Goal: Task Accomplishment & Management: Use online tool/utility

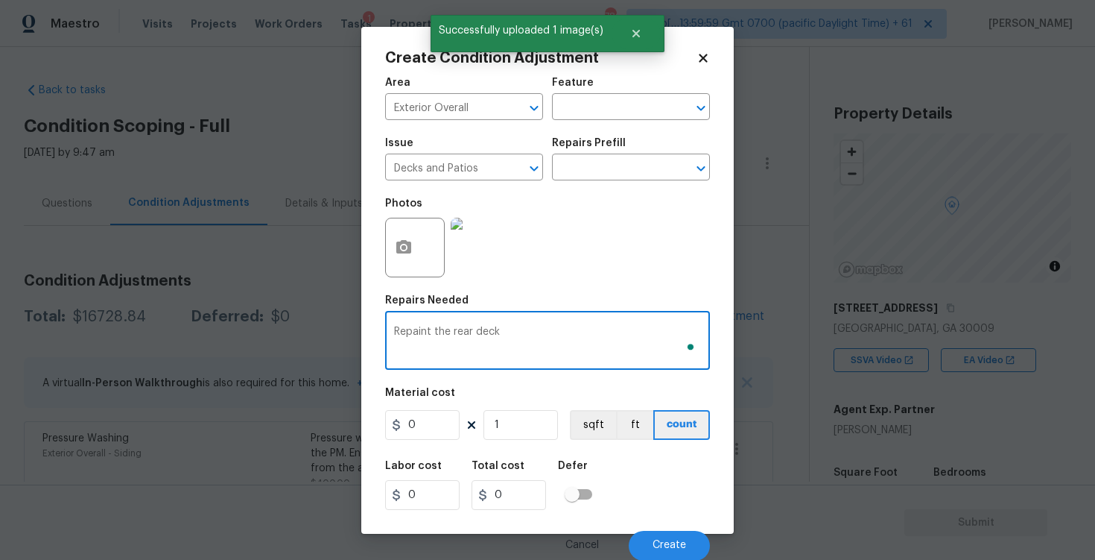
scroll to position [103, 0]
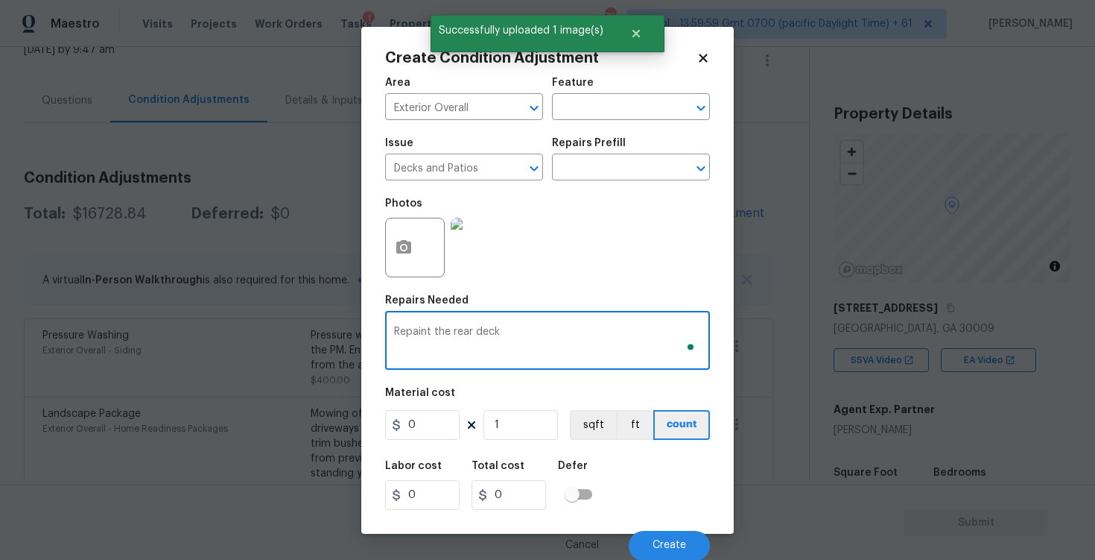
type textarea "Repaint the rear deck"
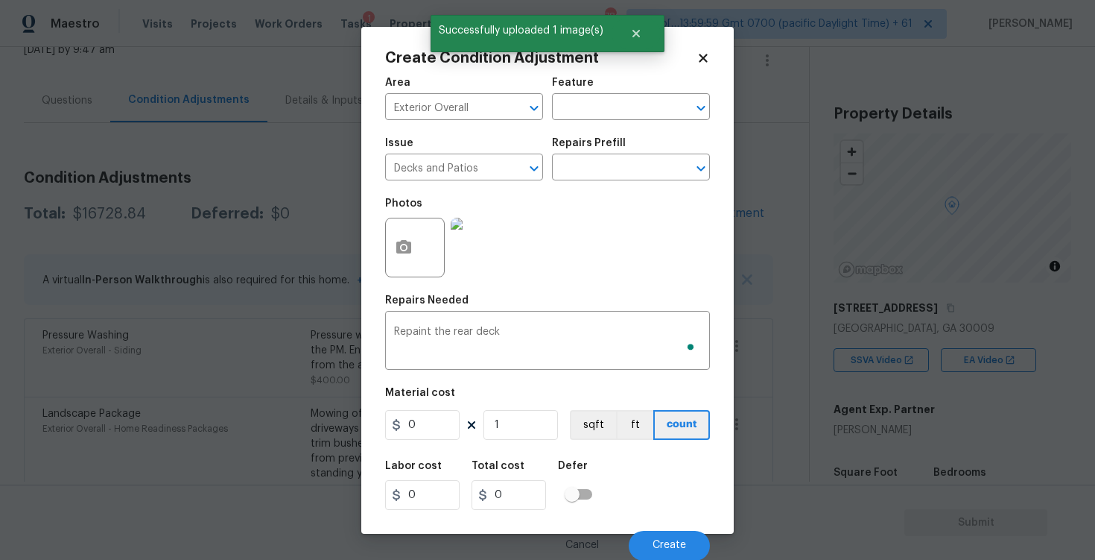
click at [434, 446] on div "Area Exterior Overall ​ Feature ​ Issue Decks and Patios ​ Repairs Prefill ​ Ph…" at bounding box center [547, 315] width 325 height 492
click at [434, 422] on input "0" at bounding box center [422, 425] width 75 height 30
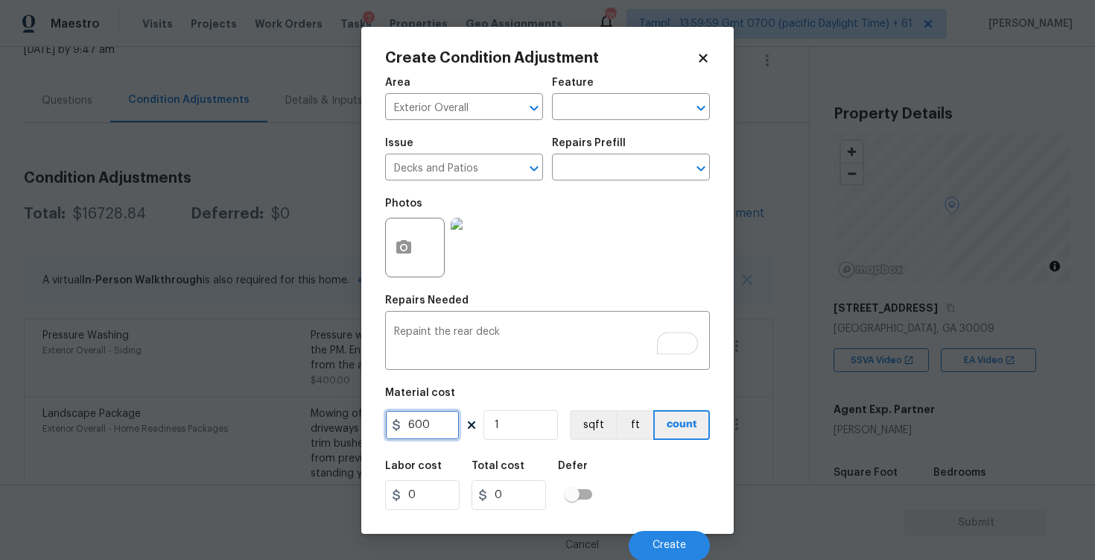
type input "600"
click at [568, 437] on div "600 1 sqft ft count" at bounding box center [547, 425] width 325 height 30
type input "600"
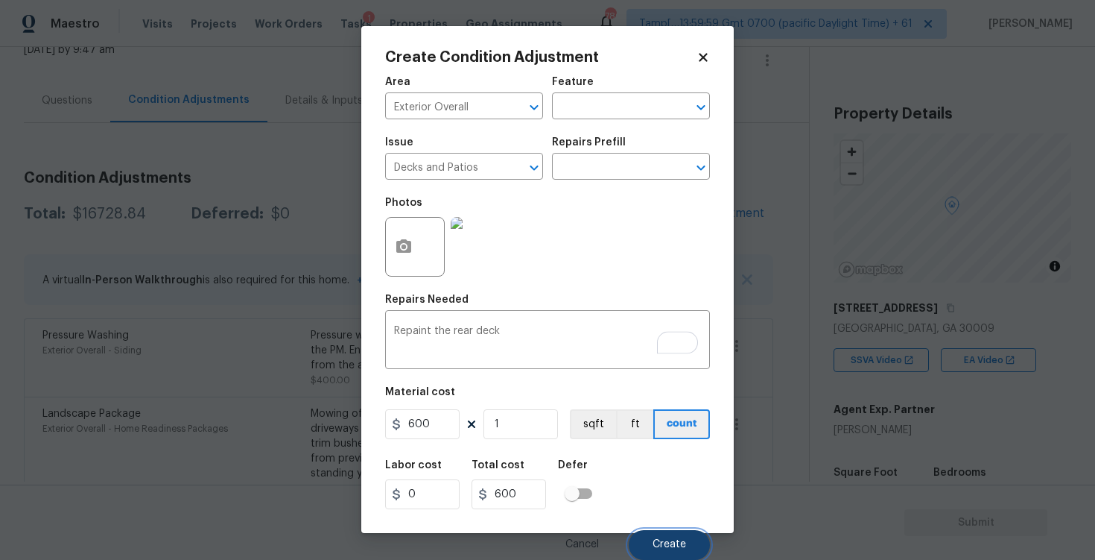
click at [671, 540] on span "Create" at bounding box center [670, 544] width 34 height 11
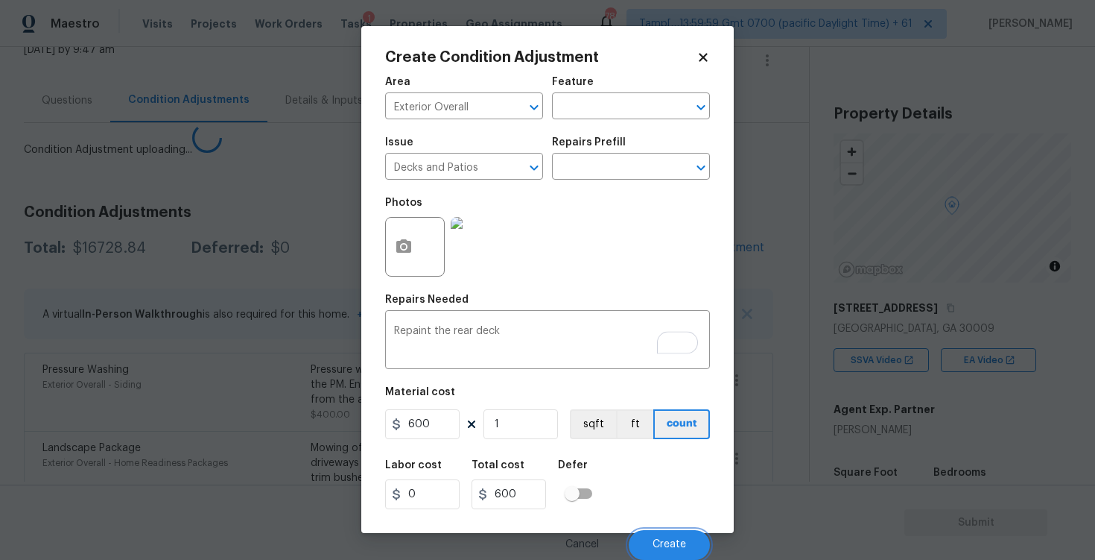
scroll to position [0, 0]
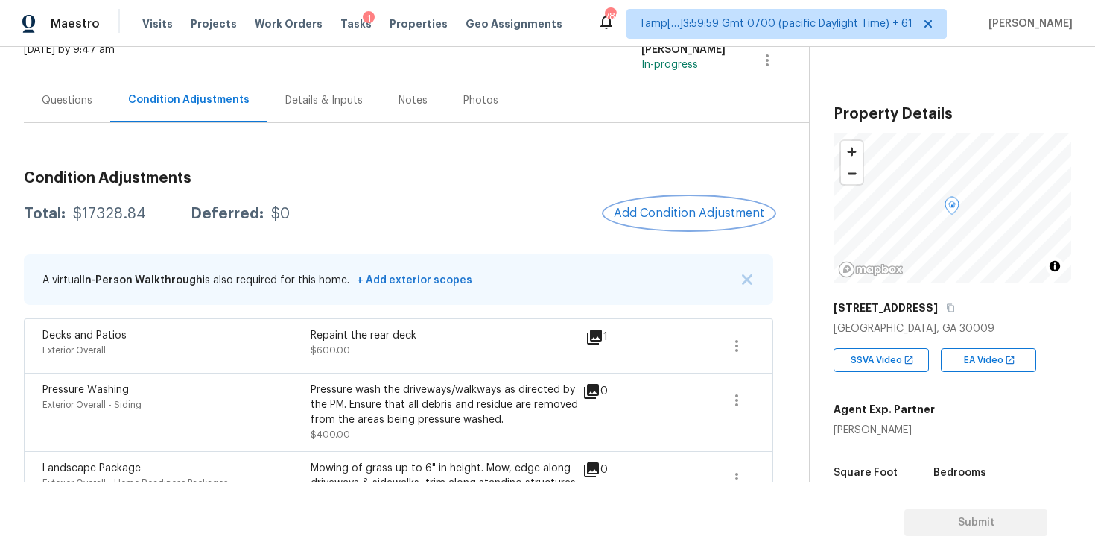
click at [703, 208] on span "Add Condition Adjustment" at bounding box center [689, 212] width 151 height 13
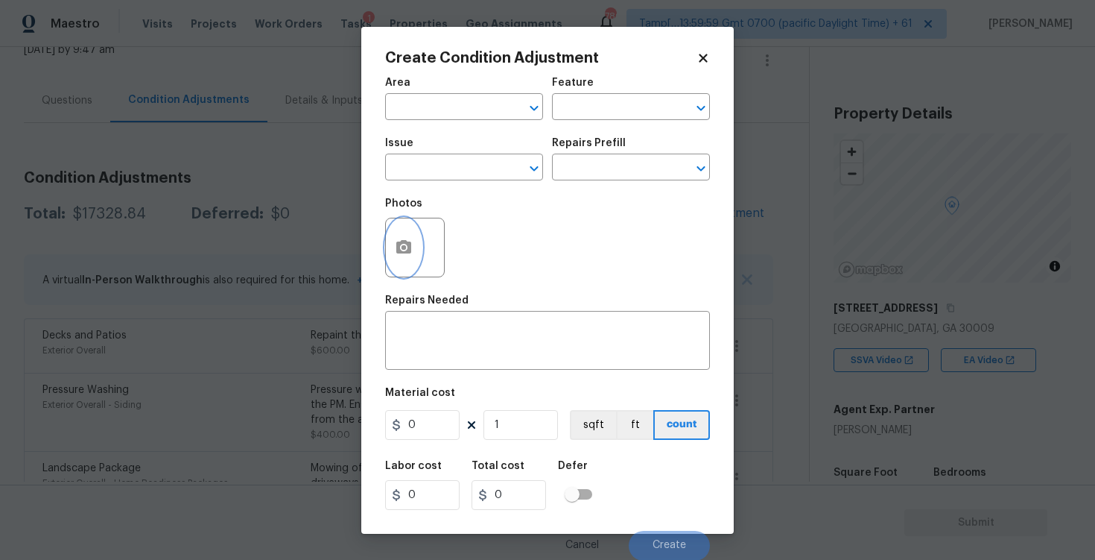
click at [407, 247] on icon "button" at bounding box center [404, 247] width 18 height 18
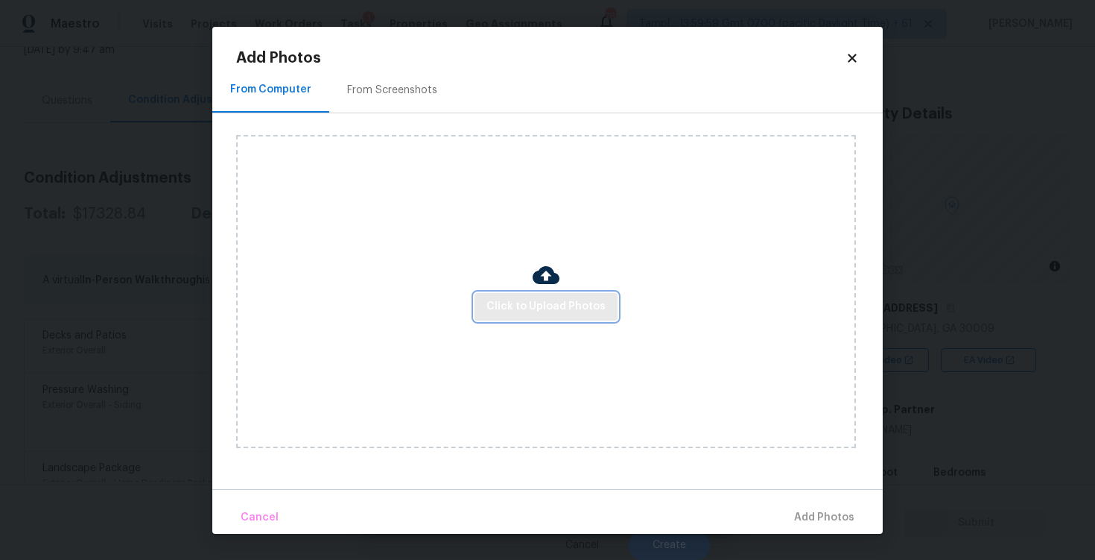
click at [525, 304] on span "Click to Upload Photos" at bounding box center [546, 306] width 119 height 19
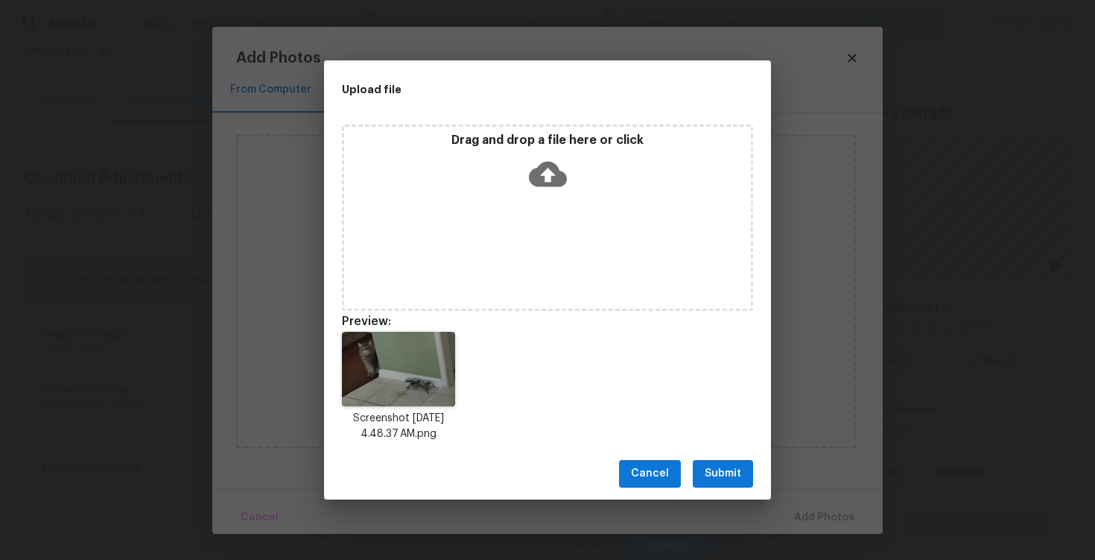
click at [709, 472] on span "Submit" at bounding box center [723, 473] width 37 height 19
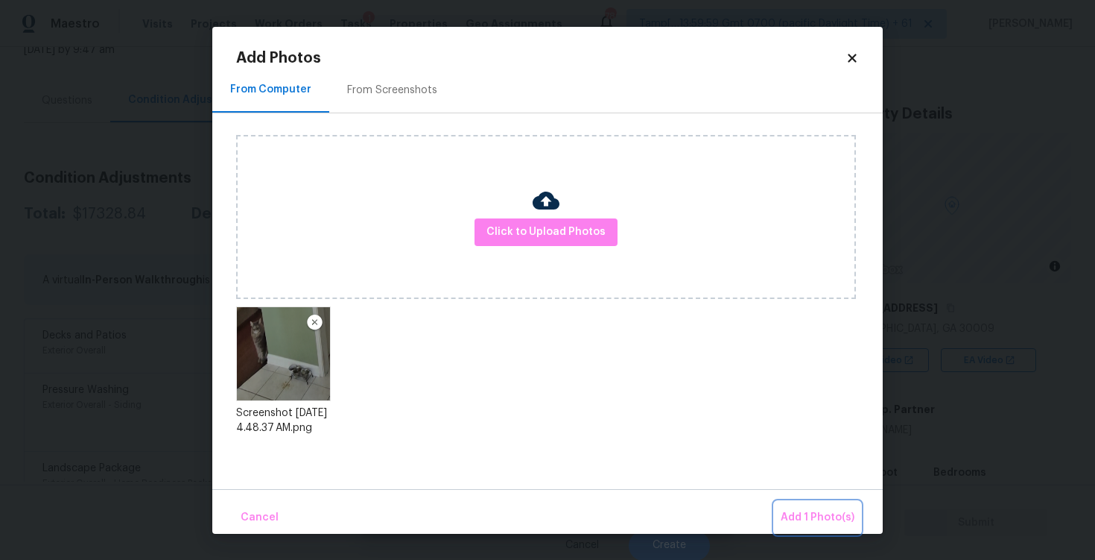
click at [822, 520] on span "Add 1 Photo(s)" at bounding box center [818, 517] width 74 height 19
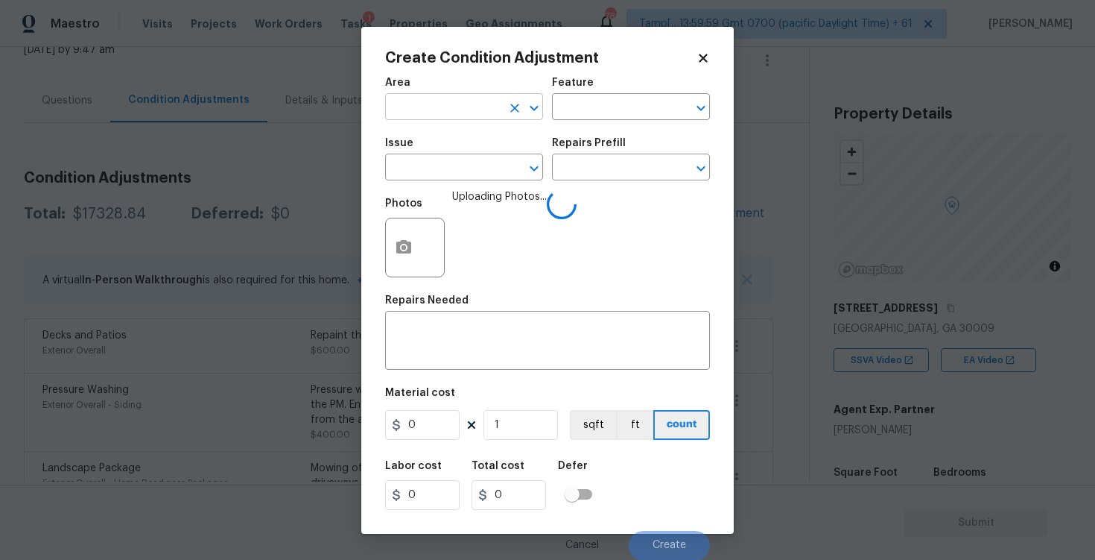
click at [425, 107] on input "text" at bounding box center [443, 108] width 116 height 23
type input "inter"
click at [427, 173] on li "Interior Overall" at bounding box center [464, 165] width 158 height 25
type input "Attic"
click at [427, 173] on input "text" at bounding box center [443, 168] width 116 height 23
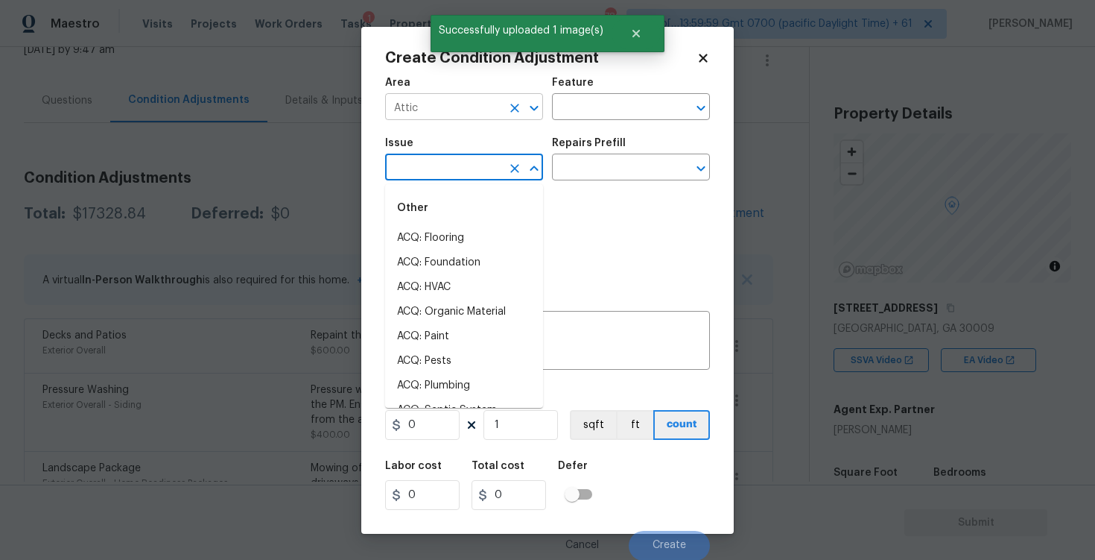
click at [501, 105] on input "Attic" at bounding box center [443, 108] width 116 height 23
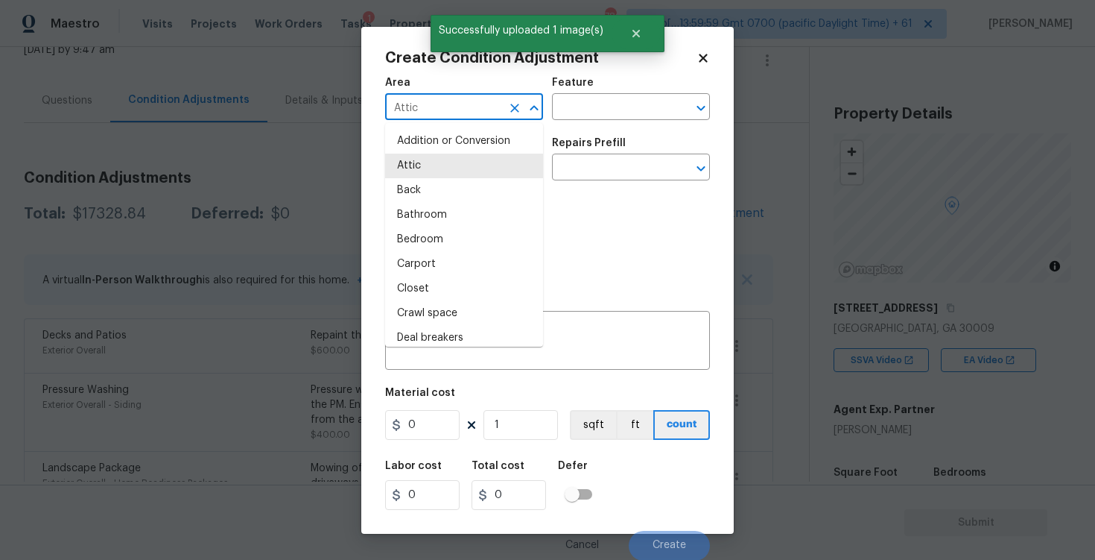
click at [510, 106] on icon "Clear" at bounding box center [514, 108] width 15 height 15
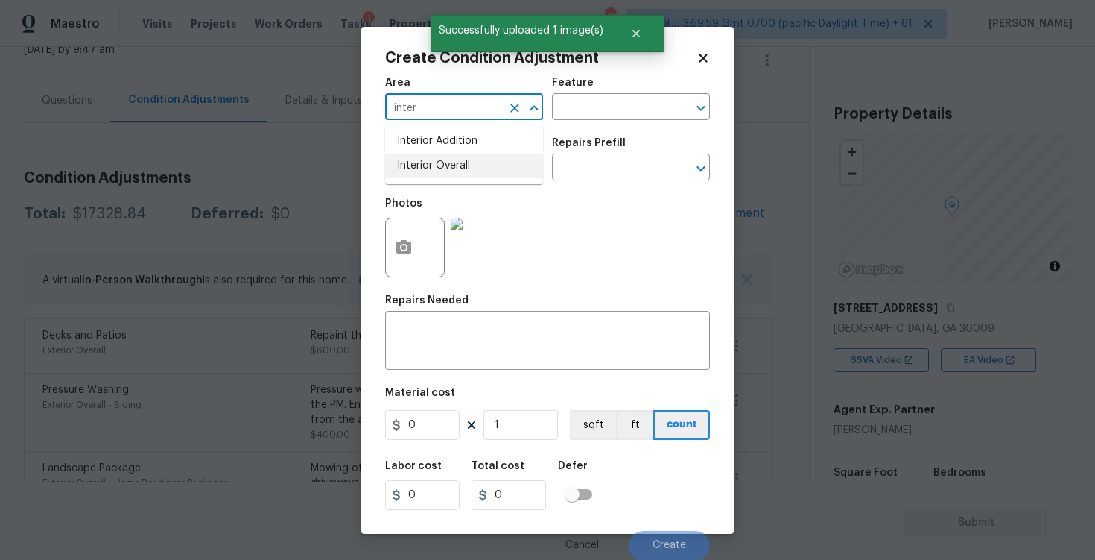
click at [442, 171] on li "Interior Overall" at bounding box center [464, 165] width 158 height 25
type input "Interior Overall"
click at [442, 171] on input "text" at bounding box center [443, 168] width 116 height 23
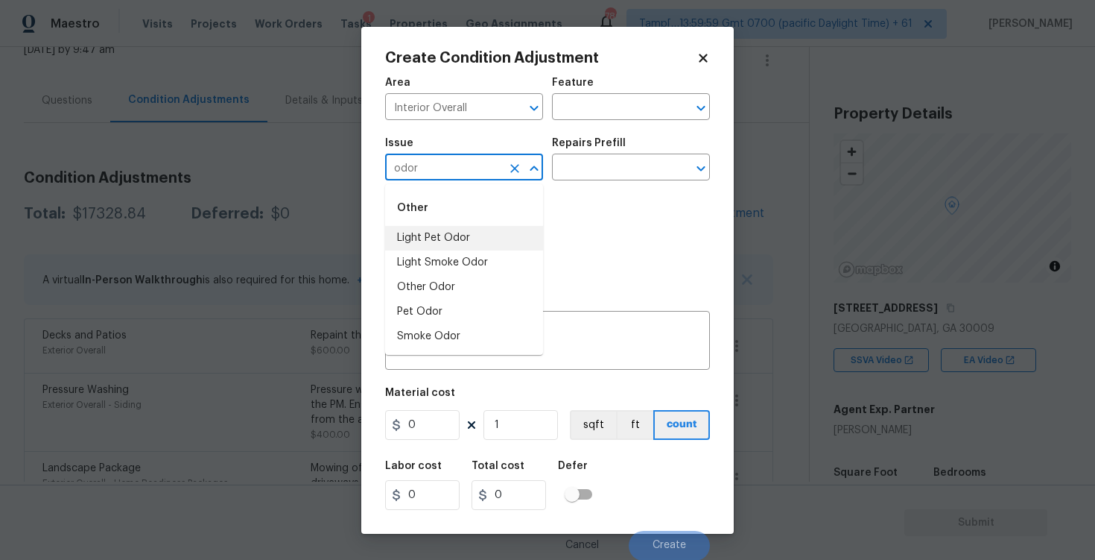
click at [449, 244] on li "Light Pet Odor" at bounding box center [464, 238] width 158 height 25
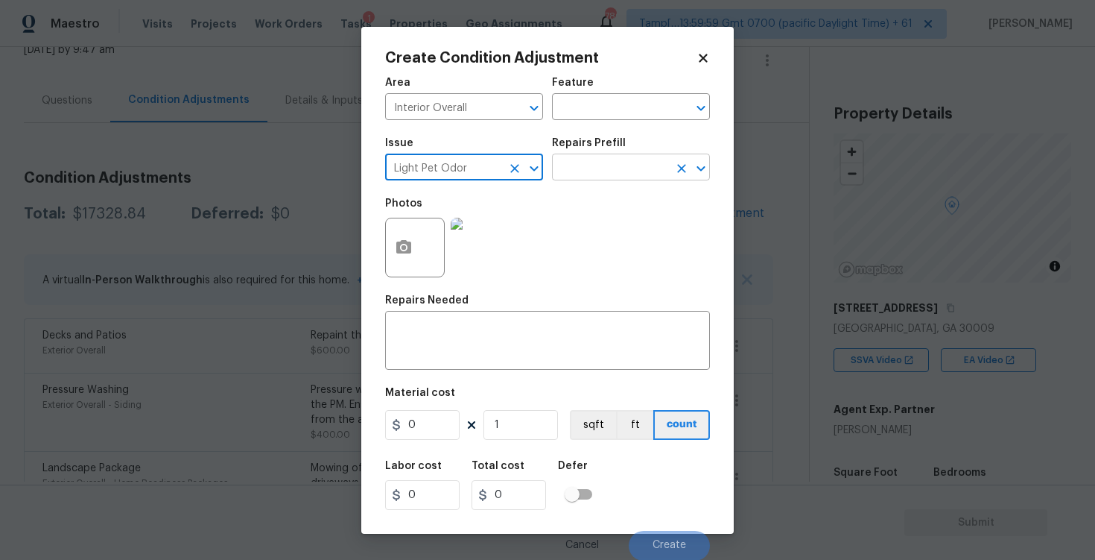
type input "Light Pet Odor"
click at [627, 161] on input "text" at bounding box center [610, 168] width 116 height 23
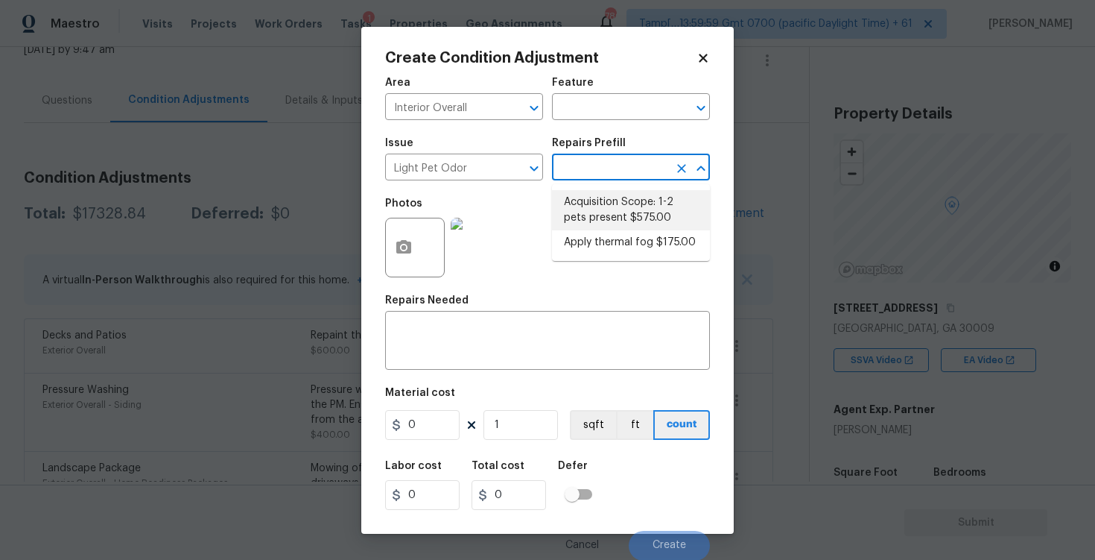
click at [629, 206] on li "Acquisition Scope: 1-2 pets present $575.00" at bounding box center [631, 210] width 158 height 40
type textarea "Acquisition Scope: 1-2 pets present"
type input "575"
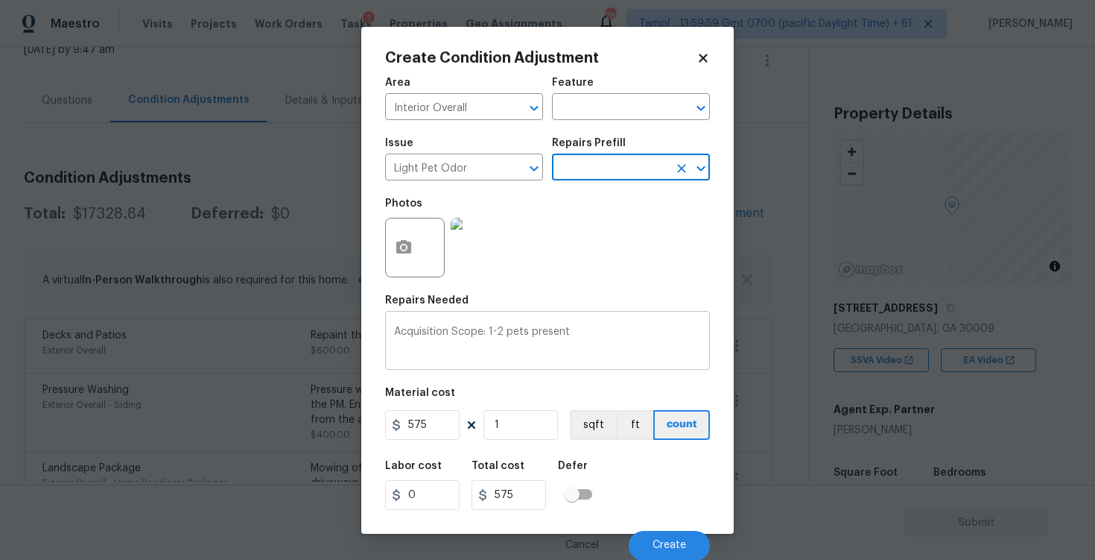
scroll to position [1, 0]
click at [671, 541] on span "Create" at bounding box center [670, 544] width 34 height 11
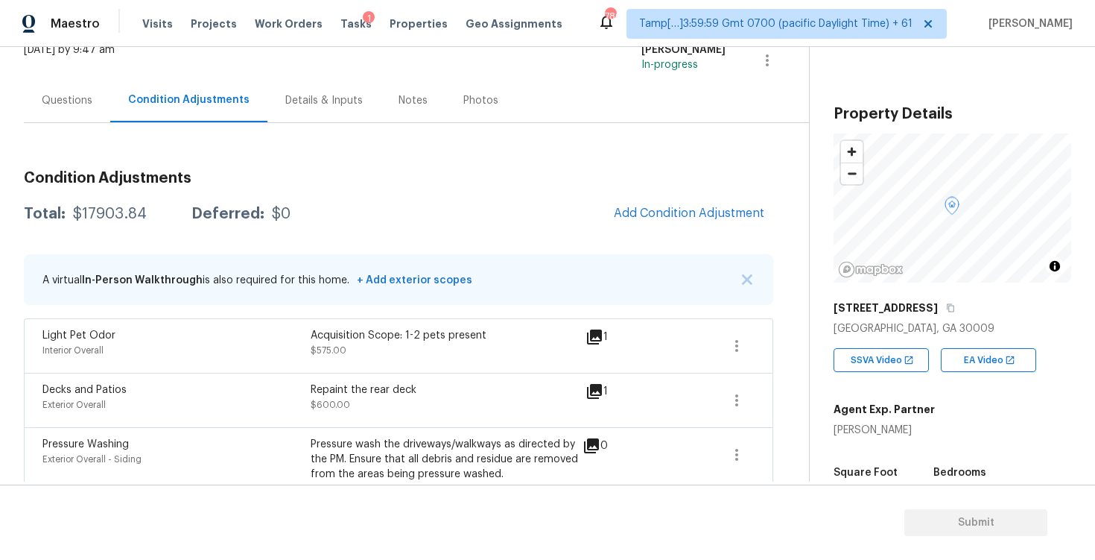
scroll to position [0, 0]
click at [706, 227] on button "Add Condition Adjustment" at bounding box center [689, 212] width 168 height 31
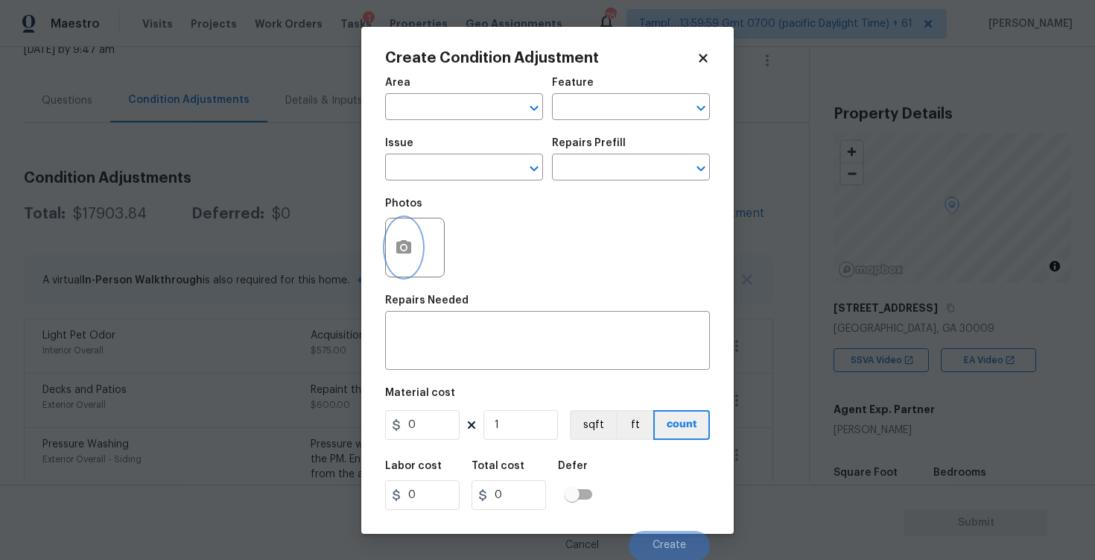
click at [412, 262] on button "button" at bounding box center [404, 247] width 36 height 58
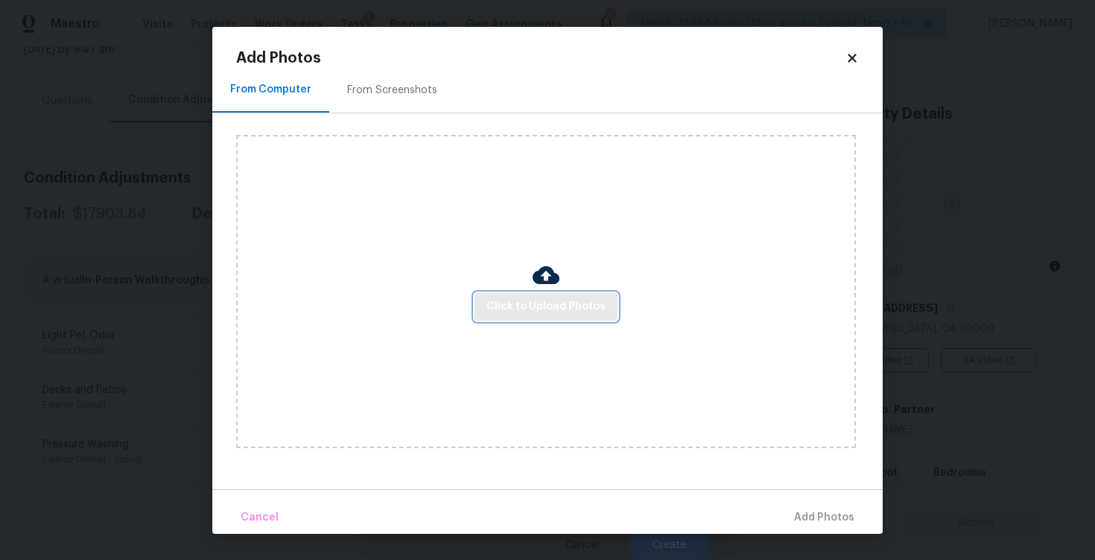
click at [542, 316] on button "Click to Upload Photos" at bounding box center [546, 307] width 143 height 28
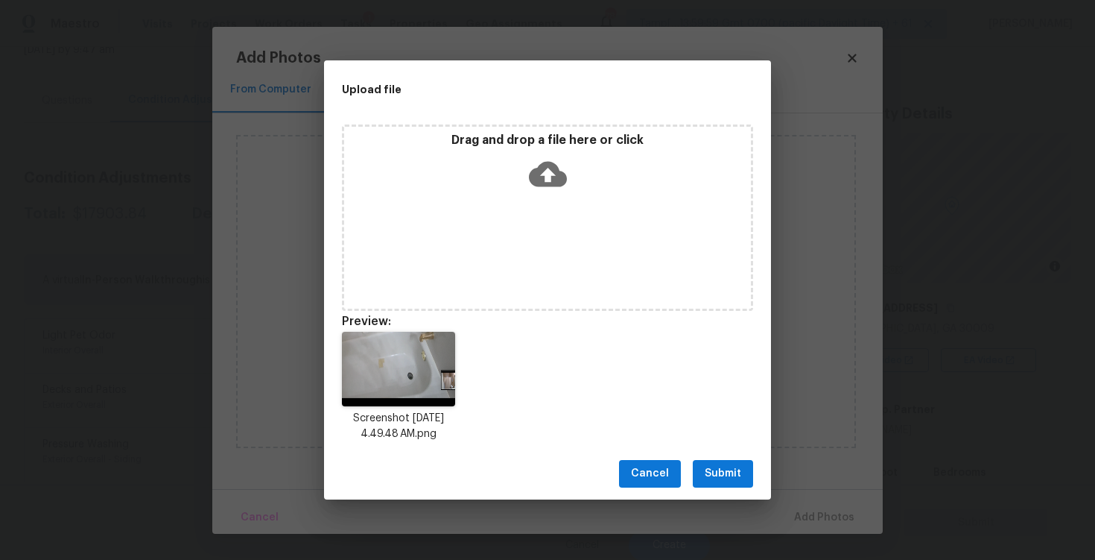
click at [730, 484] on button "Submit" at bounding box center [723, 474] width 60 height 28
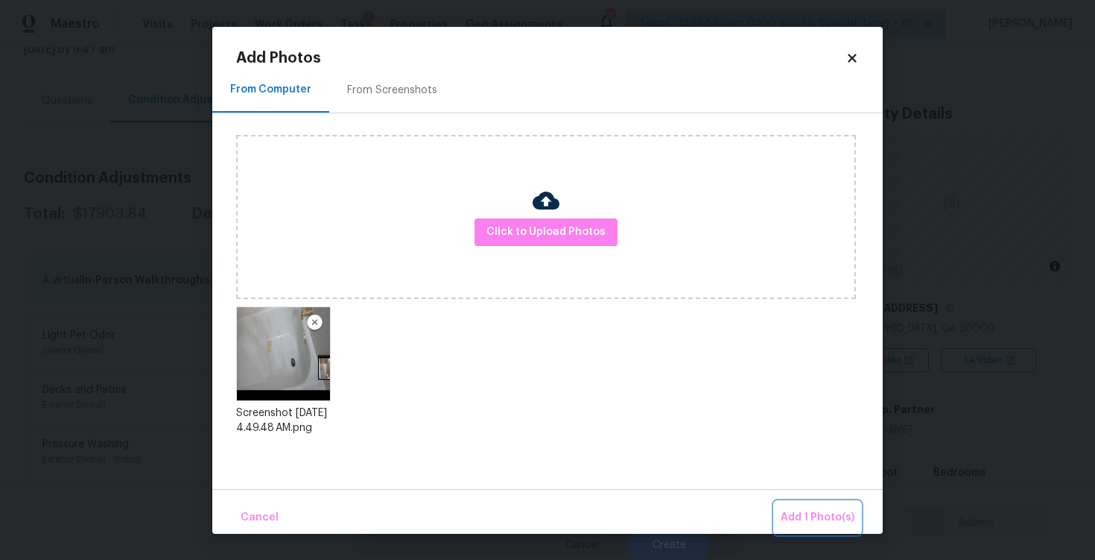
click at [784, 513] on span "Add 1 Photo(s)" at bounding box center [818, 517] width 74 height 19
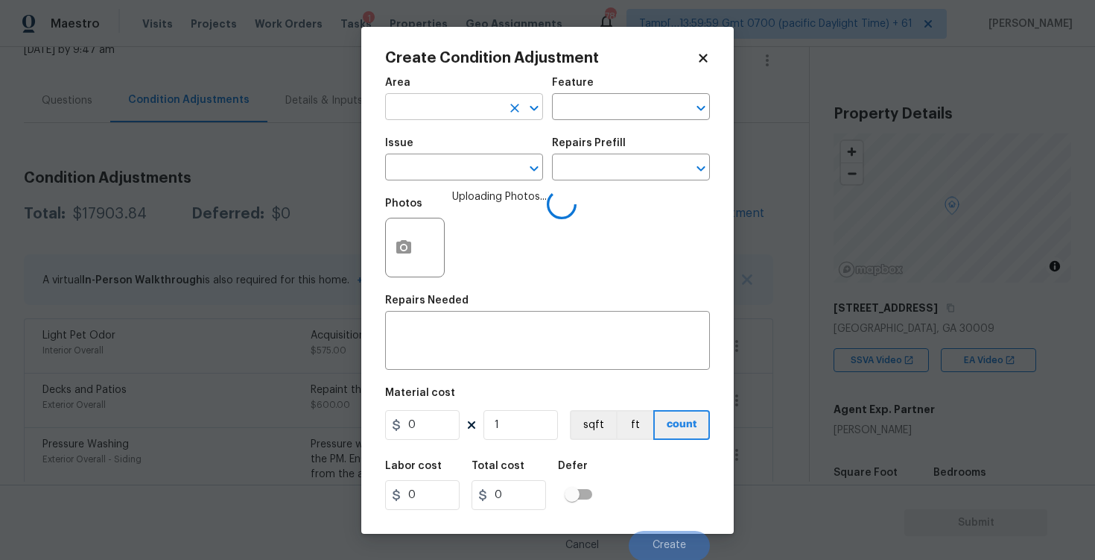
click at [465, 110] on input "text" at bounding box center [443, 108] width 116 height 23
click at [465, 159] on li "Interior Overall" at bounding box center [464, 165] width 158 height 25
type input "Interior Overall"
click at [465, 162] on input "text" at bounding box center [443, 168] width 116 height 23
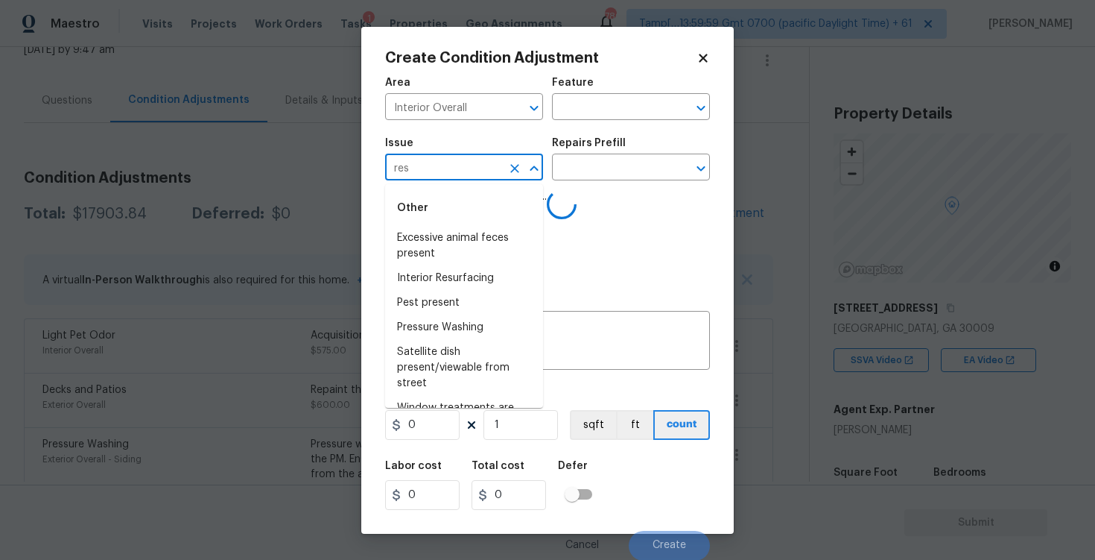
type input "resy"
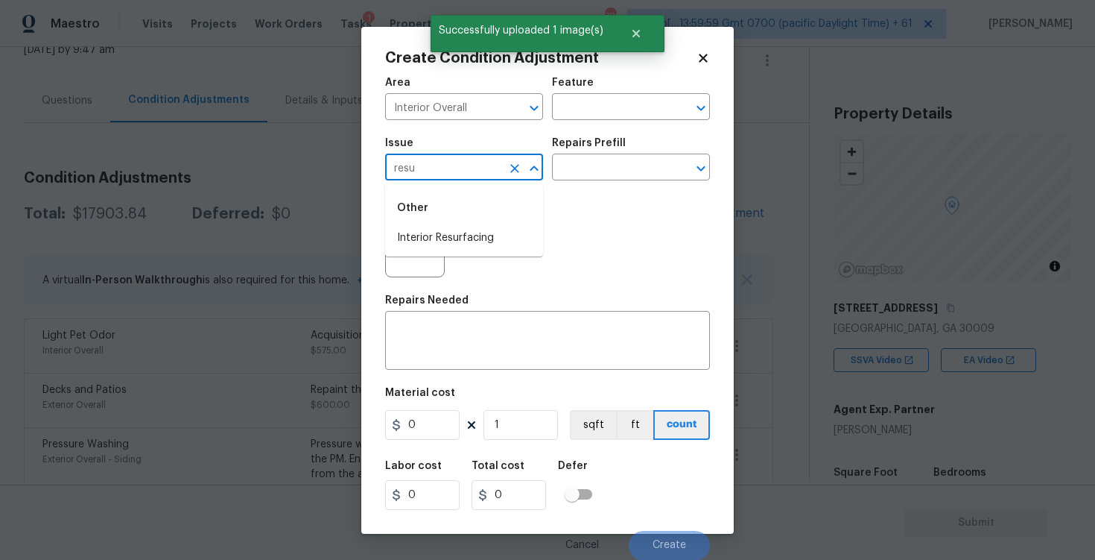
click at [469, 230] on li "Interior Resurfacing" at bounding box center [464, 238] width 158 height 25
type input "Interior Resurfacing"
click at [624, 144] on div "Repairs Prefill" at bounding box center [631, 147] width 158 height 19
click at [620, 164] on input "text" at bounding box center [610, 168] width 116 height 23
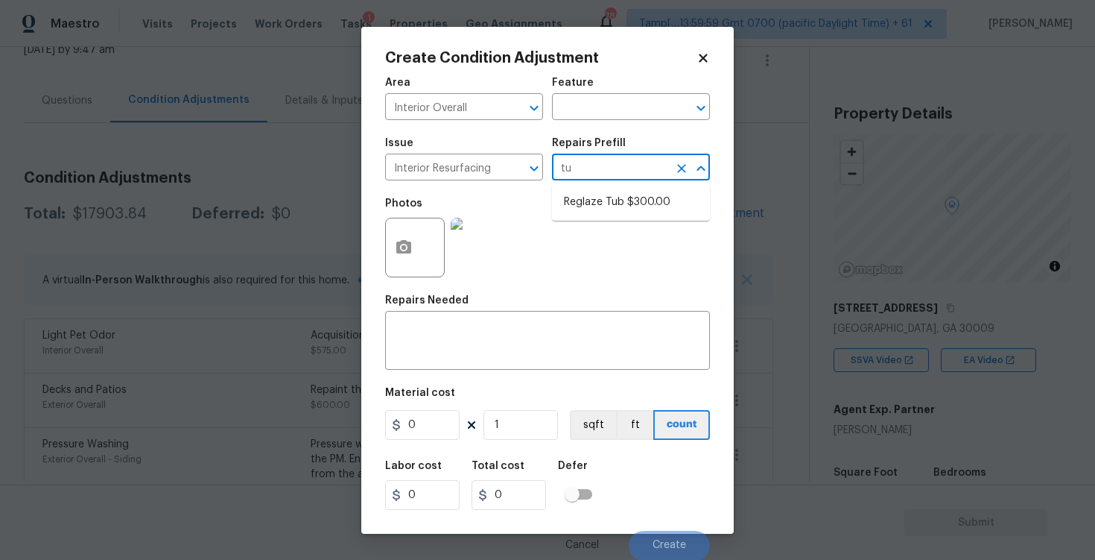
type input "tub"
click at [615, 190] on li "Reglaze Tub $300.00" at bounding box center [631, 202] width 158 height 25
type textarea "Prep, mask, clean and reglaze the tub (white) both on the in and outer sides. H…"
type input "300"
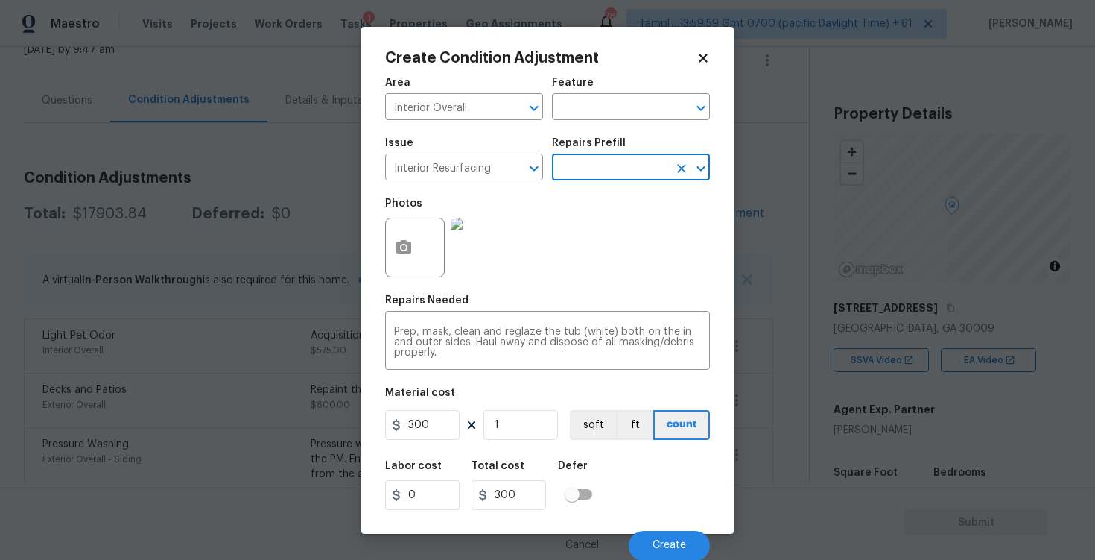
scroll to position [1, 0]
click at [678, 538] on button "Create" at bounding box center [669, 545] width 81 height 30
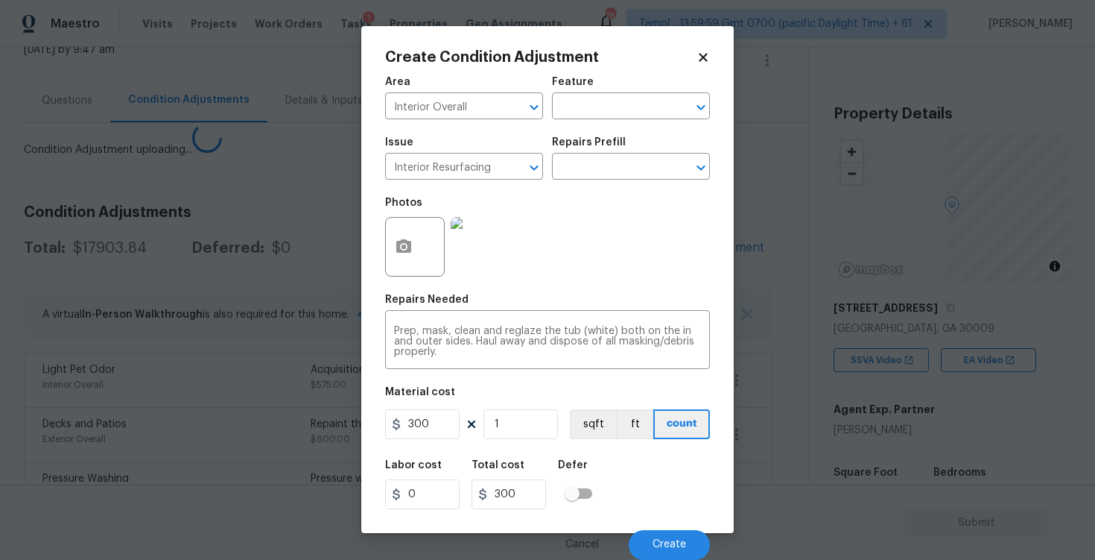
scroll to position [0, 0]
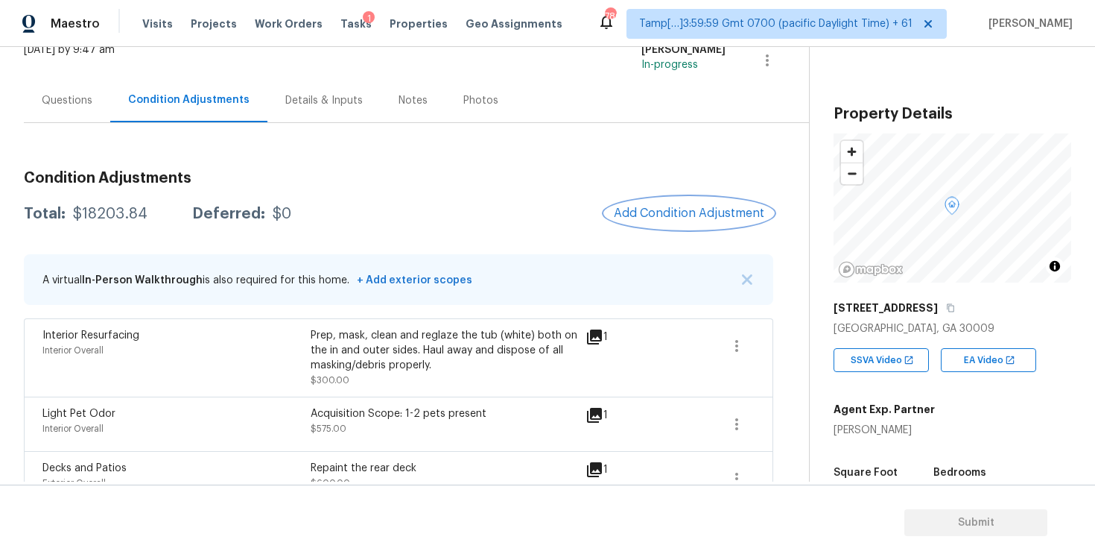
click at [707, 205] on button "Add Condition Adjustment" at bounding box center [689, 212] width 168 height 31
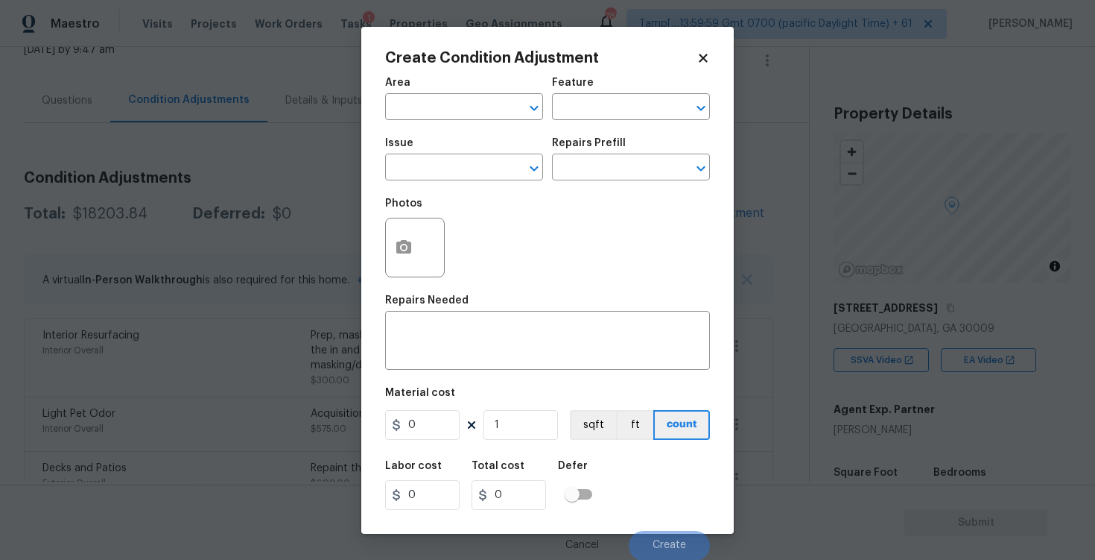
click at [287, 332] on body "Maestro Visits Projects Work Orders Tasks 1 Properties Geo Assignments 780 Tamp…" at bounding box center [547, 280] width 1095 height 560
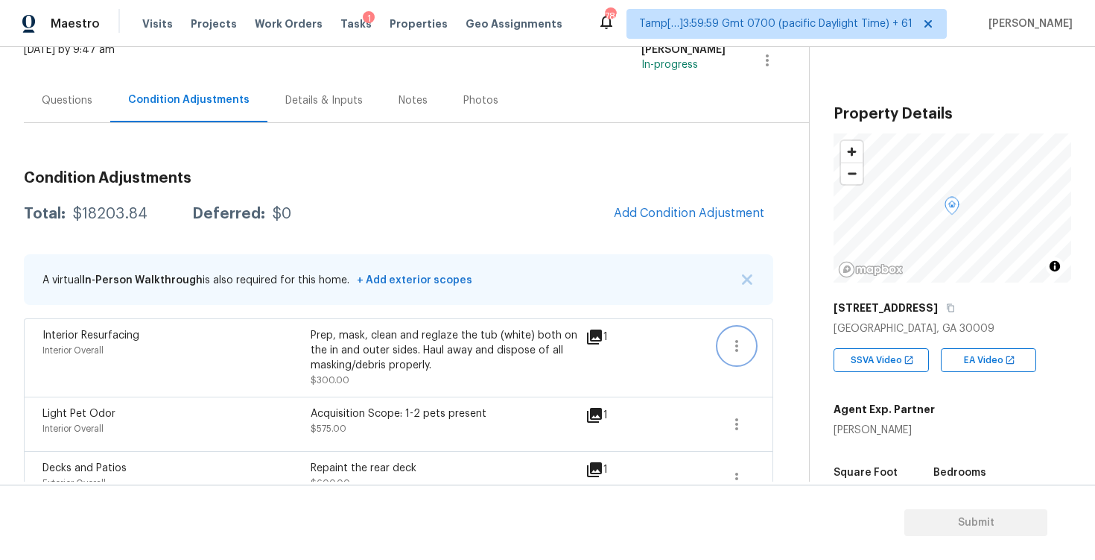
click at [745, 351] on icon "button" at bounding box center [737, 346] width 18 height 18
click at [798, 346] on div "Edit" at bounding box center [822, 342] width 116 height 15
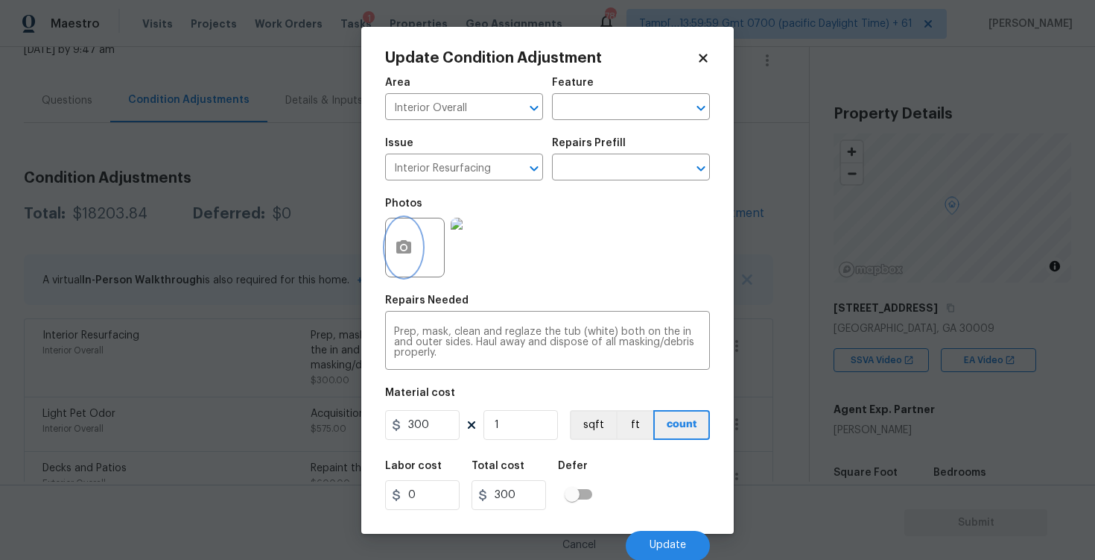
click at [404, 234] on button "button" at bounding box center [404, 247] width 36 height 58
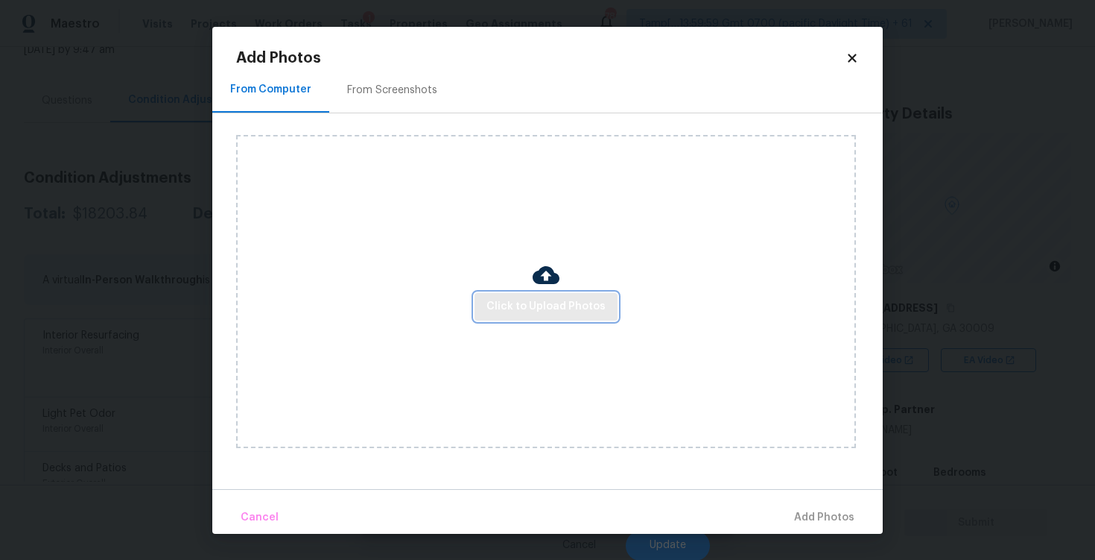
click at [543, 297] on span "Click to Upload Photos" at bounding box center [546, 306] width 119 height 19
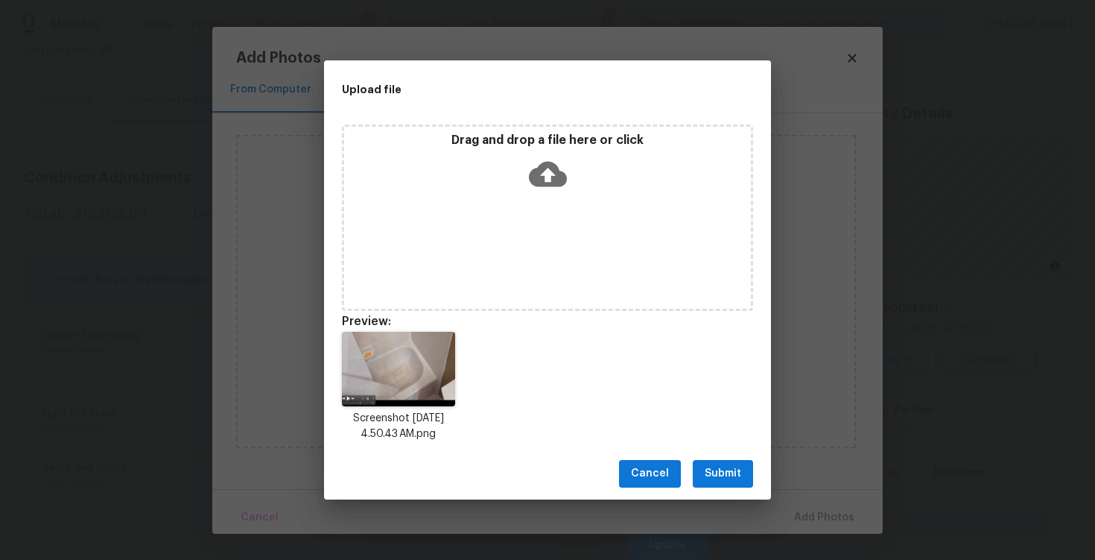
click at [723, 461] on button "Submit" at bounding box center [723, 474] width 60 height 28
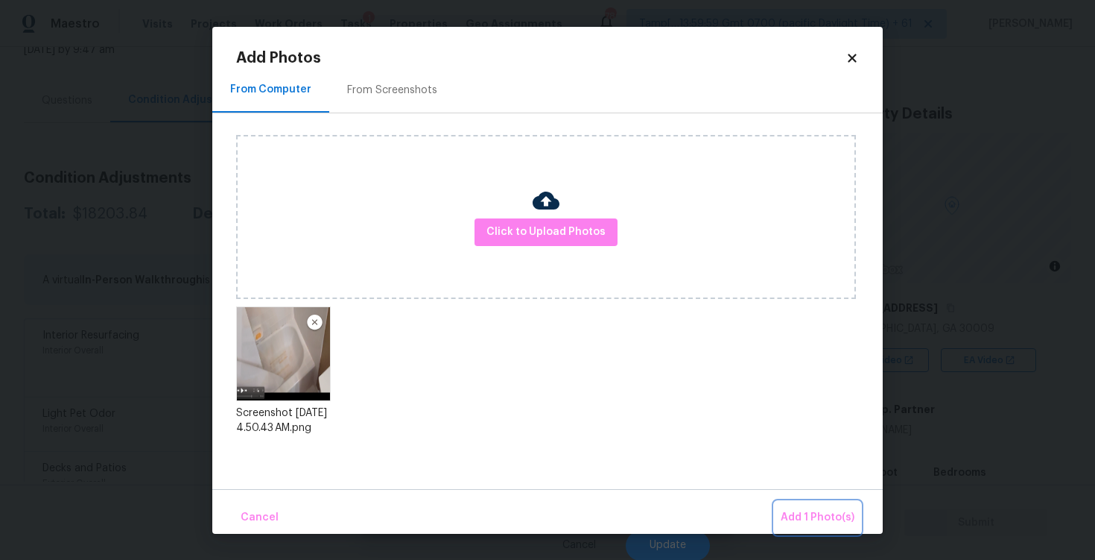
click at [804, 520] on span "Add 1 Photo(s)" at bounding box center [818, 517] width 74 height 19
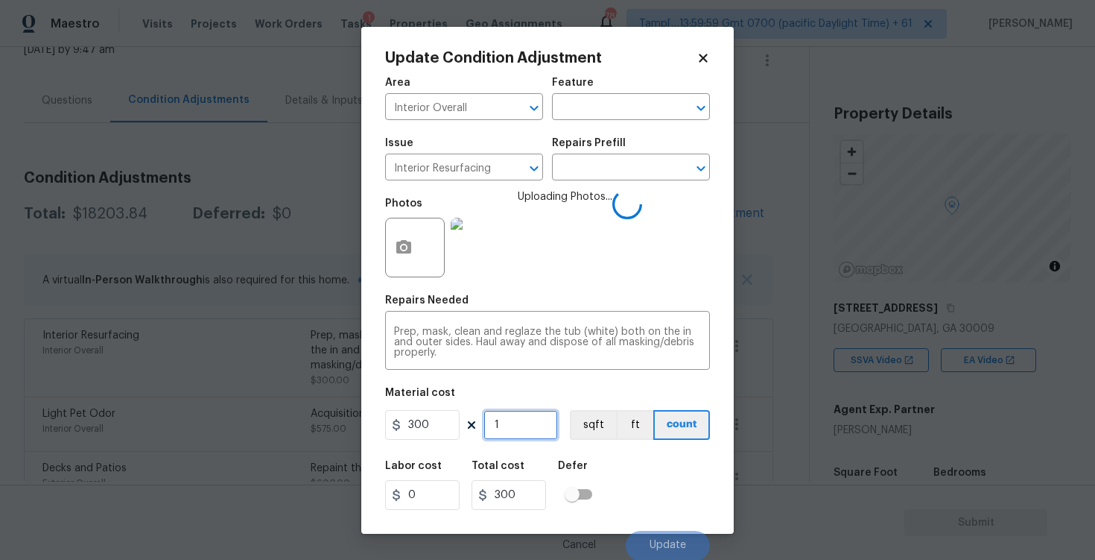
click at [523, 423] on input "1" at bounding box center [521, 425] width 75 height 30
type input "0"
type input "2"
type input "600"
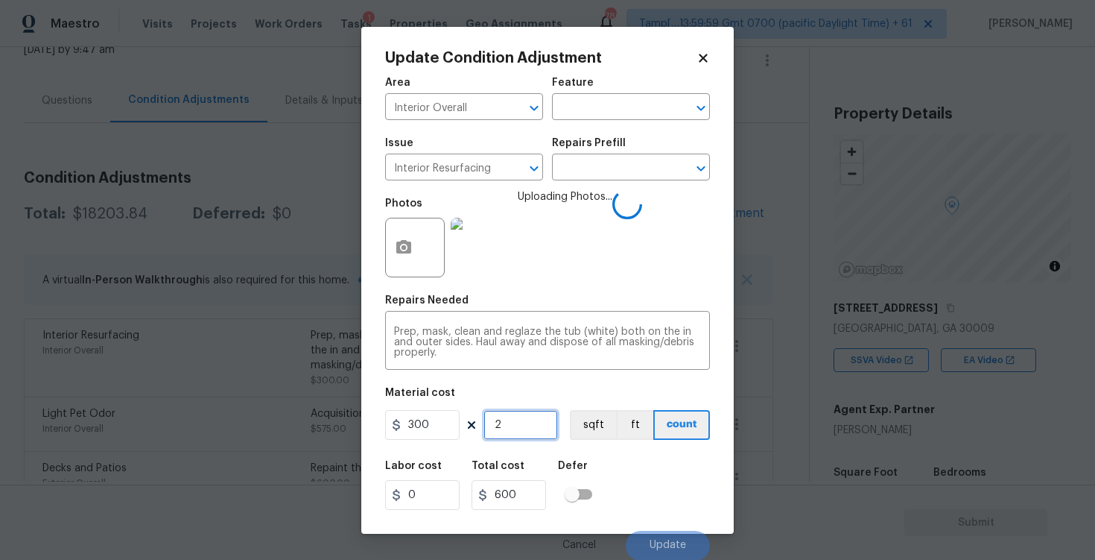
type input "2"
click at [650, 455] on div "Labor cost 0 Total cost 600 Defer" at bounding box center [547, 485] width 325 height 67
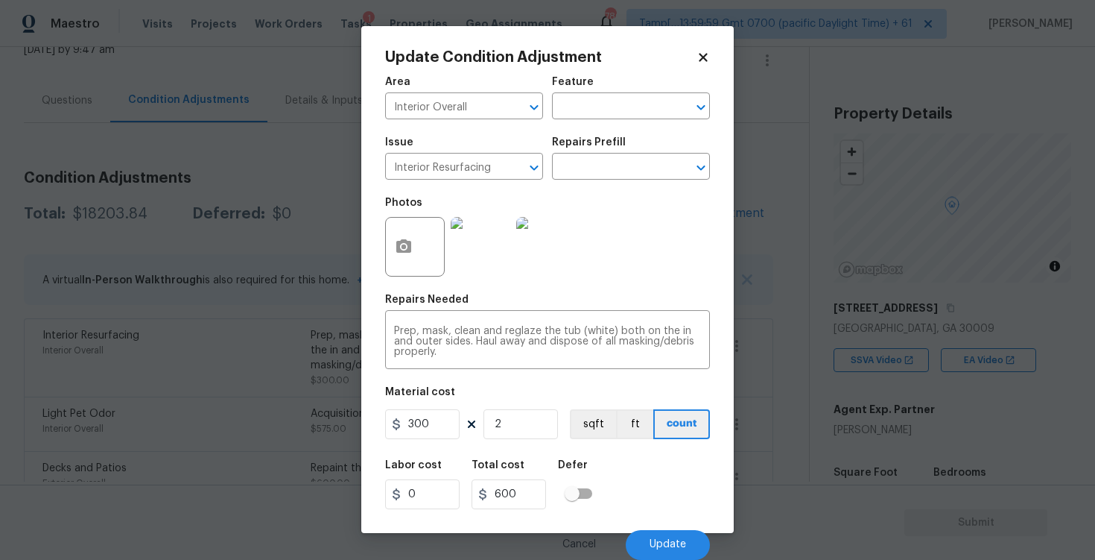
click at [647, 527] on div "Cancel Update" at bounding box center [547, 539] width 325 height 42
click at [656, 536] on button "Update" at bounding box center [668, 545] width 84 height 30
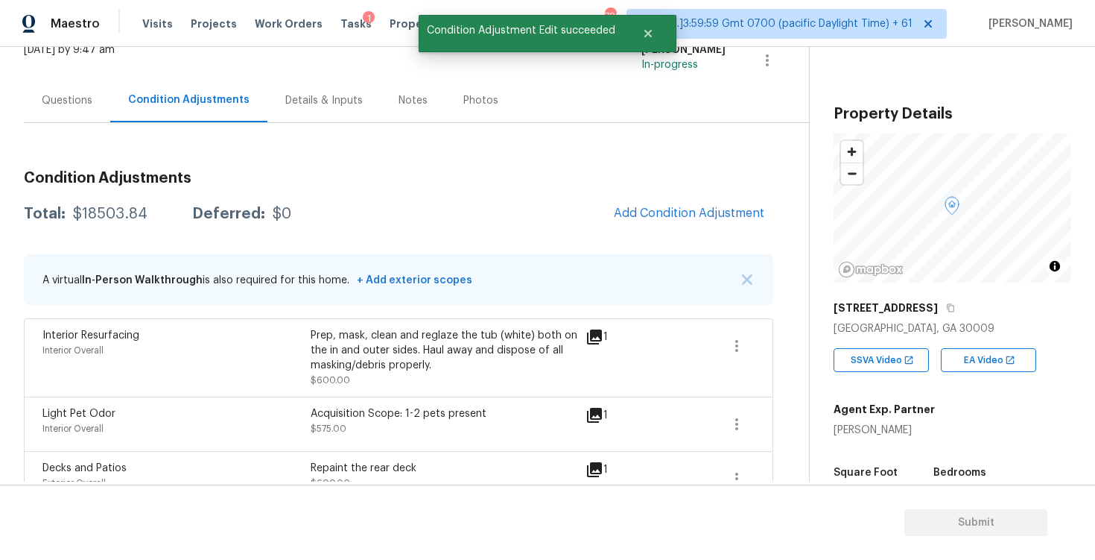
scroll to position [49, 0]
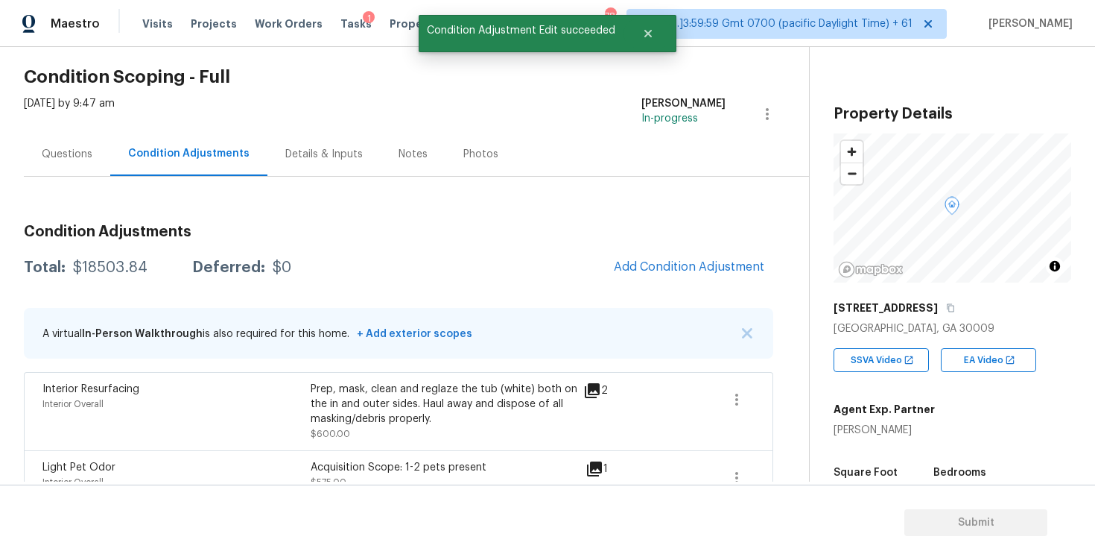
click at [676, 272] on span "Add Condition Adjustment" at bounding box center [689, 266] width 151 height 13
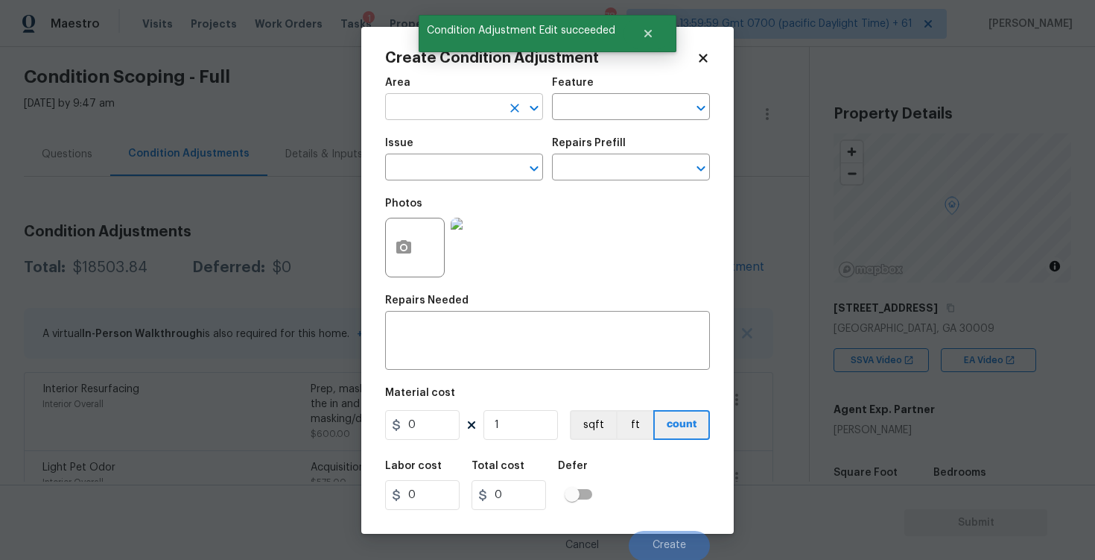
click at [474, 113] on input "text" at bounding box center [443, 108] width 116 height 23
click at [477, 165] on li "Interior Overall" at bounding box center [464, 165] width 158 height 25
type input "Interior Overall"
click at [477, 165] on input "text" at bounding box center [443, 168] width 116 height 23
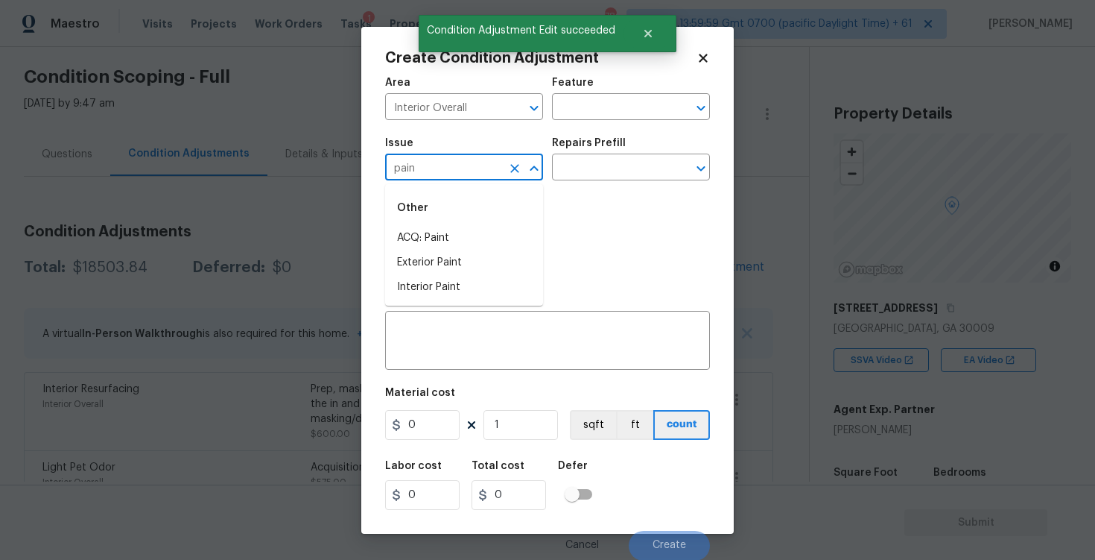
click at [469, 226] on li "ACQ: Paint" at bounding box center [464, 238] width 158 height 25
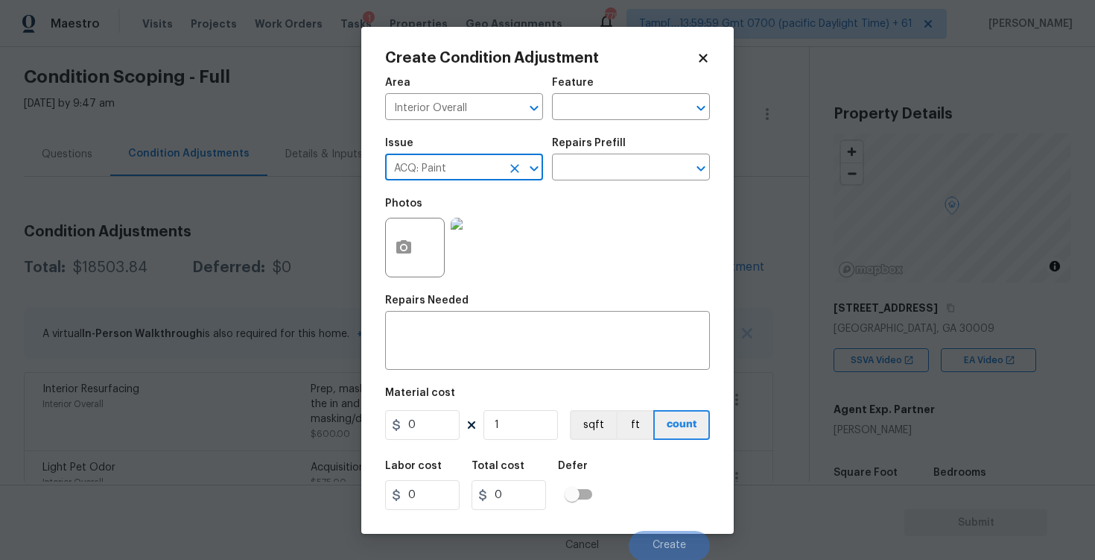
type input "ACQ: Paint"
click at [642, 153] on div "Repairs Prefill" at bounding box center [631, 147] width 158 height 19
click at [621, 162] on input "text" at bounding box center [610, 168] width 116 height 23
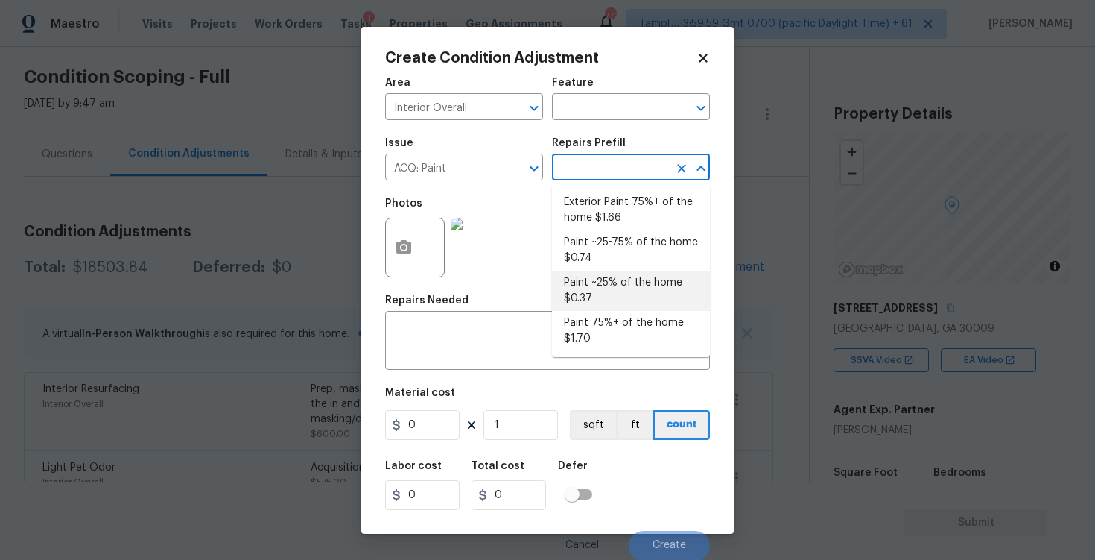
click at [596, 327] on li "Paint 75%+ of the home $1.70" at bounding box center [631, 331] width 158 height 40
type input "Acquisition"
type textarea "Acquisition Scope: 75%+ of the home will likely require interior paint"
type input "1.7"
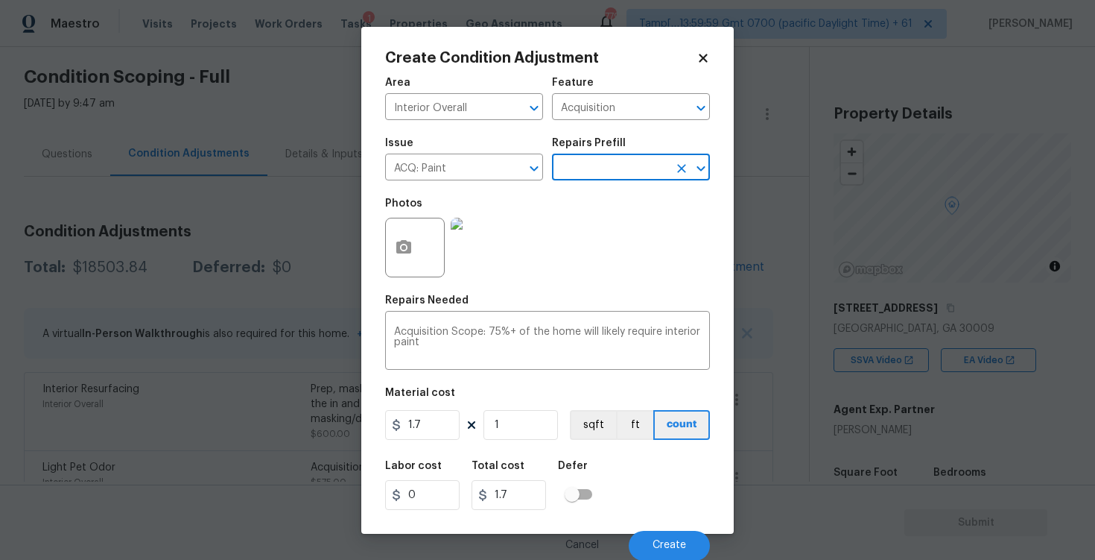
scroll to position [1, 0]
click at [404, 262] on button "button" at bounding box center [404, 247] width 36 height 58
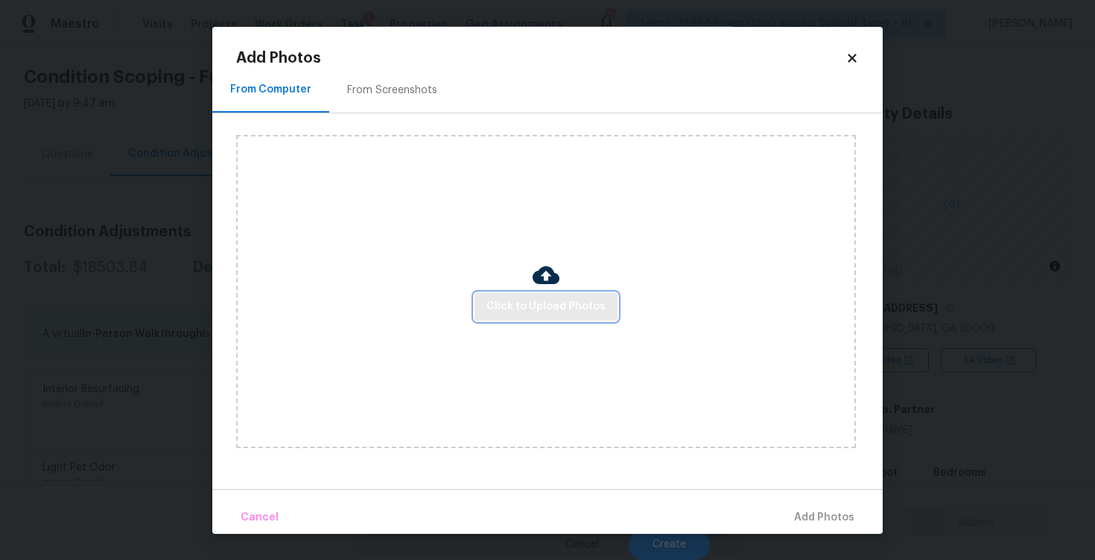
click at [495, 311] on span "Click to Upload Photos" at bounding box center [546, 306] width 119 height 19
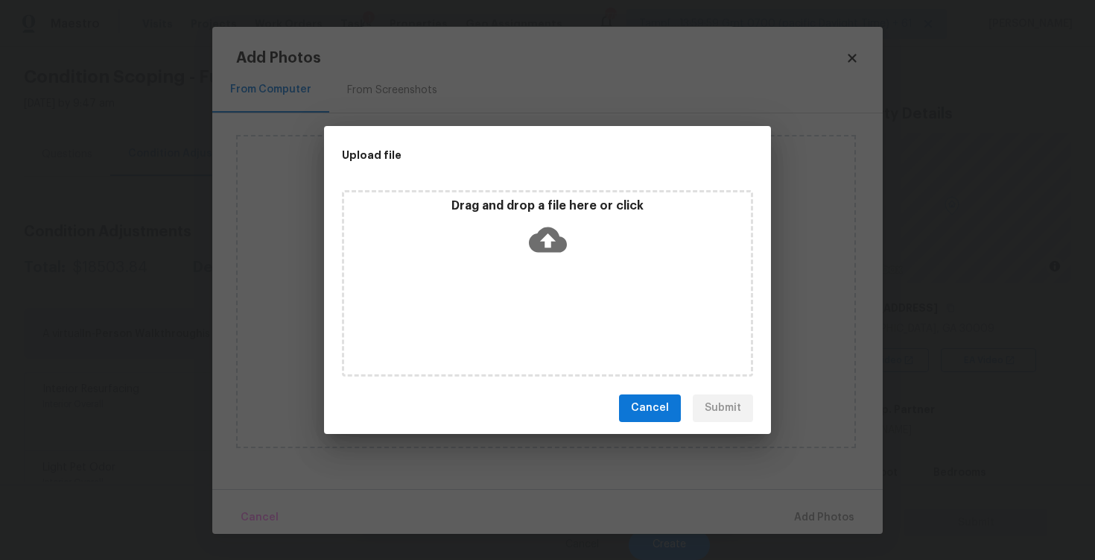
click at [533, 239] on icon at bounding box center [548, 239] width 38 height 25
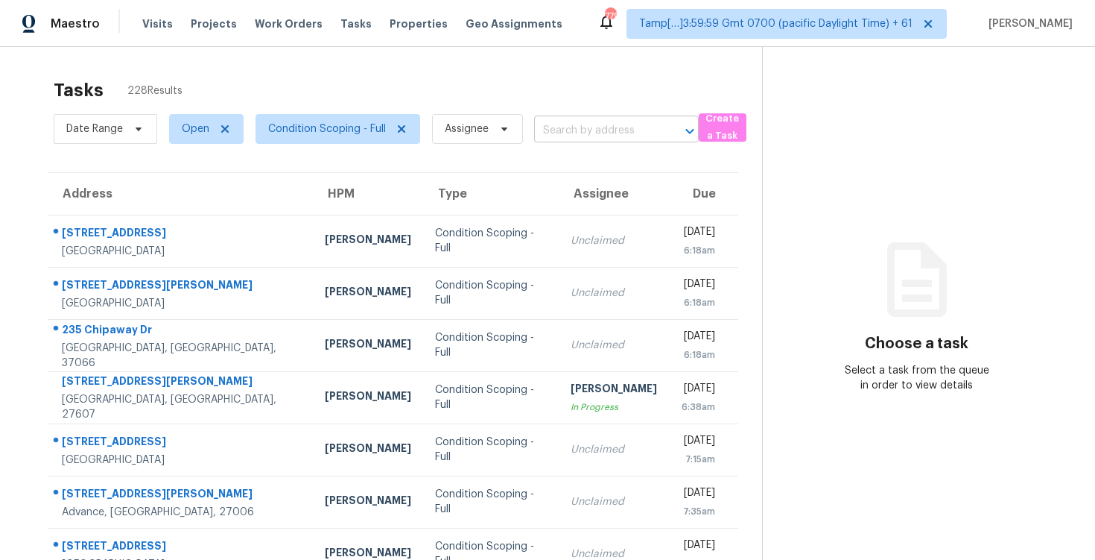
click at [607, 121] on input "text" at bounding box center [595, 130] width 123 height 23
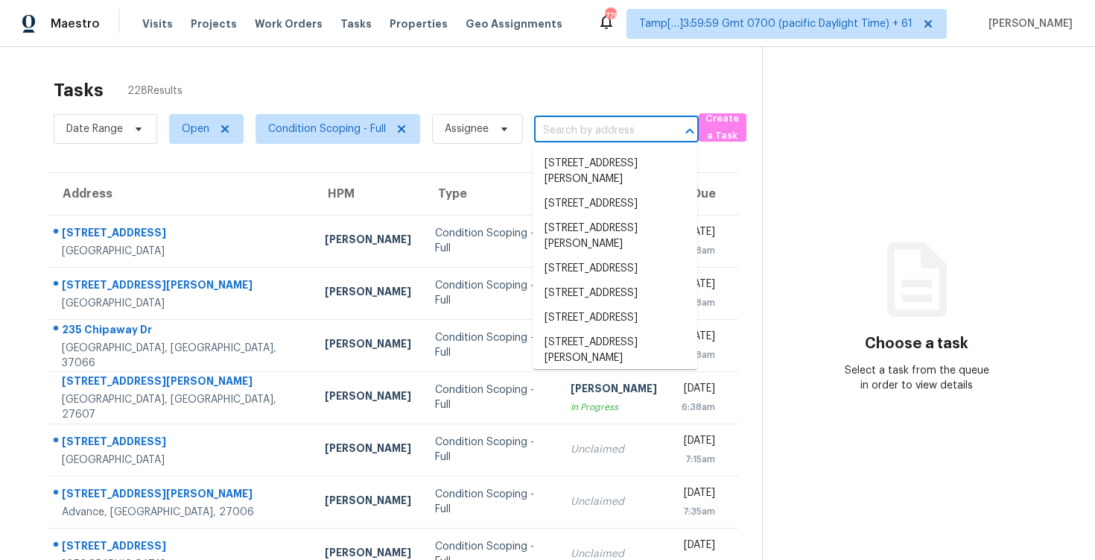
paste input "17 Woodmill Ct, Dallas, GA 30157"
type input "17 Woodmill Ct, Dallas, GA 30157"
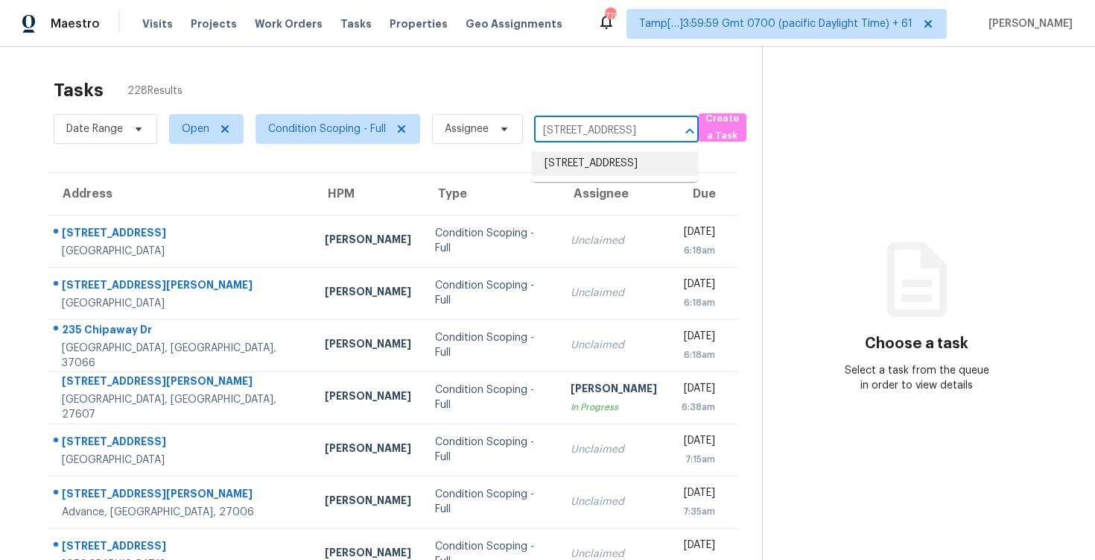
click at [620, 159] on li "17 Woodmill Ct, Dallas, GA 30157" at bounding box center [615, 163] width 165 height 25
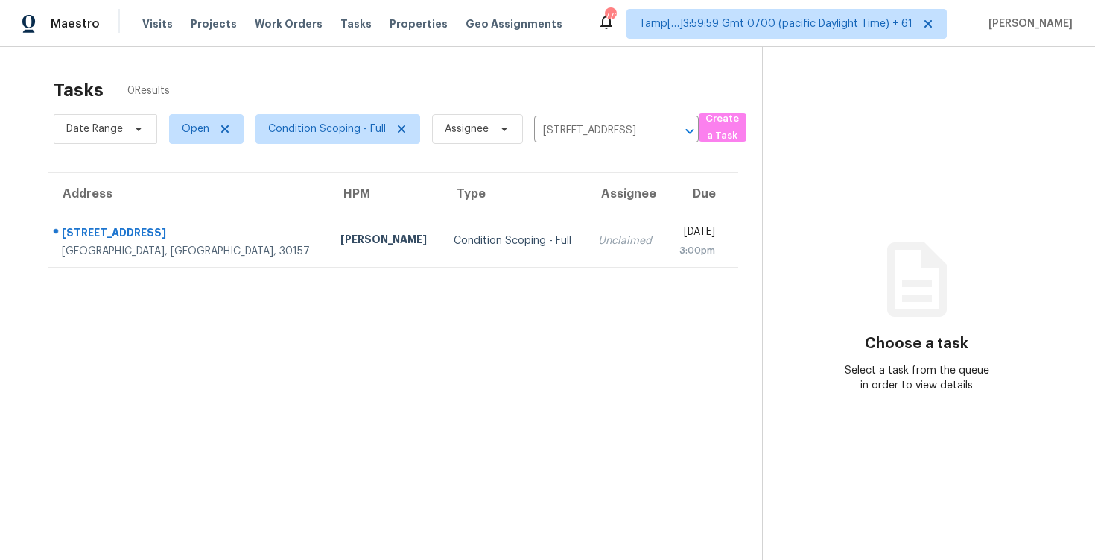
click at [678, 236] on div "[DATE]" at bounding box center [696, 233] width 37 height 19
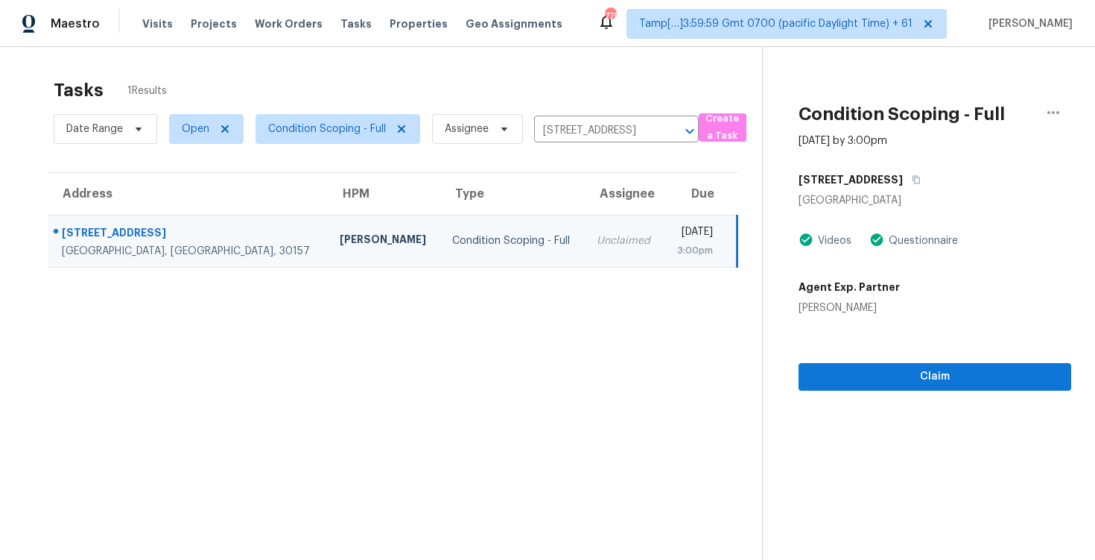
scroll to position [47, 0]
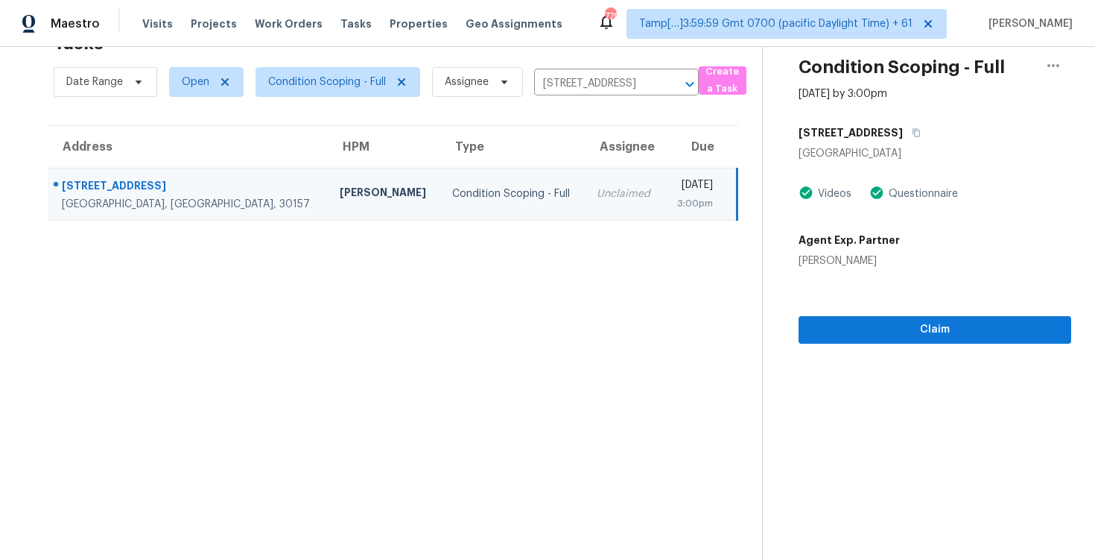
click at [918, 294] on div "Claim" at bounding box center [935, 305] width 273 height 75
click at [914, 332] on span "Claim" at bounding box center [935, 329] width 249 height 19
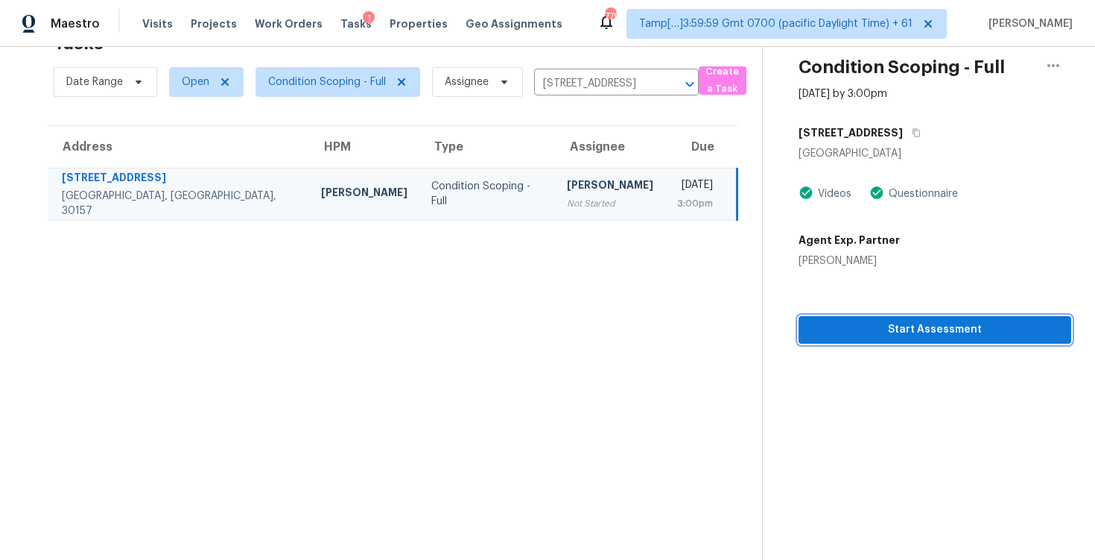
click at [900, 337] on span "Start Assessment" at bounding box center [935, 329] width 249 height 19
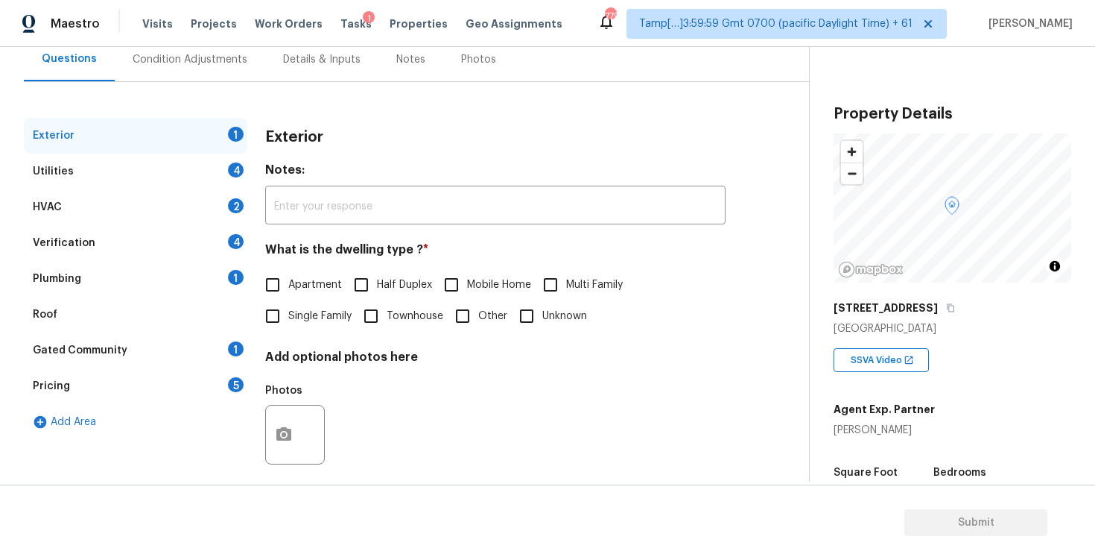
scroll to position [158, 0]
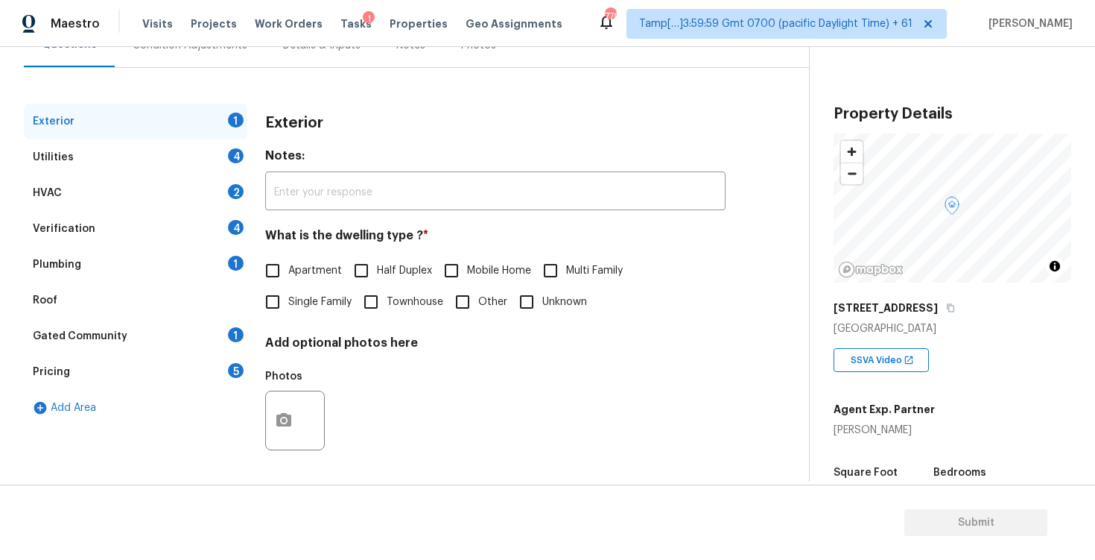
click at [310, 294] on span "Single Family" at bounding box center [319, 302] width 63 height 16
click at [288, 294] on input "Single Family" at bounding box center [272, 301] width 31 height 31
checkbox input "true"
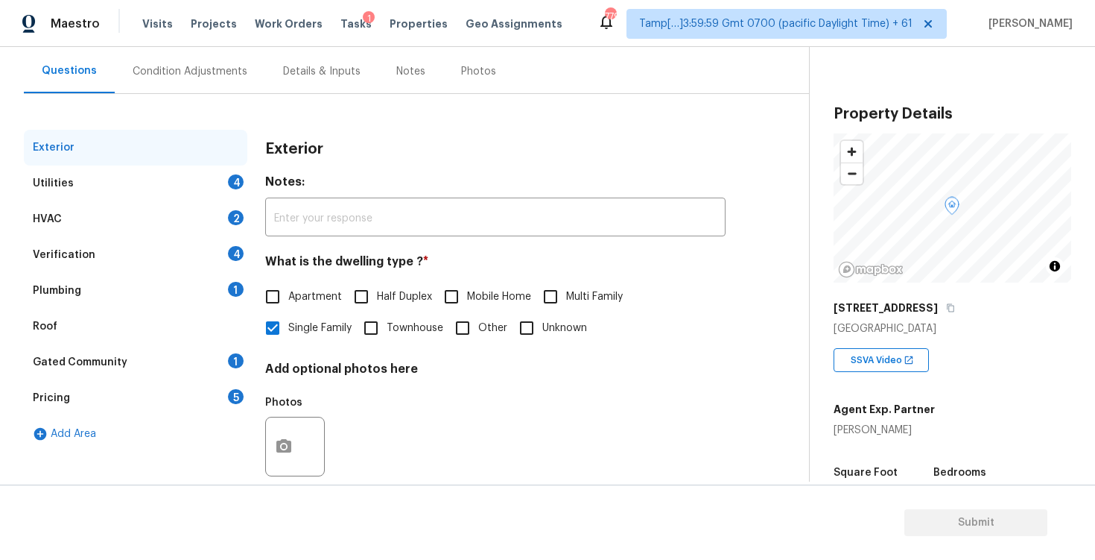
scroll to position [121, 0]
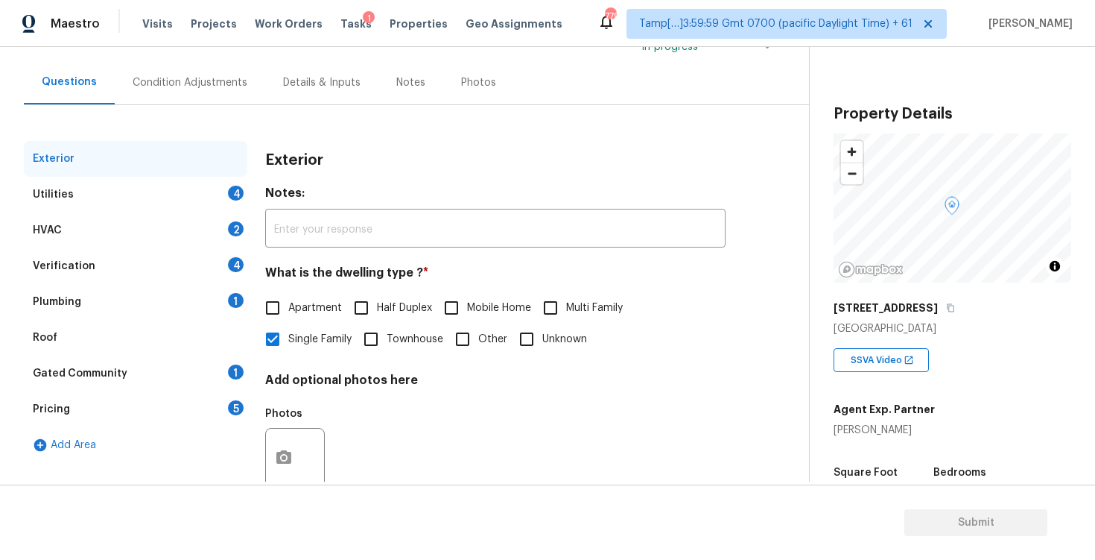
click at [201, 92] on div "Condition Adjustments" at bounding box center [190, 82] width 151 height 44
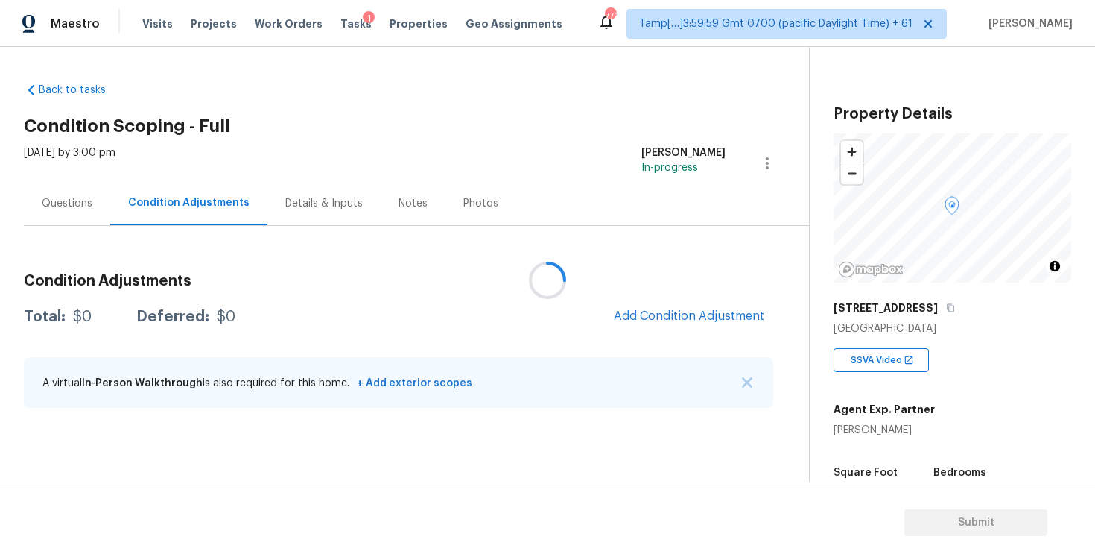
click at [760, 309] on div at bounding box center [547, 280] width 1095 height 560
click at [687, 329] on div at bounding box center [547, 280] width 1095 height 560
click at [644, 319] on span "Add Condition Adjustment" at bounding box center [689, 315] width 151 height 13
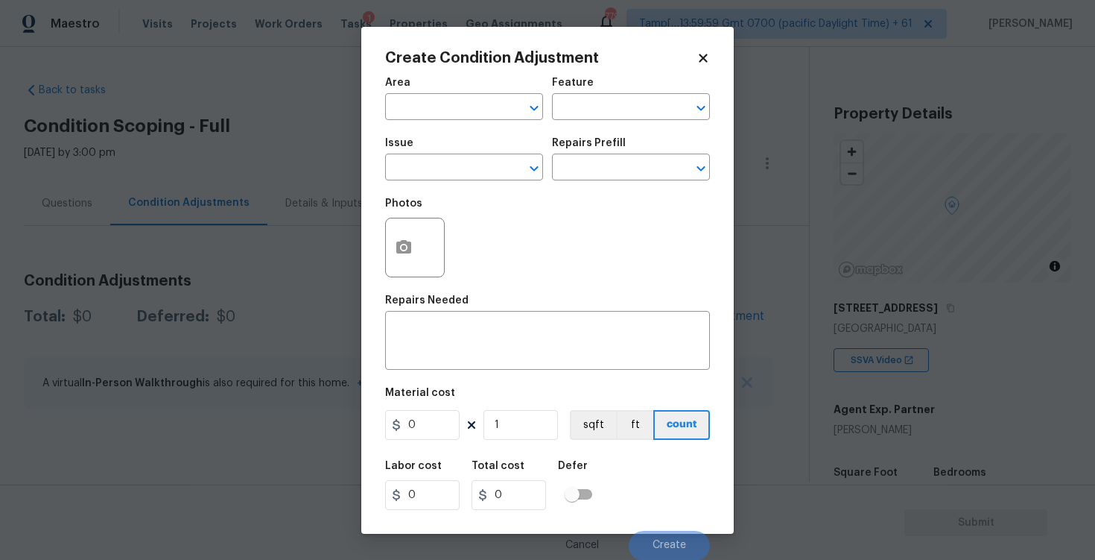
click at [425, 91] on div "Area" at bounding box center [464, 86] width 158 height 19
click at [430, 103] on input "text" at bounding box center [443, 108] width 116 height 23
type input "exte"
click at [428, 177] on li "Exterior Overall" at bounding box center [464, 165] width 158 height 25
type input "Exterior Overall"
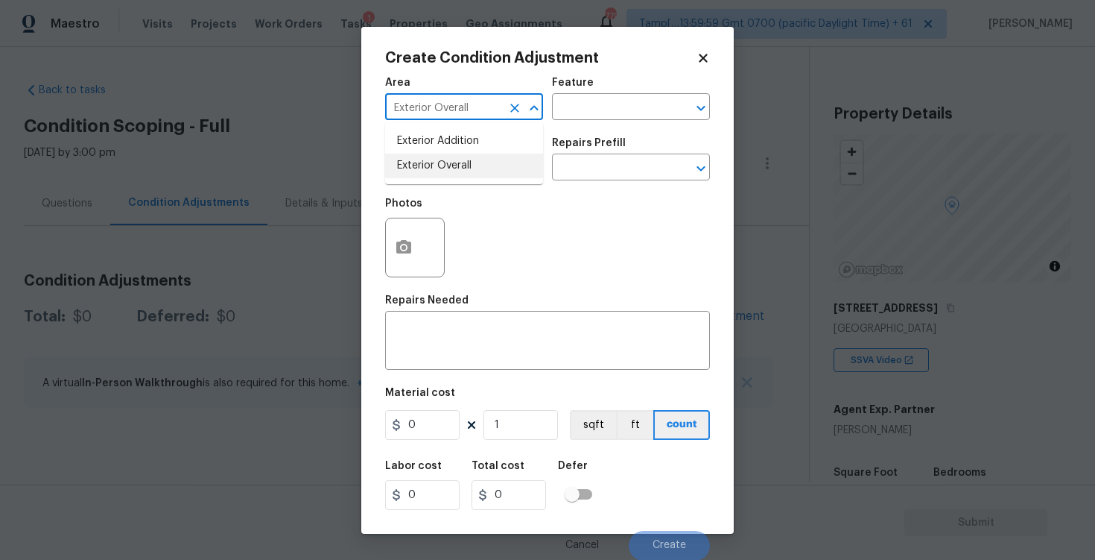
click at [428, 177] on input "text" at bounding box center [443, 168] width 116 height 23
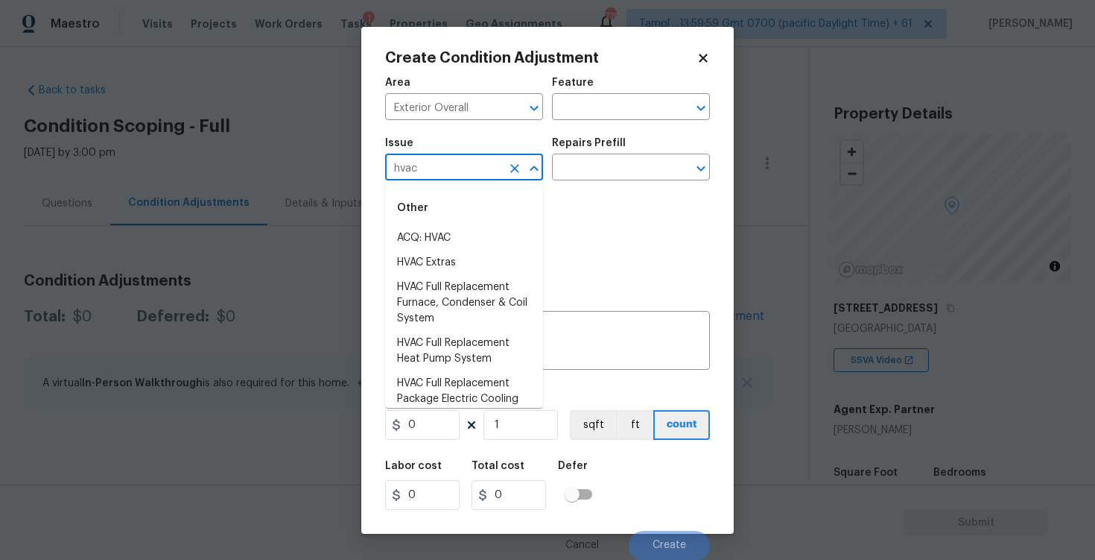
click at [443, 234] on li "ACQ: HVAC" at bounding box center [464, 238] width 158 height 25
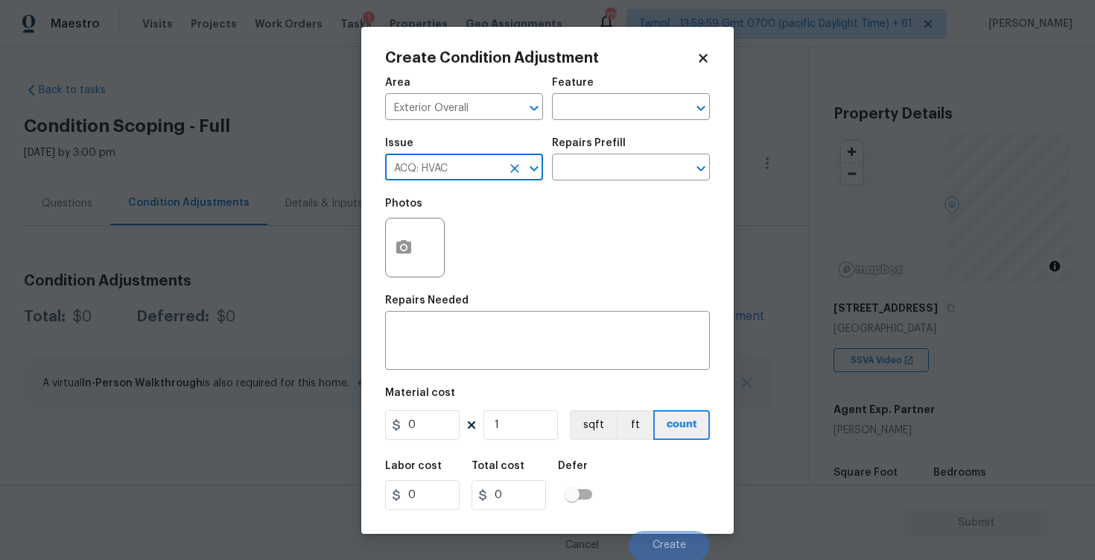
type input "ACQ: HVAC"
click at [621, 153] on div "Repairs Prefill" at bounding box center [631, 147] width 158 height 19
click at [621, 160] on input "text" at bounding box center [610, 168] width 116 height 23
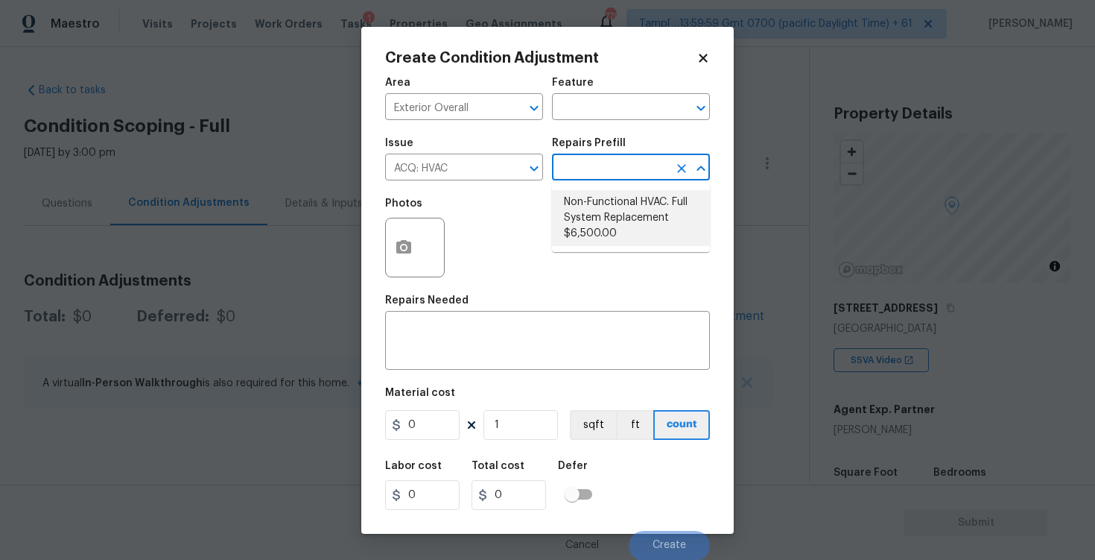
click at [615, 227] on li "Non-Functional HVAC. Full System Replacement $6,500.00" at bounding box center [631, 218] width 158 height 56
type input "Acquisition"
type textarea "Acquisition Scope: Full System Replacement"
type input "6500"
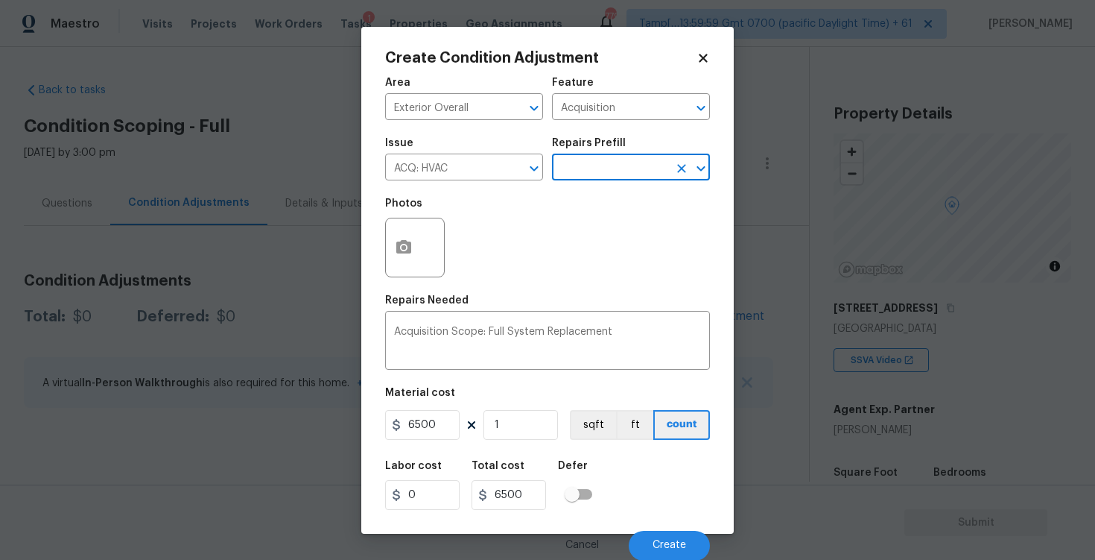
scroll to position [1, 0]
click at [663, 541] on span "Create" at bounding box center [670, 544] width 34 height 11
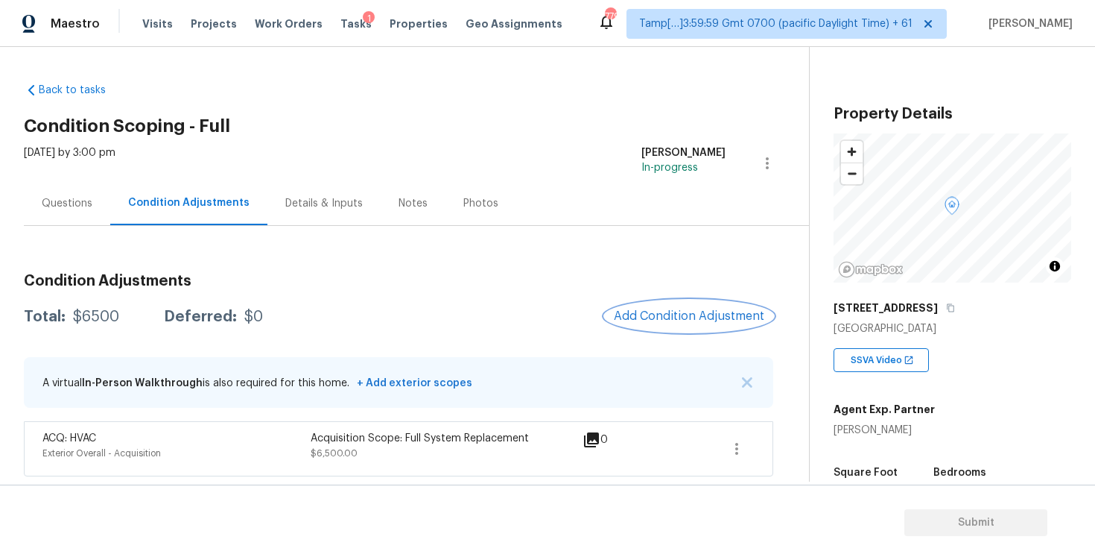
scroll to position [0, 0]
click at [669, 320] on span "Add Condition Adjustment" at bounding box center [689, 315] width 151 height 13
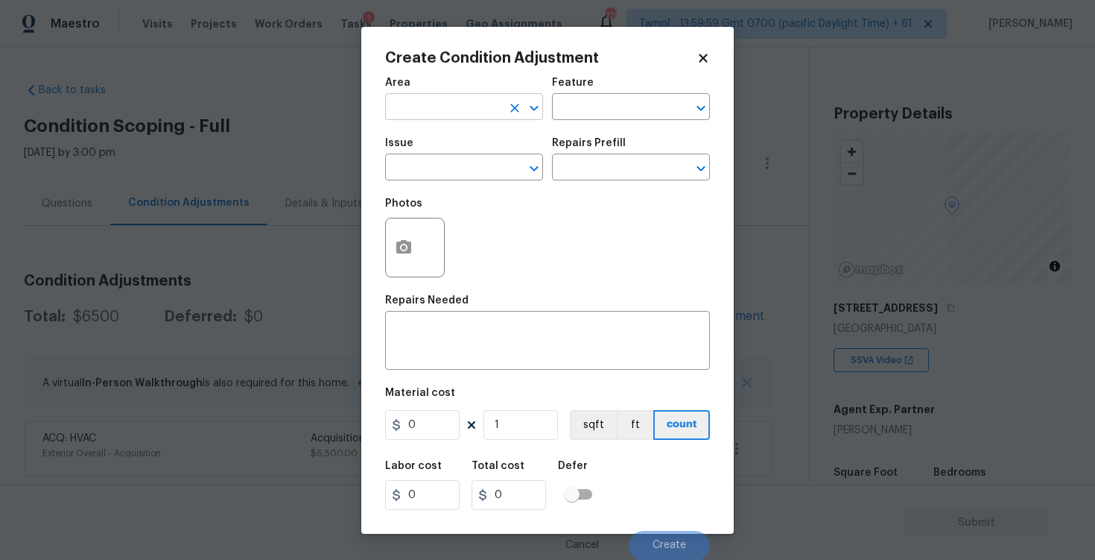
click at [454, 113] on input "text" at bounding box center [443, 108] width 116 height 23
click at [463, 164] on li "Exterior Overall" at bounding box center [464, 165] width 158 height 25
type input "Exterior Overall"
click at [463, 164] on input "text" at bounding box center [443, 168] width 116 height 23
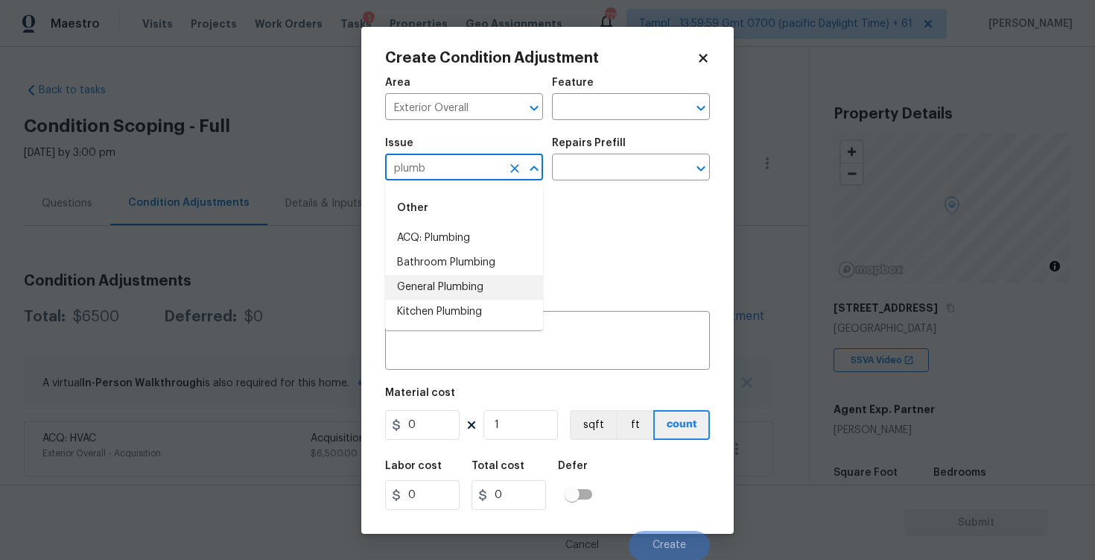
click at [472, 288] on li "General Plumbing" at bounding box center [464, 287] width 158 height 25
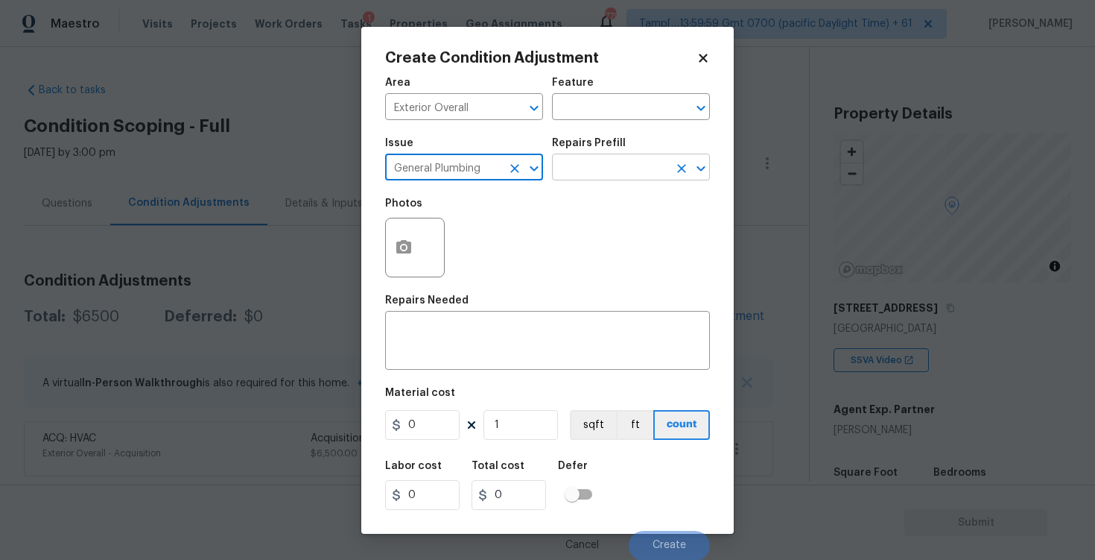
type input "General Plumbing"
click at [617, 162] on input "text" at bounding box center [610, 168] width 116 height 23
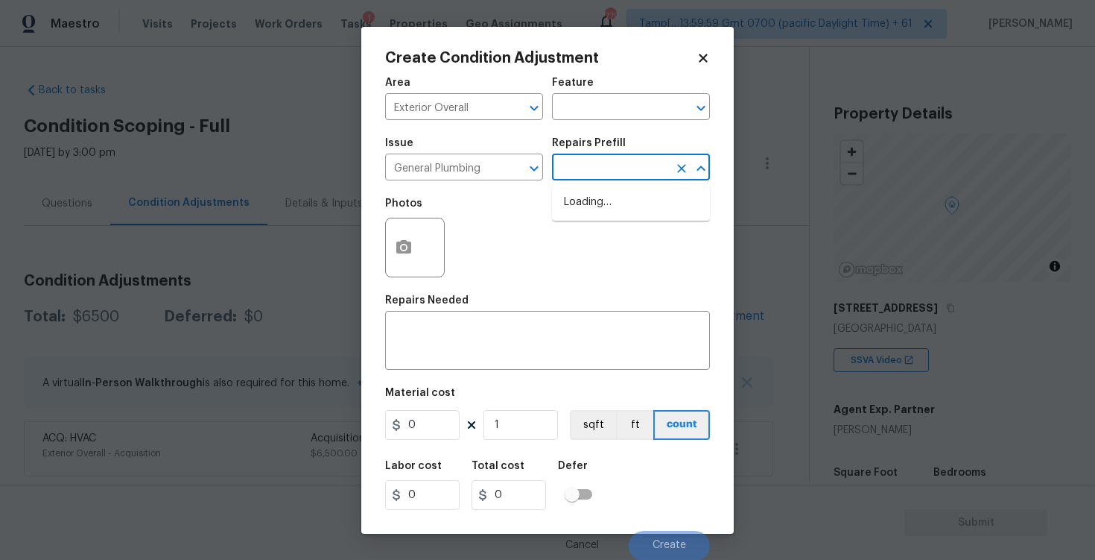
type input "g"
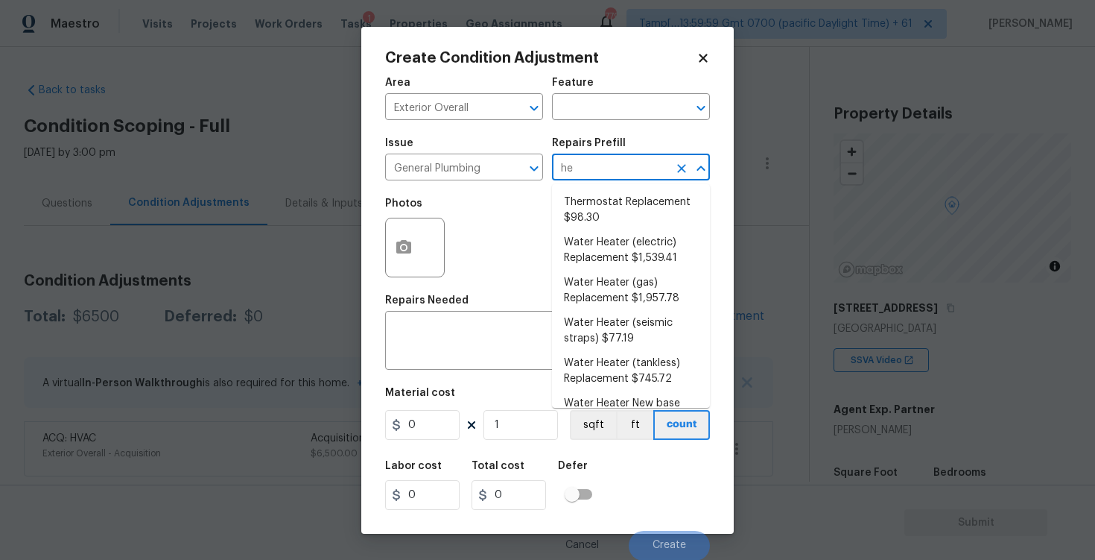
type input "hea"
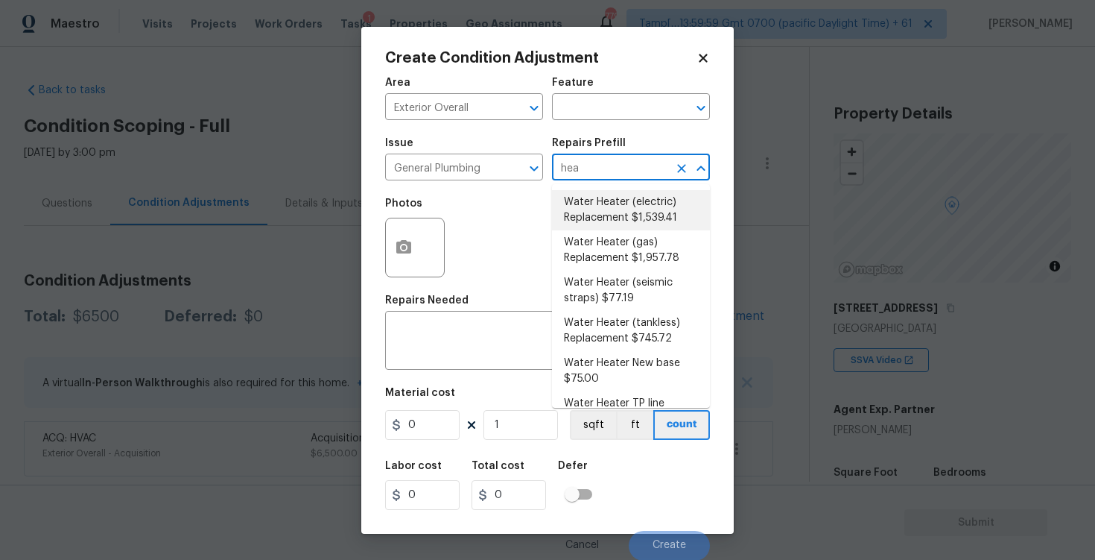
click at [635, 204] on li "Water Heater (electric) Replacement $1,539.41" at bounding box center [631, 210] width 158 height 40
type input "Plumbing"
type textarea "Remove the existing electric water heater and install a new 40 gallon electric …"
type input "1539.41"
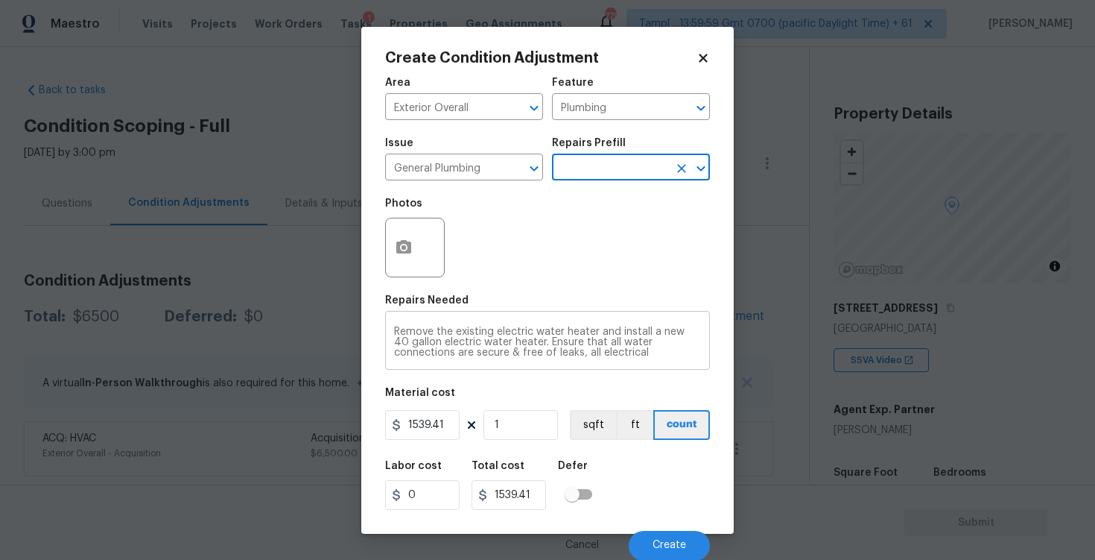
scroll to position [1, 0]
click at [669, 538] on button "Create" at bounding box center [669, 545] width 81 height 30
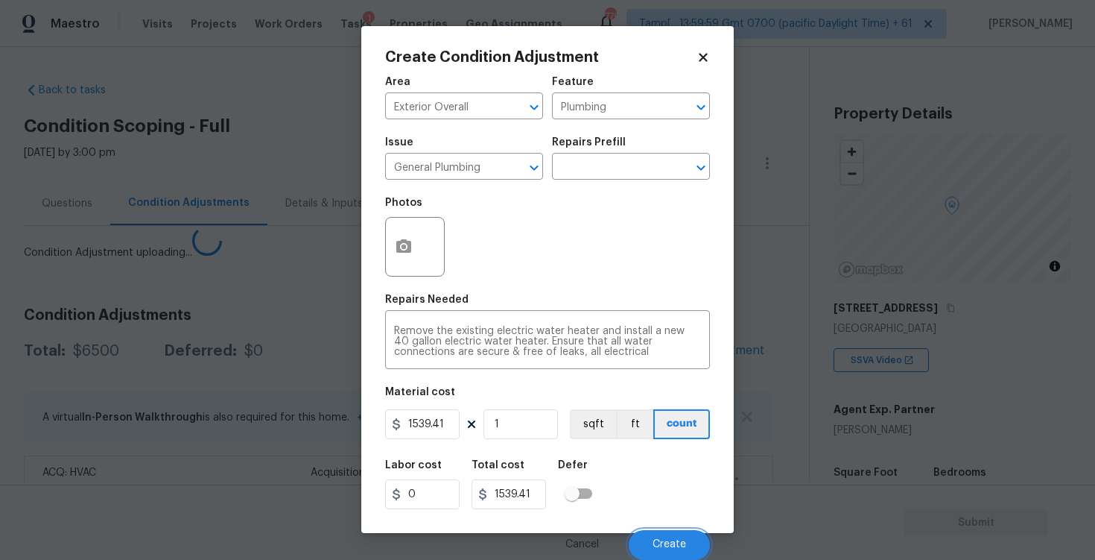
scroll to position [0, 0]
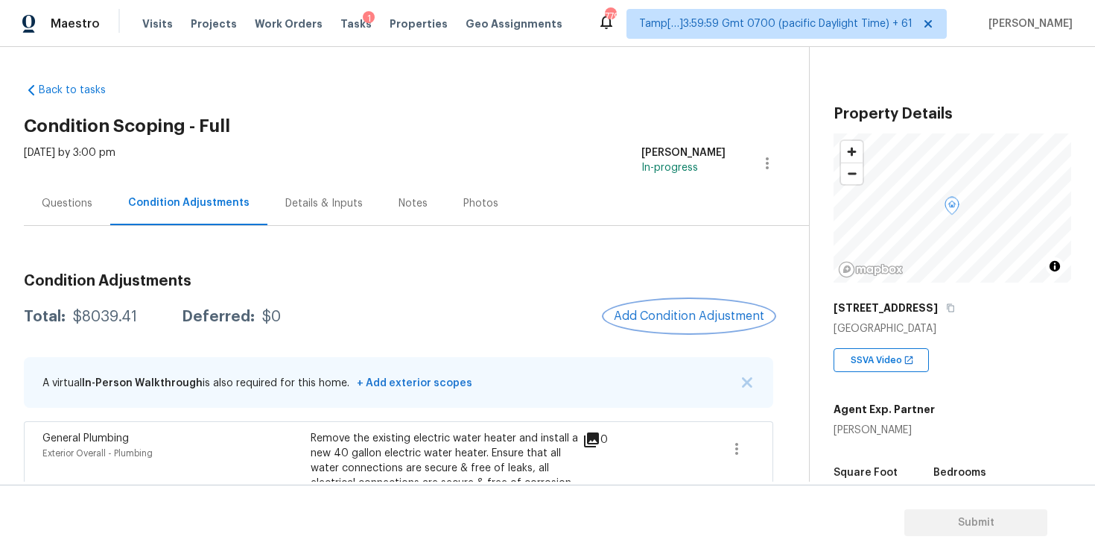
click at [662, 306] on button "Add Condition Adjustment" at bounding box center [689, 315] width 168 height 31
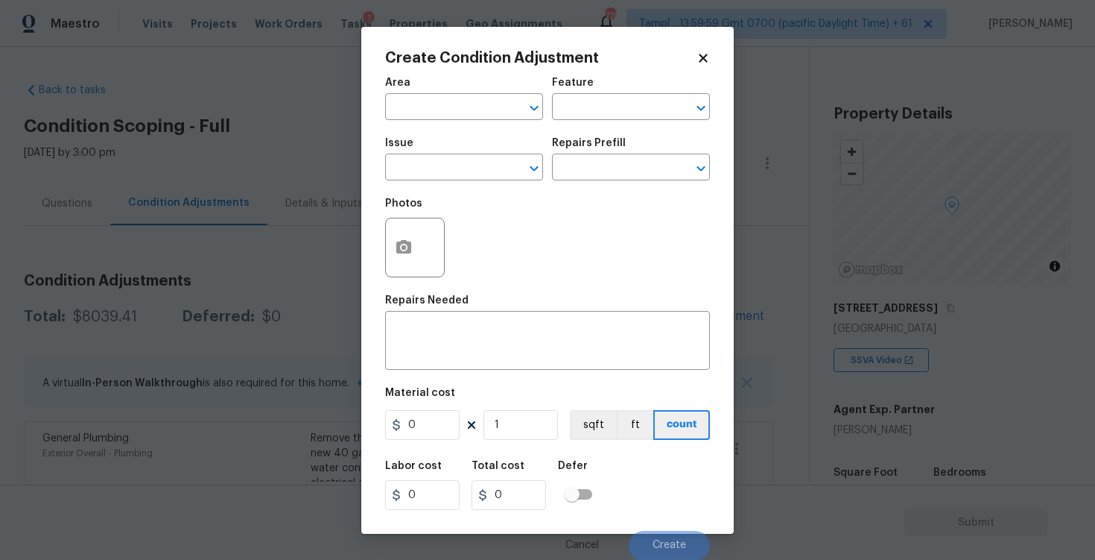
click at [436, 118] on input "text" at bounding box center [443, 108] width 116 height 23
click at [438, 157] on li "Exterior Overall" at bounding box center [464, 165] width 158 height 25
type input "Exterior Overall"
click at [438, 157] on input "text" at bounding box center [443, 168] width 116 height 23
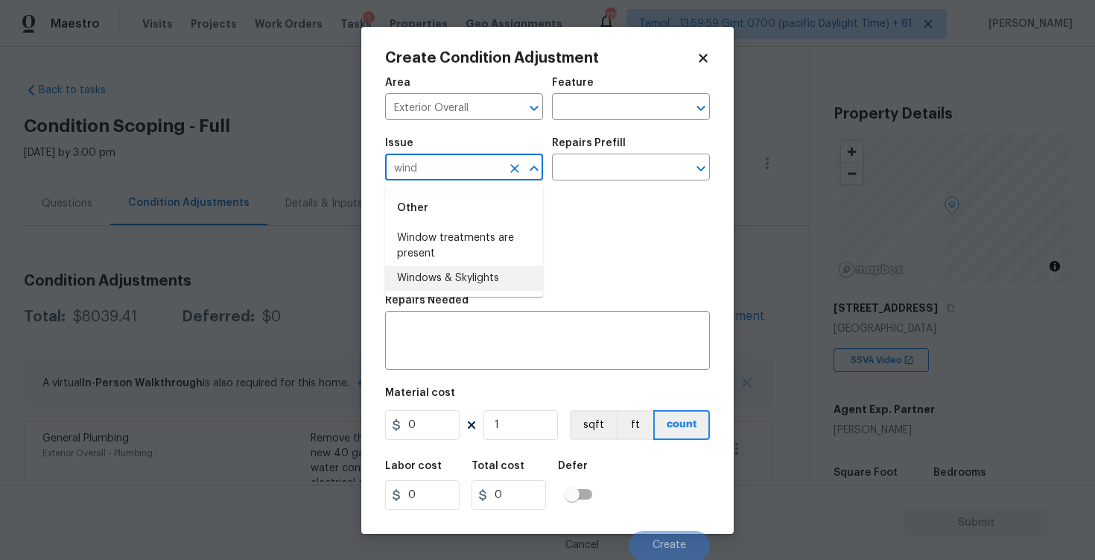
click at [469, 282] on li "Windows & Skylights" at bounding box center [464, 278] width 158 height 25
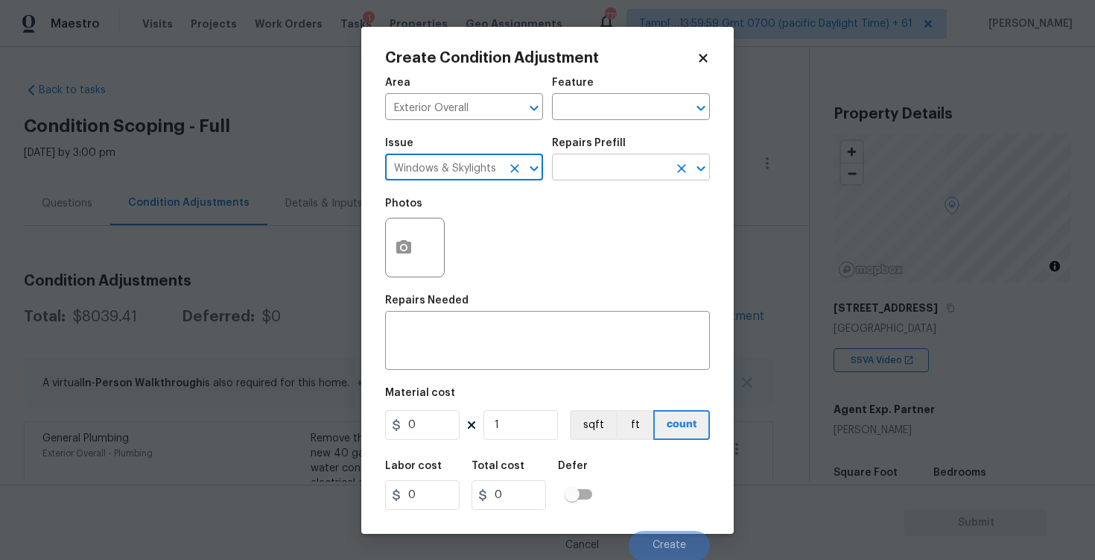
type input "Windows & Skylights"
click at [592, 161] on input "text" at bounding box center [610, 168] width 116 height 23
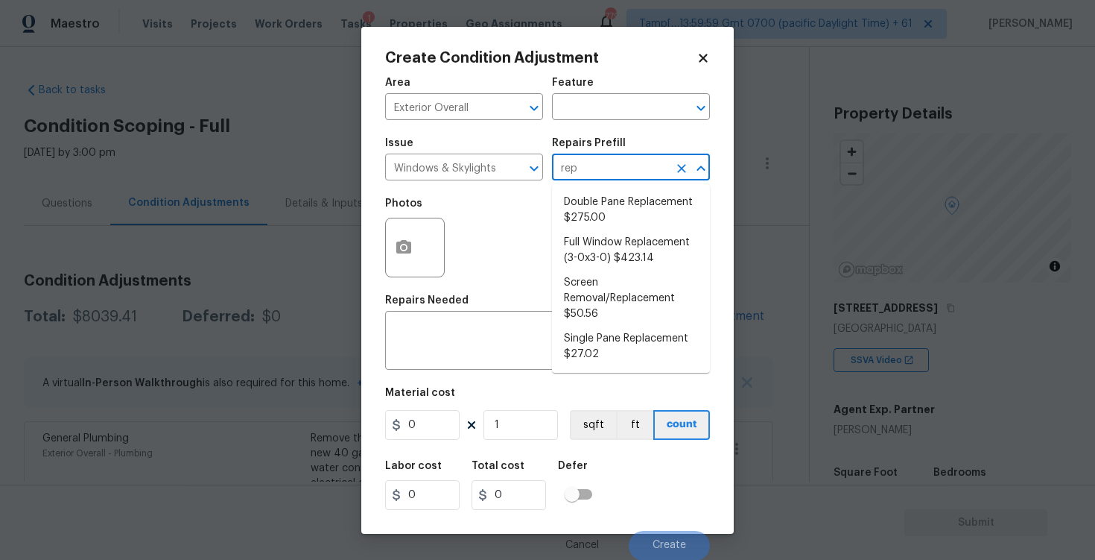
type input "repl"
click at [610, 270] on li "Full Window Replacement (3-0x3-0) $423.14" at bounding box center [631, 250] width 158 height 40
type textarea "Remove and replace the 3-0 x 3-0 vinyl double hung, dual pane window with new. …"
type input "423.14"
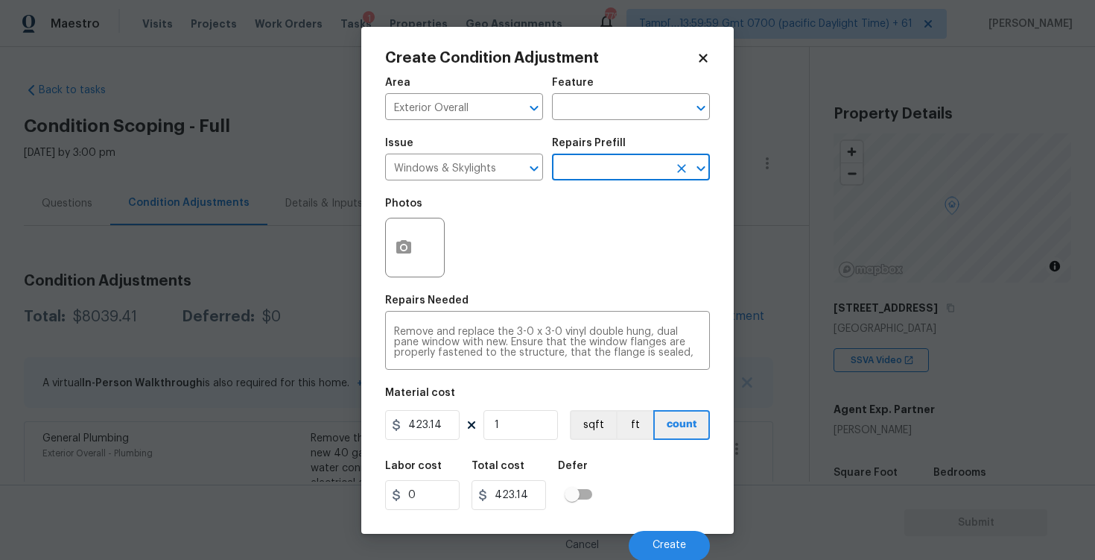
scroll to position [1, 0]
click at [691, 549] on button "Create" at bounding box center [669, 545] width 81 height 30
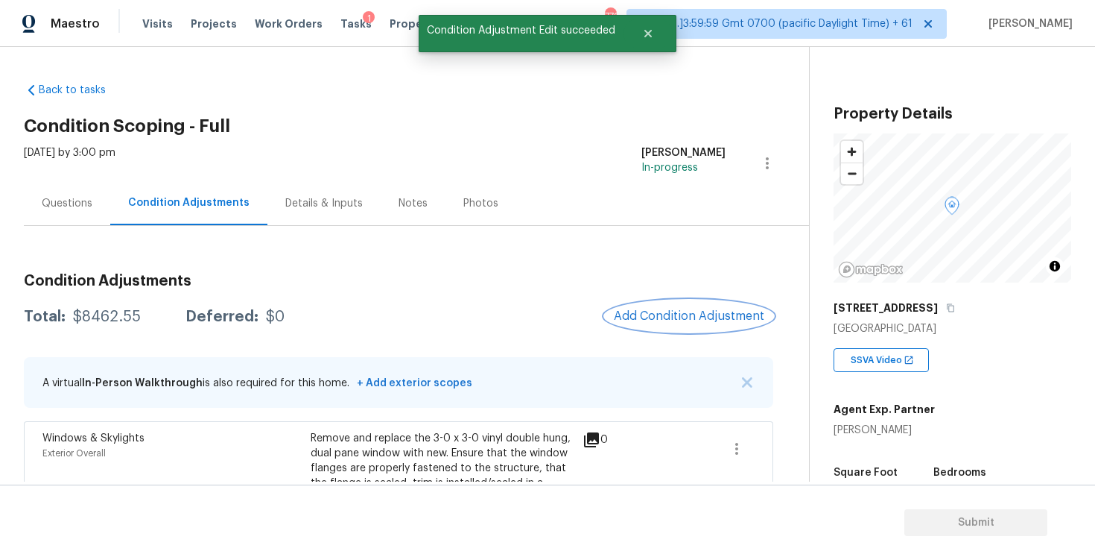
scroll to position [0, 0]
click at [655, 298] on div "Condition Adjustments Total: $8462.55 Deferred: $0 Add Condition Adjustment A v…" at bounding box center [399, 514] width 750 height 505
click at [657, 313] on span "Add Condition Adjustment" at bounding box center [689, 315] width 151 height 13
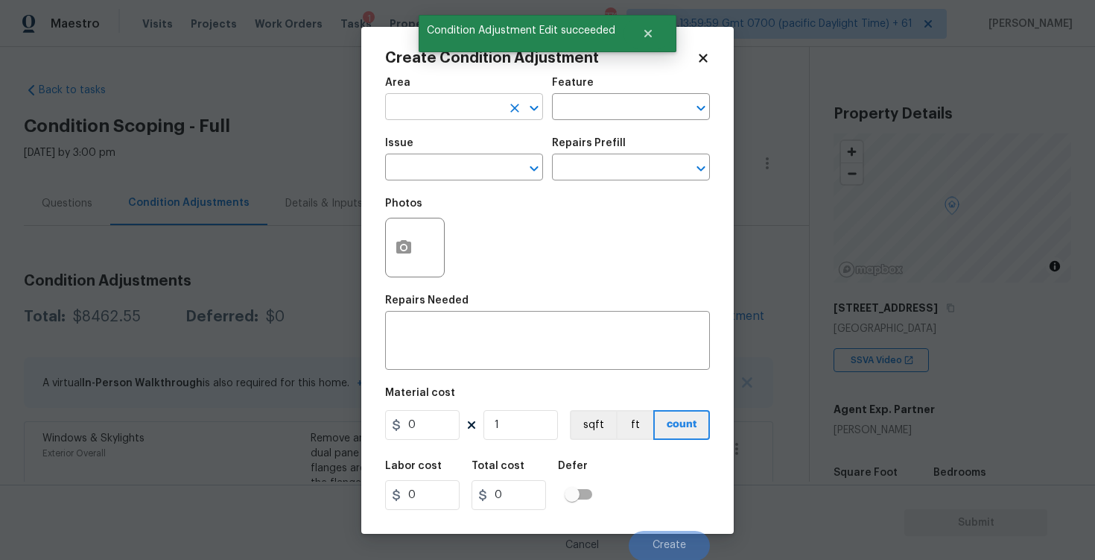
click at [472, 105] on input "text" at bounding box center [443, 108] width 116 height 23
click at [463, 162] on li "Exterior Overall" at bounding box center [464, 165] width 158 height 25
type input "Exterior Overall"
click at [463, 162] on input "text" at bounding box center [443, 168] width 116 height 23
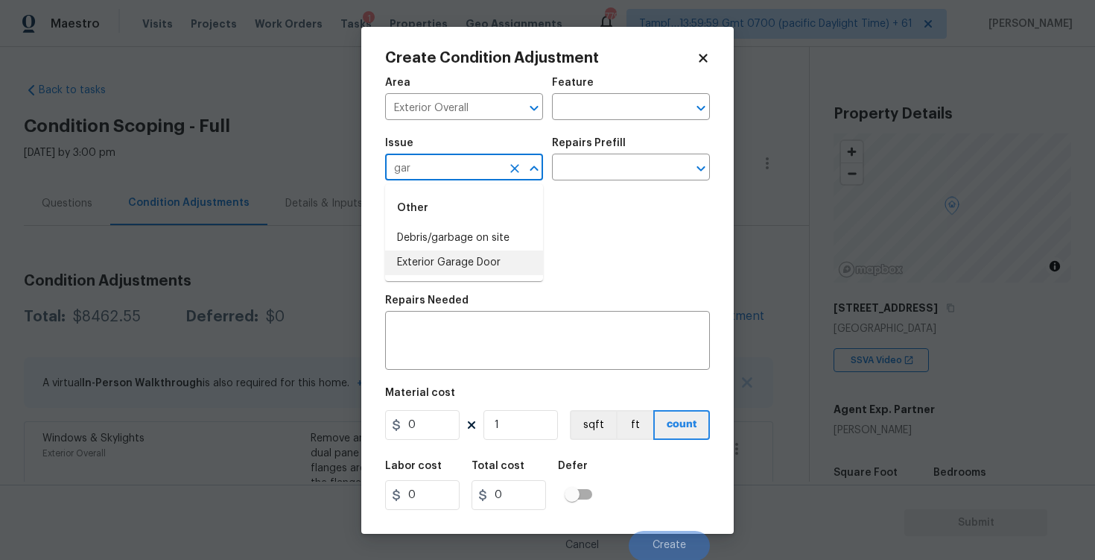
click at [474, 251] on li "Exterior Garage Door" at bounding box center [464, 262] width 158 height 25
type input "Exterior Garage Door"
click at [599, 146] on h5 "Repairs Prefill" at bounding box center [589, 143] width 74 height 10
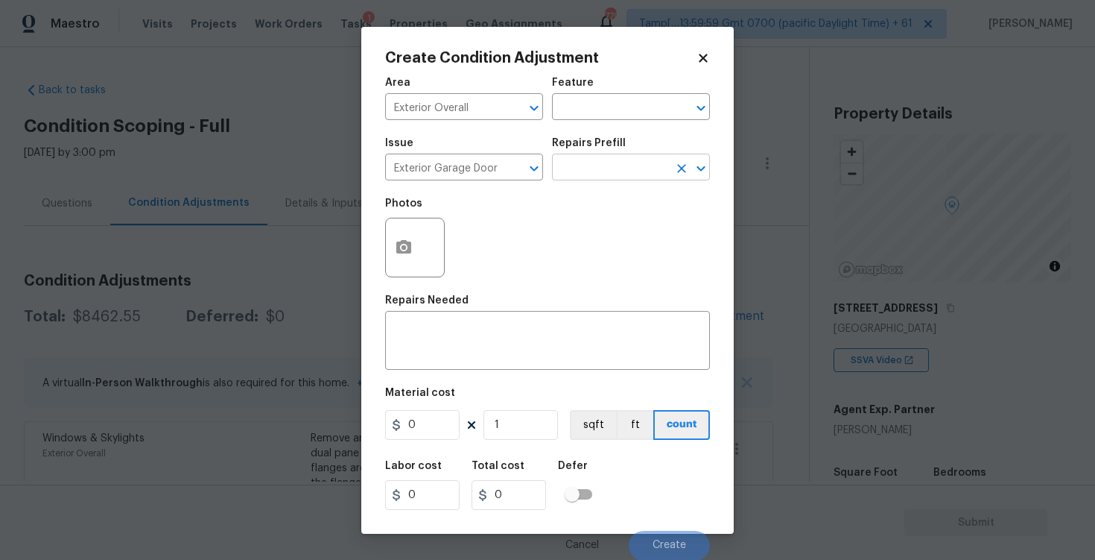
click at [595, 166] on input "text" at bounding box center [610, 168] width 116 height 23
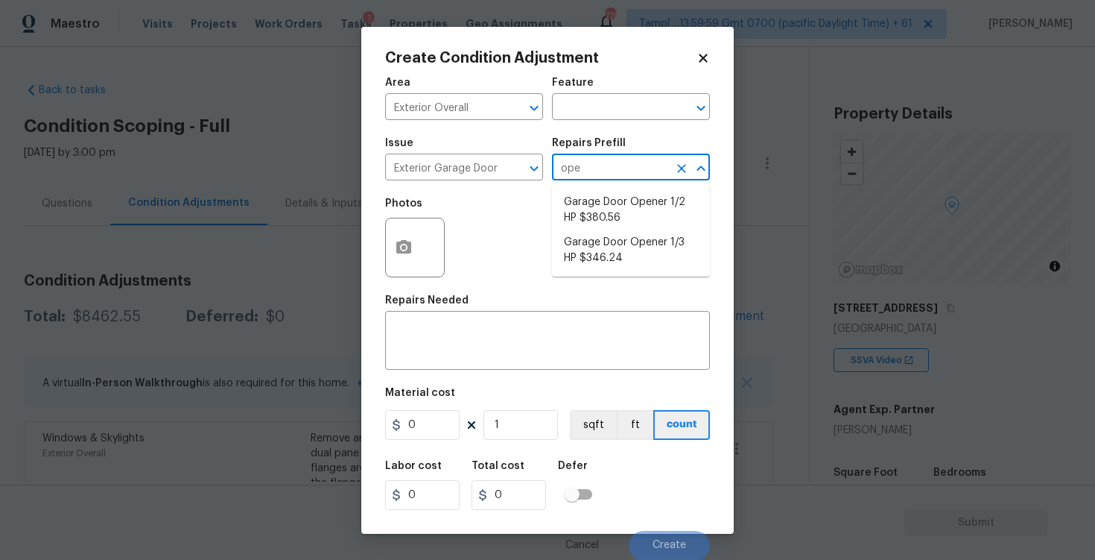
type input "open"
click at [615, 266] on li "Garage Door Opener 1/3 HP $346.24" at bounding box center [631, 250] width 158 height 40
type input "Interior Door"
type textarea "Remove the existing garage door opener and hardware/anchoring system. Install a…"
type input "346.24"
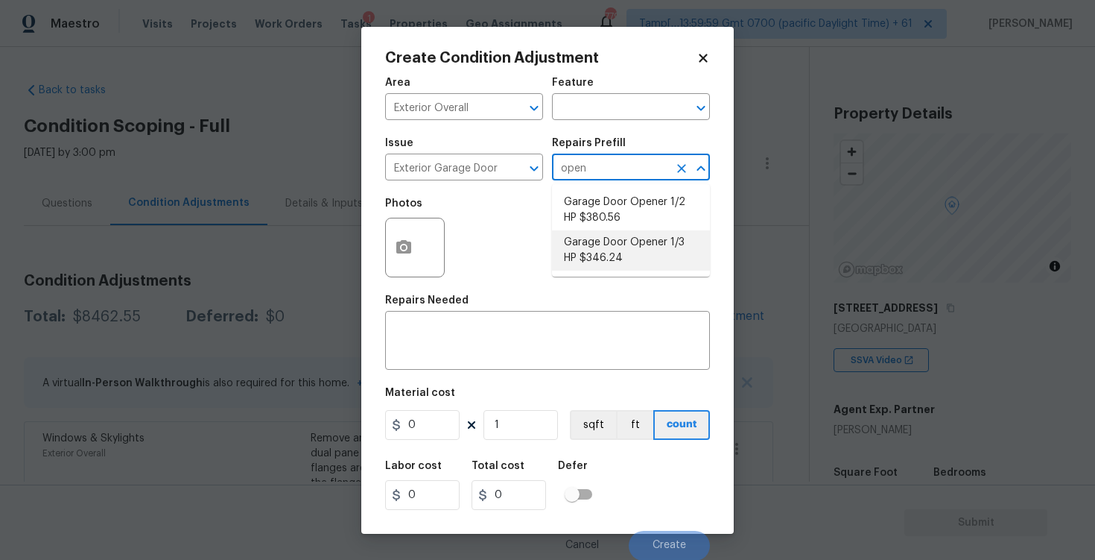
type input "346.24"
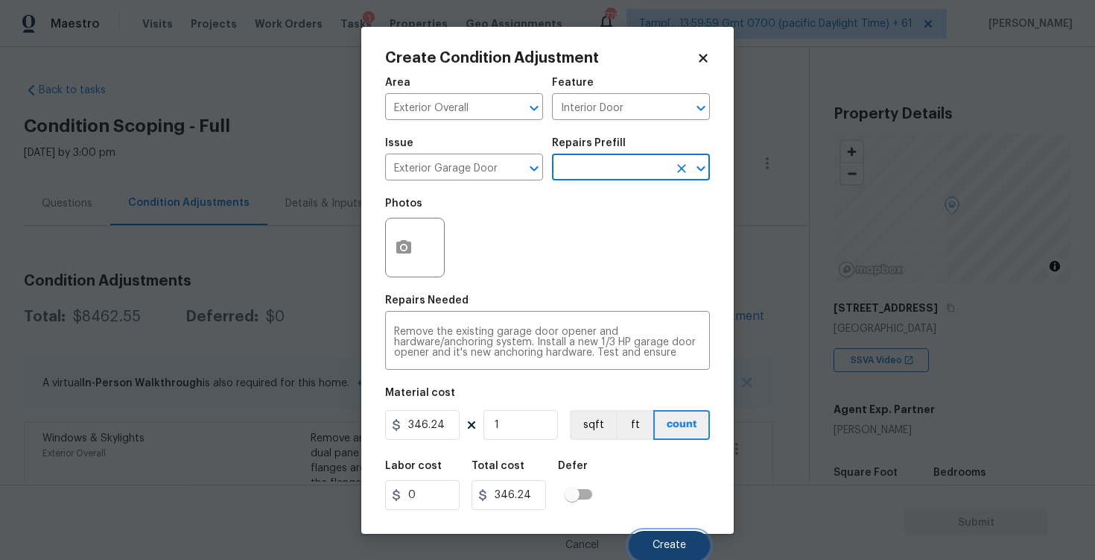
click at [660, 532] on button "Create" at bounding box center [669, 545] width 81 height 30
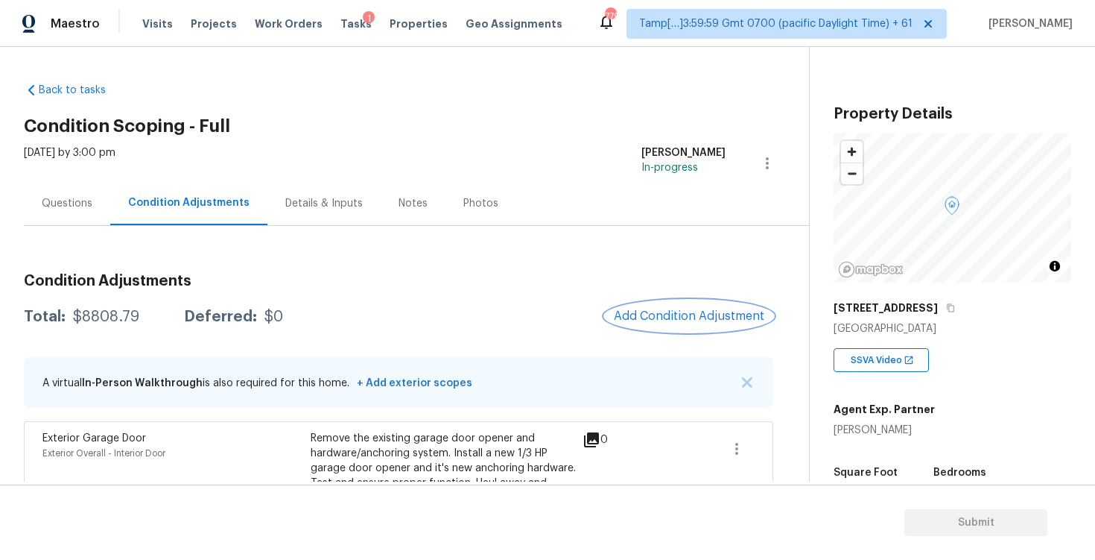
scroll to position [215, 0]
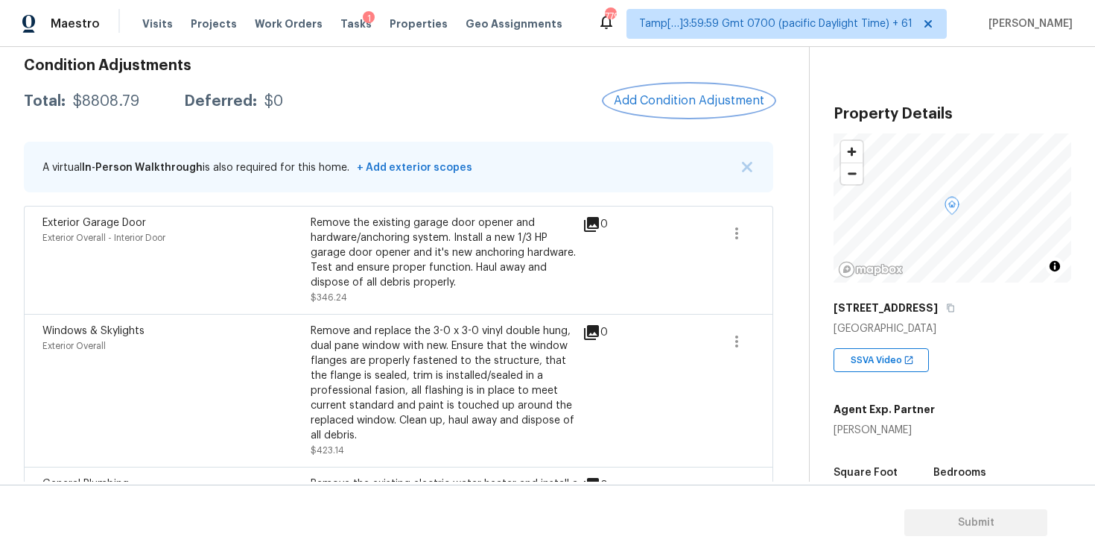
click at [679, 108] on button "Add Condition Adjustment" at bounding box center [689, 100] width 168 height 31
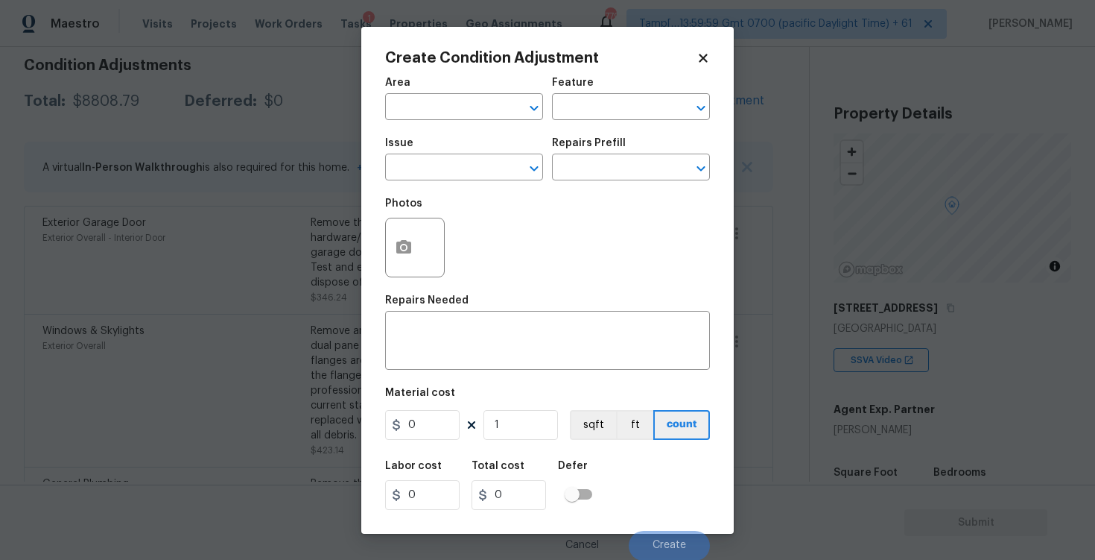
click at [477, 121] on span "Area ​" at bounding box center [464, 99] width 158 height 60
click at [475, 115] on input "text" at bounding box center [443, 108] width 116 height 23
type input "d"
click at [480, 157] on li "Exterior Overall" at bounding box center [464, 165] width 158 height 25
type input "Exterior Overall"
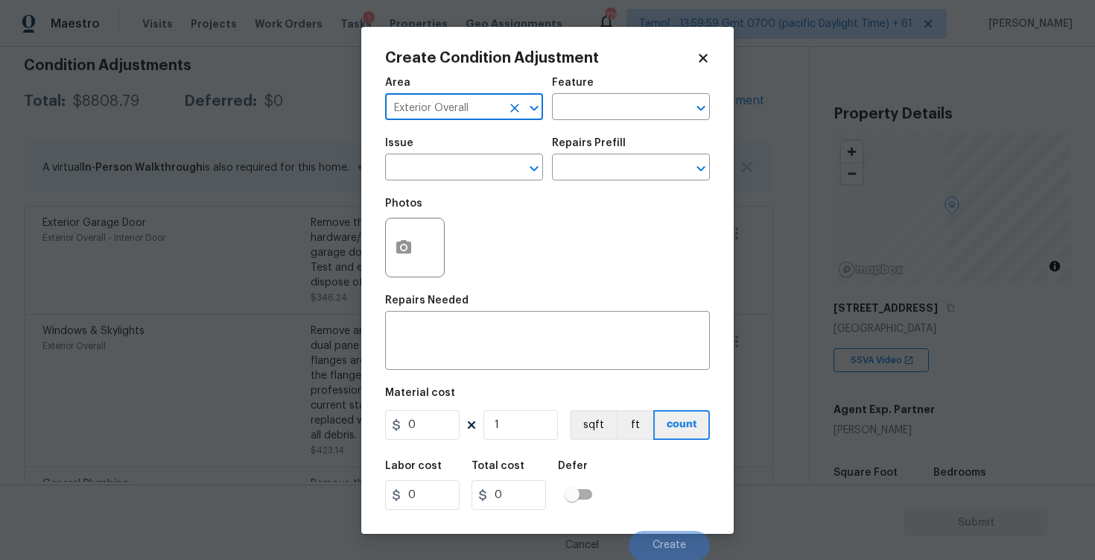
click at [480, 157] on input "text" at bounding box center [443, 168] width 116 height 23
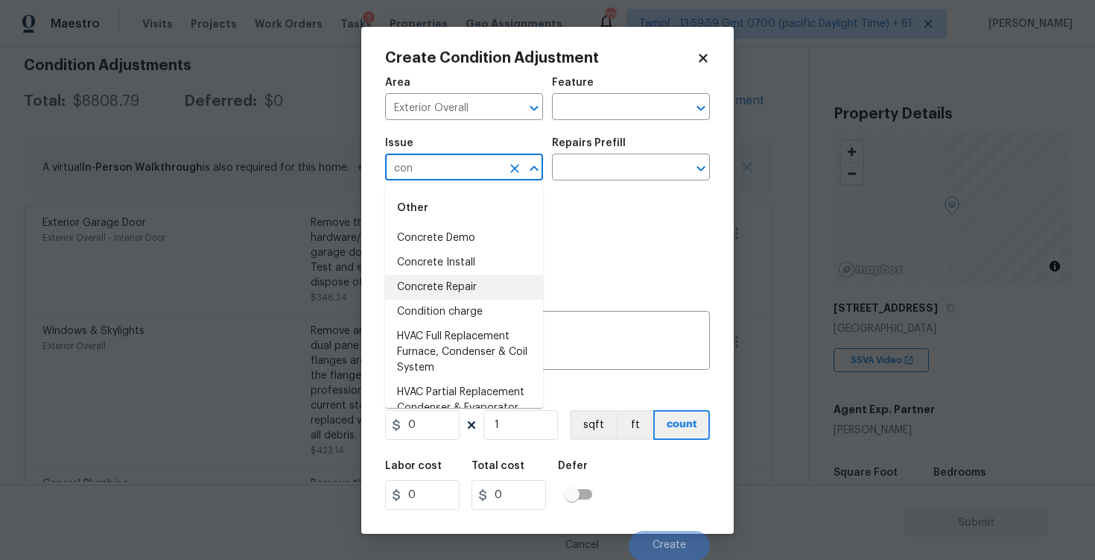
click at [463, 281] on li "Concrete Repair" at bounding box center [464, 287] width 158 height 25
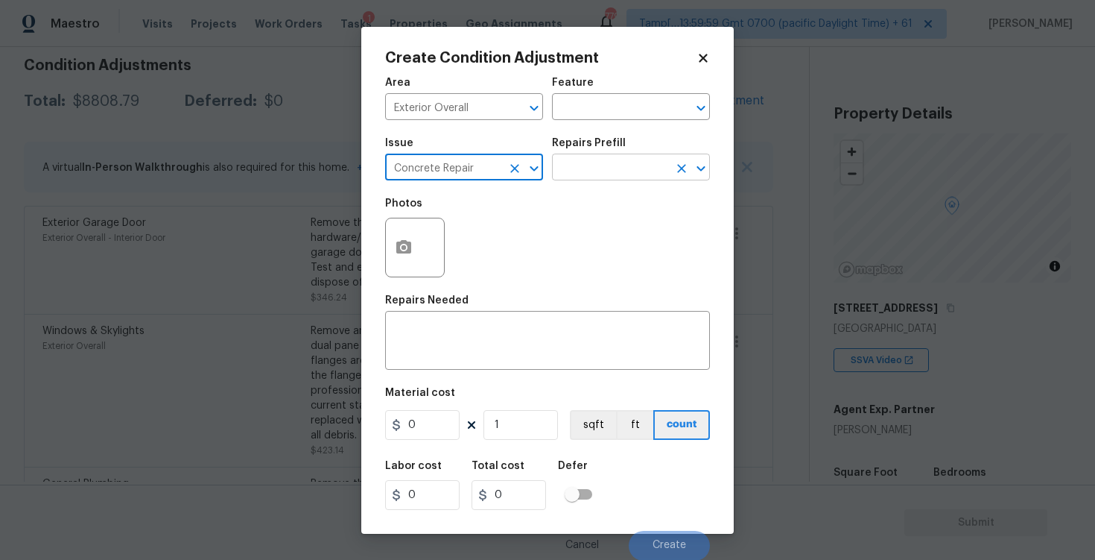
type input "Concrete Repair"
click at [577, 159] on input "text" at bounding box center [610, 168] width 116 height 23
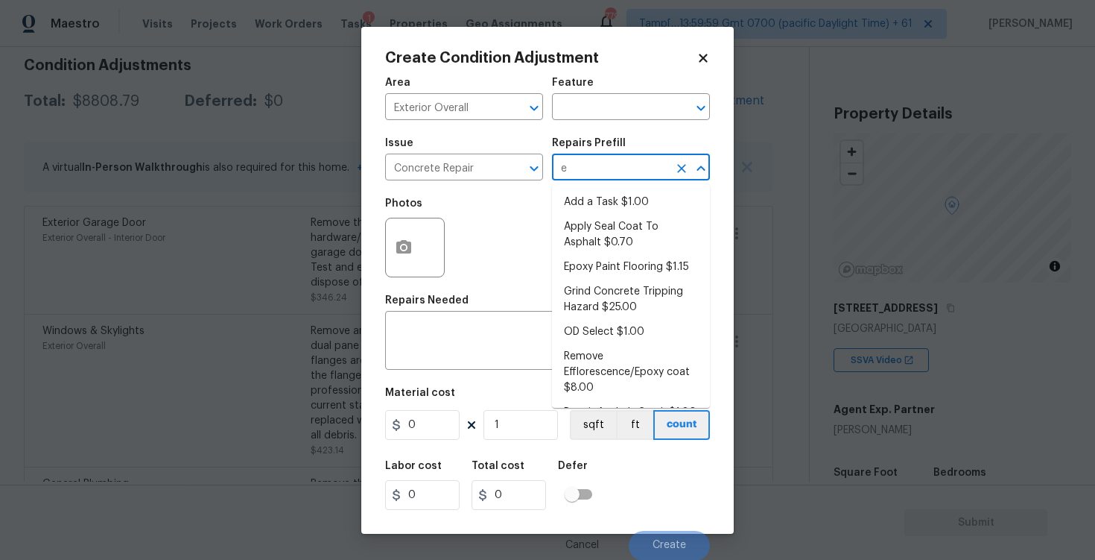
type input "ep"
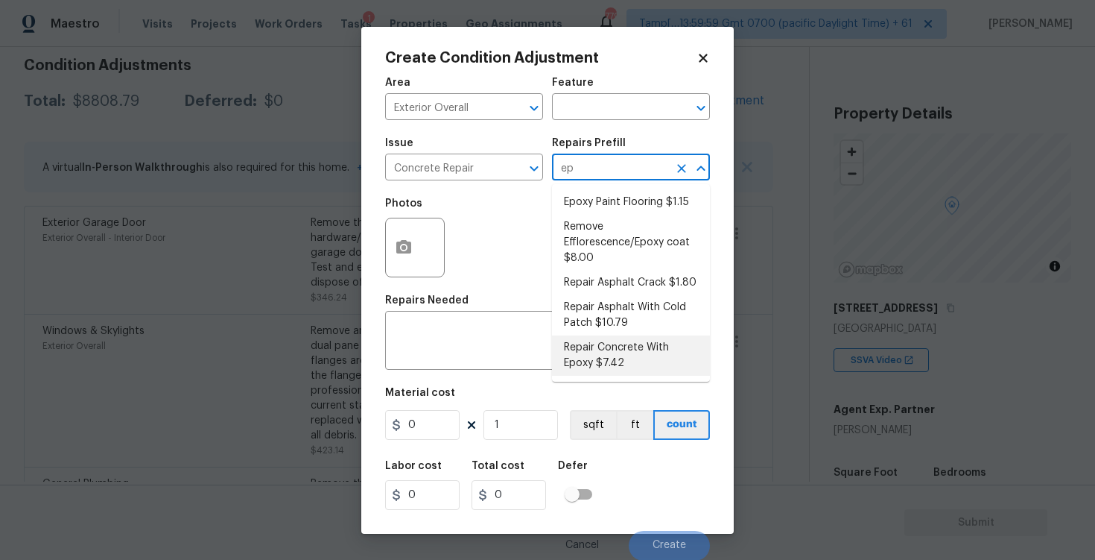
click at [600, 342] on li "Repair Concrete With Epoxy $7.42" at bounding box center [631, 355] width 158 height 40
type input "Flatwork"
type textarea "Prep and clean the crack in the concrete thoroughly. Apply/inject a concrete ad…"
type input "7.42"
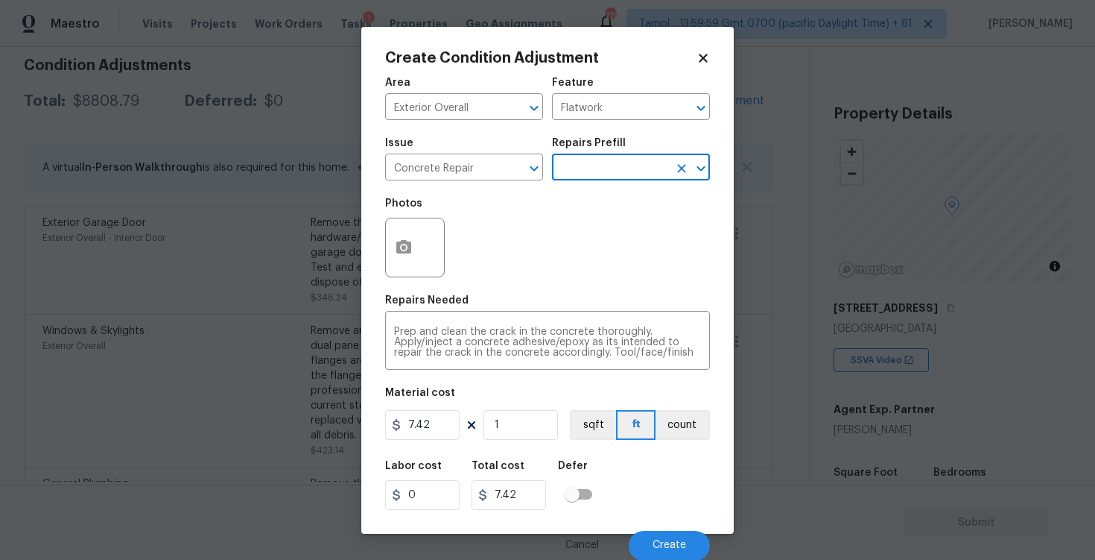
click at [409, 208] on h5 "Photos" at bounding box center [403, 203] width 37 height 10
click at [409, 229] on button "button" at bounding box center [404, 247] width 36 height 58
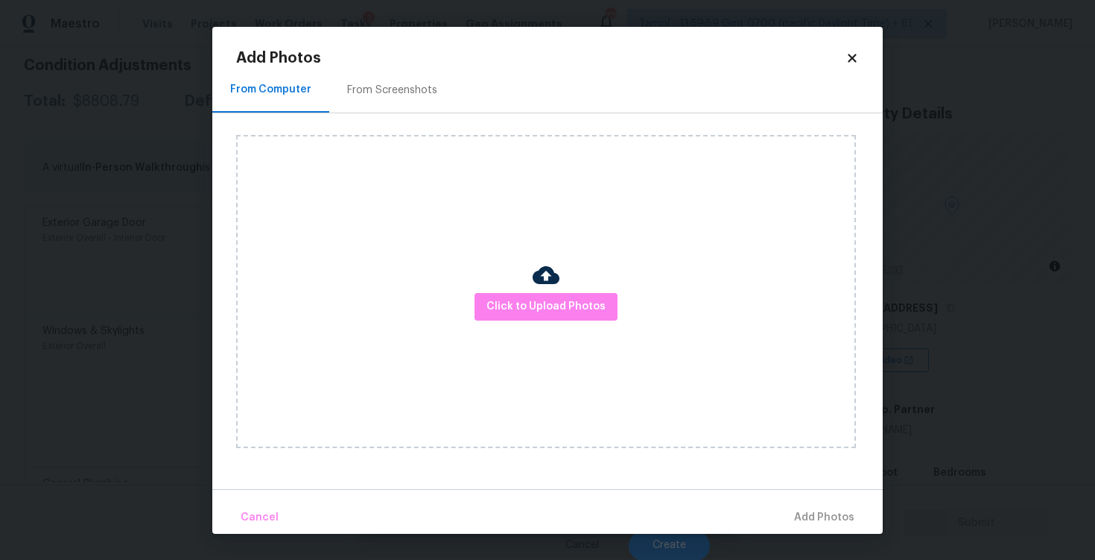
click at [546, 231] on div "Click to Upload Photos" at bounding box center [546, 291] width 620 height 313
click at [542, 317] on button "Click to Upload Photos" at bounding box center [546, 307] width 143 height 28
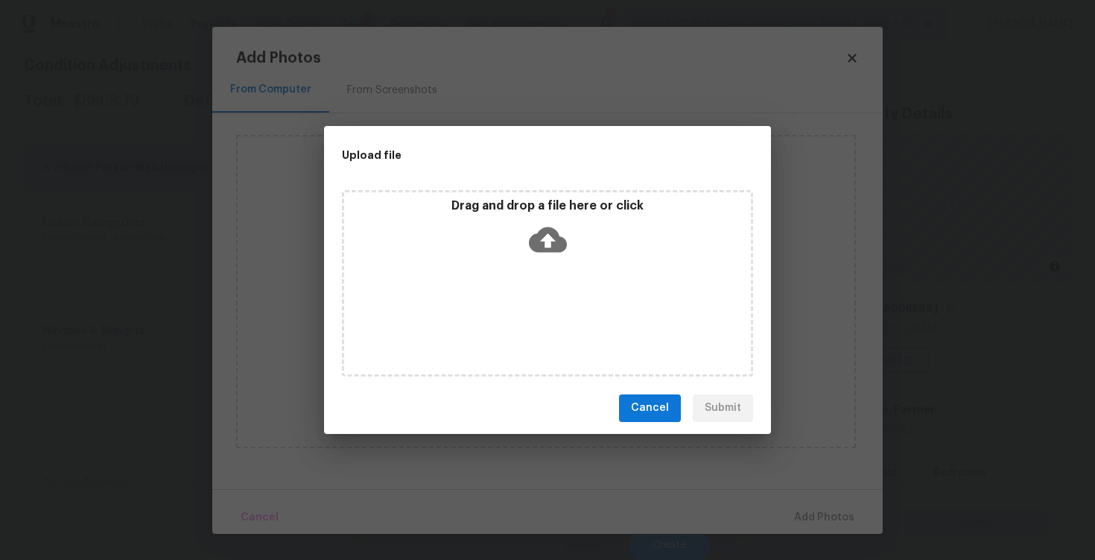
click at [540, 217] on div "Drag and drop a file here or click" at bounding box center [547, 230] width 407 height 64
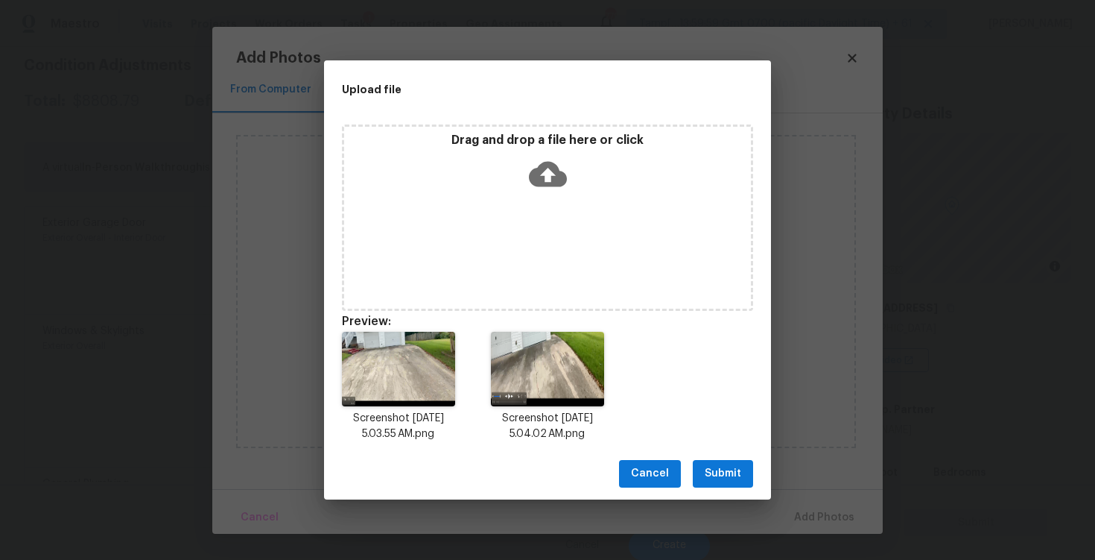
scroll to position [12, 0]
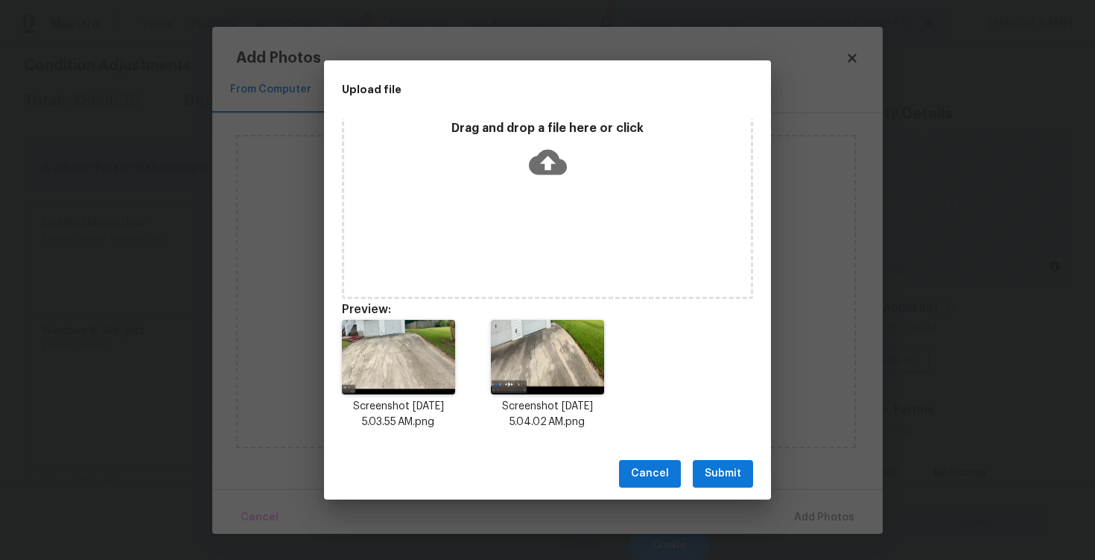
click at [711, 472] on span "Submit" at bounding box center [723, 473] width 37 height 19
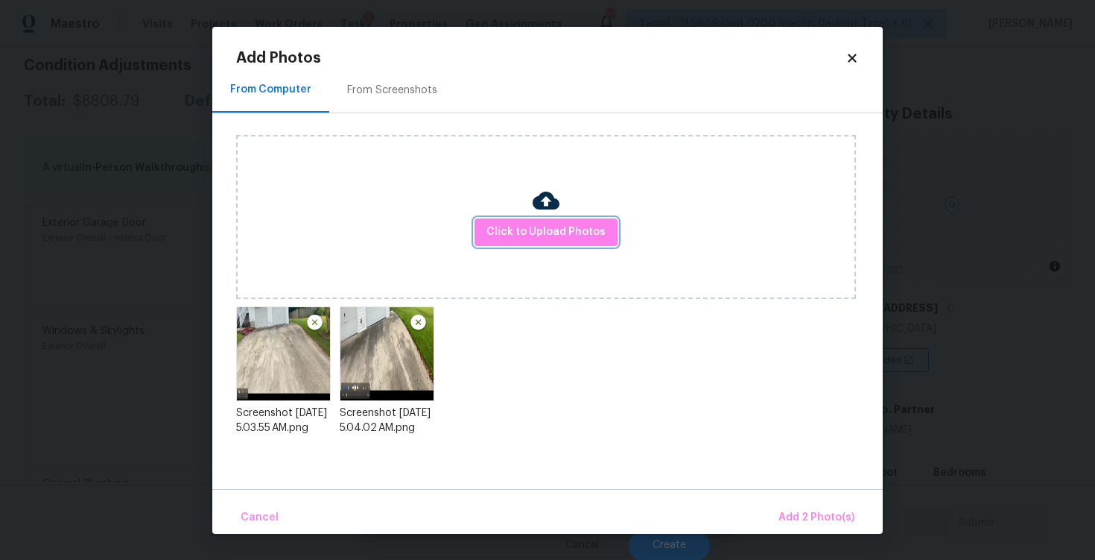
scroll to position [0, 0]
click at [782, 497] on div "Cancel Add 2 Photo(s)" at bounding box center [547, 511] width 671 height 45
click at [796, 513] on span "Add 2 Photo(s)" at bounding box center [817, 517] width 76 height 19
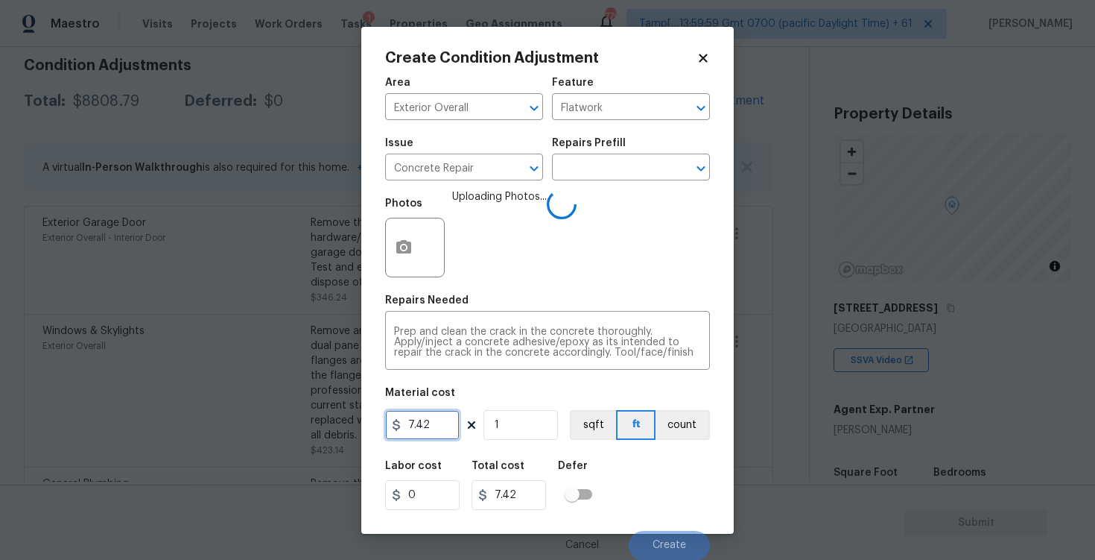
click at [434, 422] on input "7.42" at bounding box center [422, 425] width 75 height 30
type input "1000"
click at [614, 481] on div "Labor cost 0 Total cost 7.42 Defer" at bounding box center [547, 485] width 325 height 67
type input "1000"
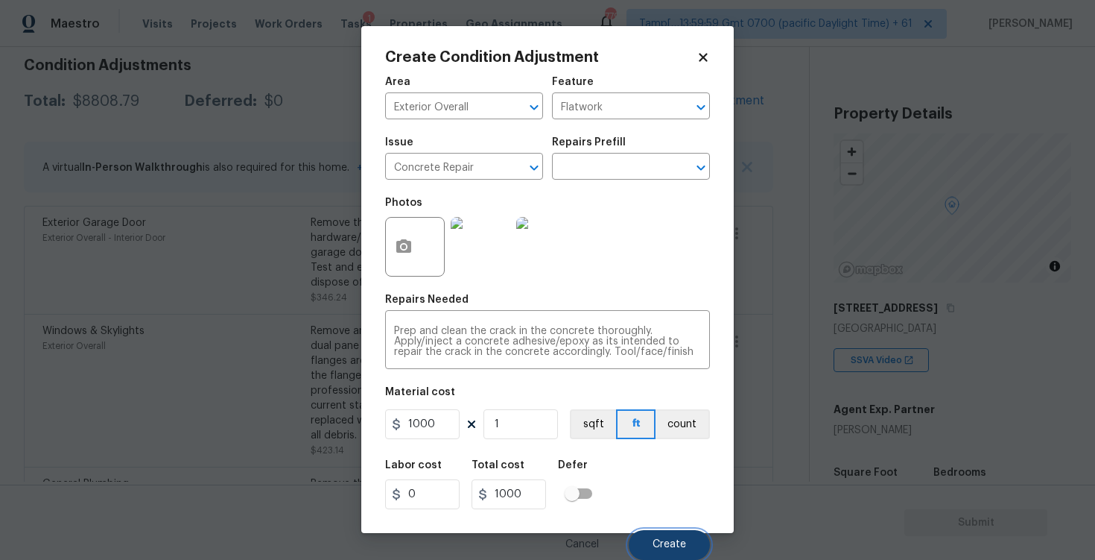
click at [672, 539] on span "Create" at bounding box center [670, 544] width 34 height 11
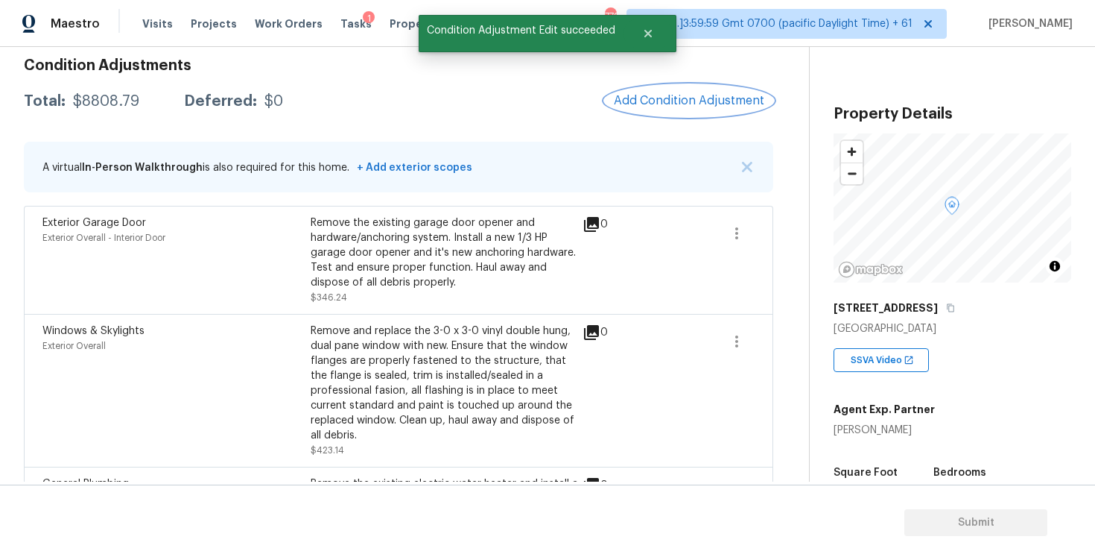
scroll to position [161, 0]
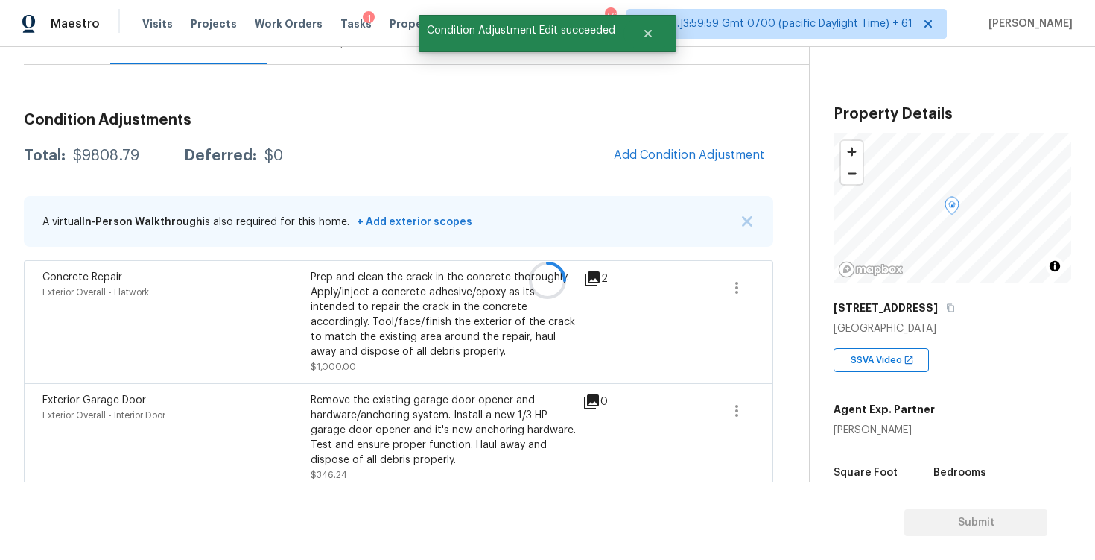
click at [694, 170] on div at bounding box center [547, 280] width 1095 height 560
click at [691, 165] on div at bounding box center [547, 280] width 1095 height 560
click at [670, 156] on span "Add Condition Adjustment" at bounding box center [689, 154] width 151 height 13
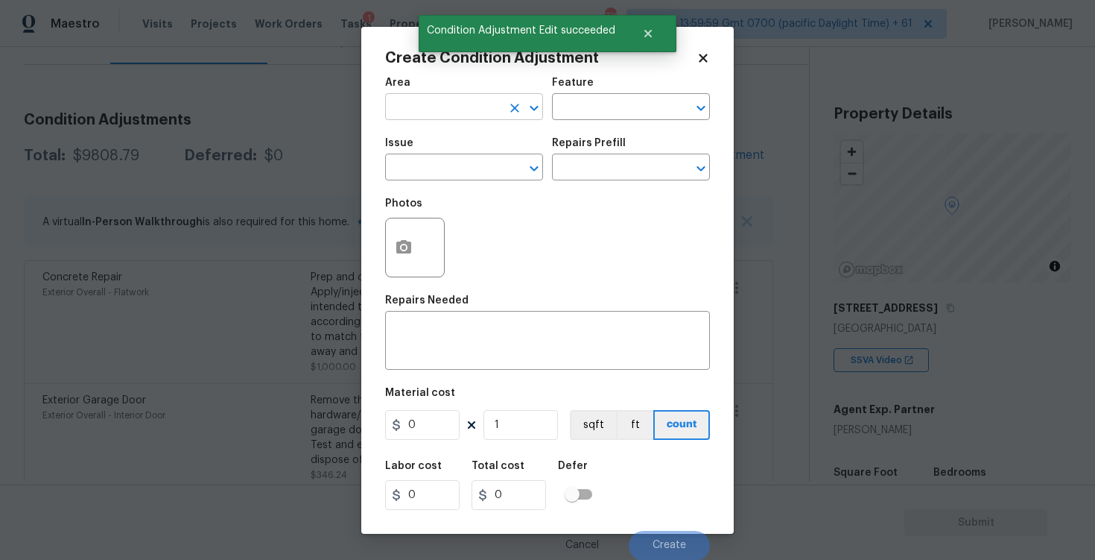
click at [422, 115] on input "text" at bounding box center [443, 108] width 116 height 23
click at [421, 163] on li "Exterior Overall" at bounding box center [464, 165] width 158 height 25
type input "Exterior Overall"
click at [421, 163] on input "text" at bounding box center [443, 168] width 116 height 23
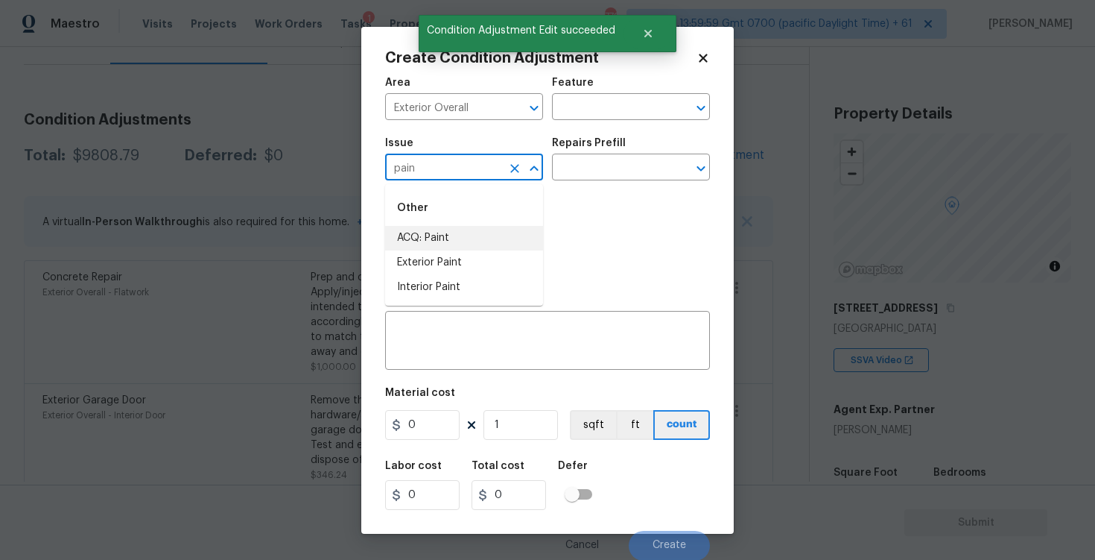
click at [439, 229] on li "ACQ: Paint" at bounding box center [464, 238] width 158 height 25
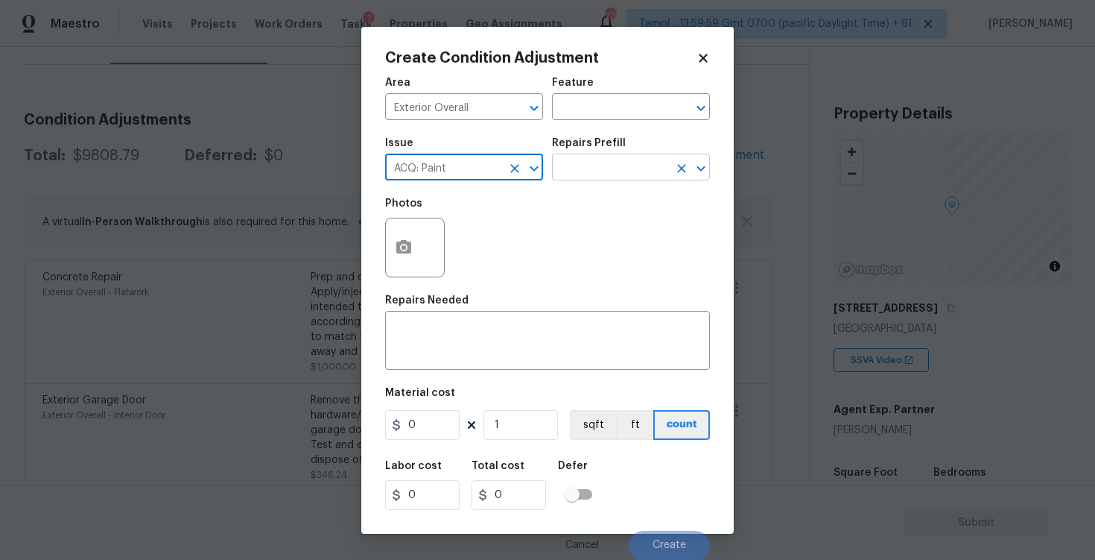
type input "ACQ: Paint"
click at [585, 167] on input "text" at bounding box center [610, 168] width 116 height 23
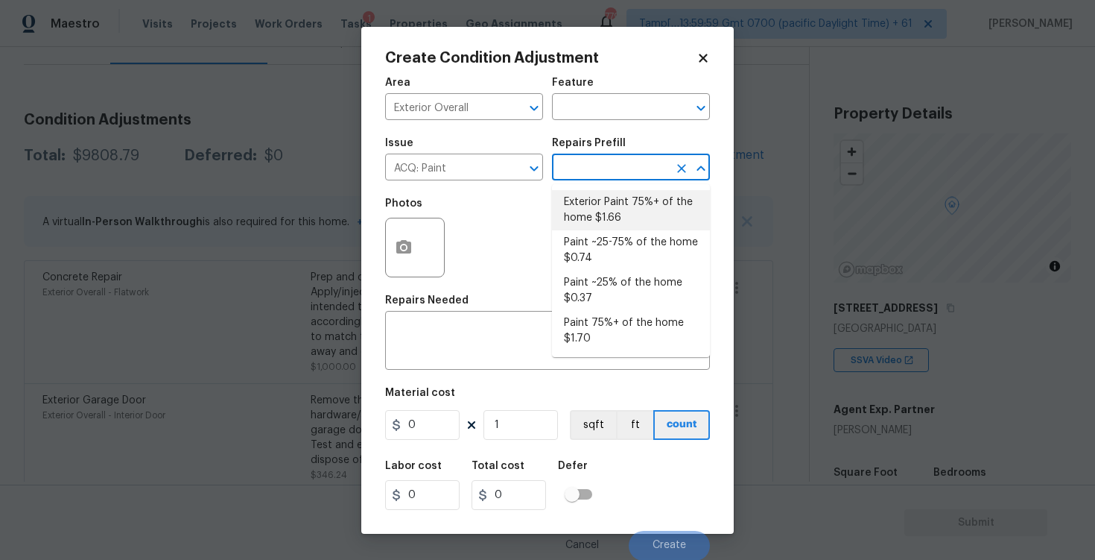
click at [607, 204] on li "Exterior Paint 75%+ of the home $1.66" at bounding box center [631, 210] width 158 height 40
type input "Acquisition"
type textarea "Acquisition Scope: 75%+ of the home exterior will likely require paint"
type input "1.66"
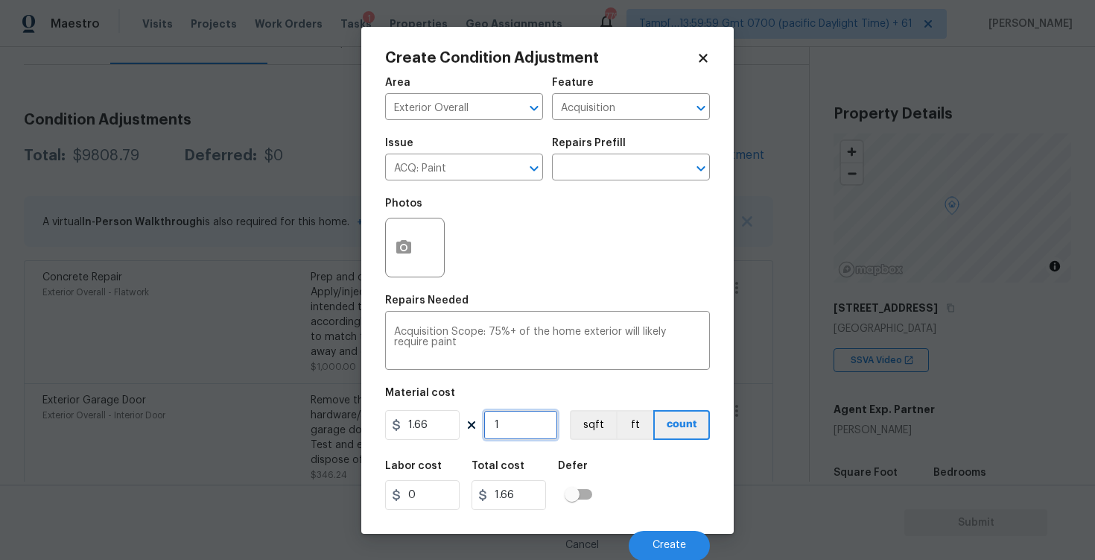
click at [530, 423] on input "1" at bounding box center [521, 425] width 75 height 30
type input "0"
paste input "1374"
type input "1374"
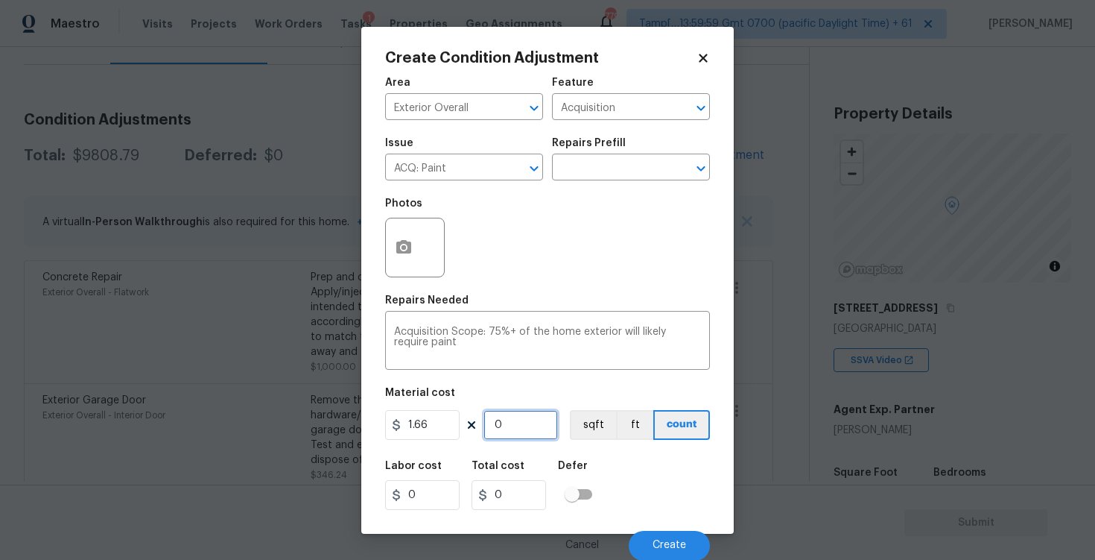
type input "2280.84"
type input "1374"
click at [616, 427] on button "ft" at bounding box center [634, 425] width 37 height 30
click at [586, 416] on button "sqft" at bounding box center [593, 425] width 46 height 30
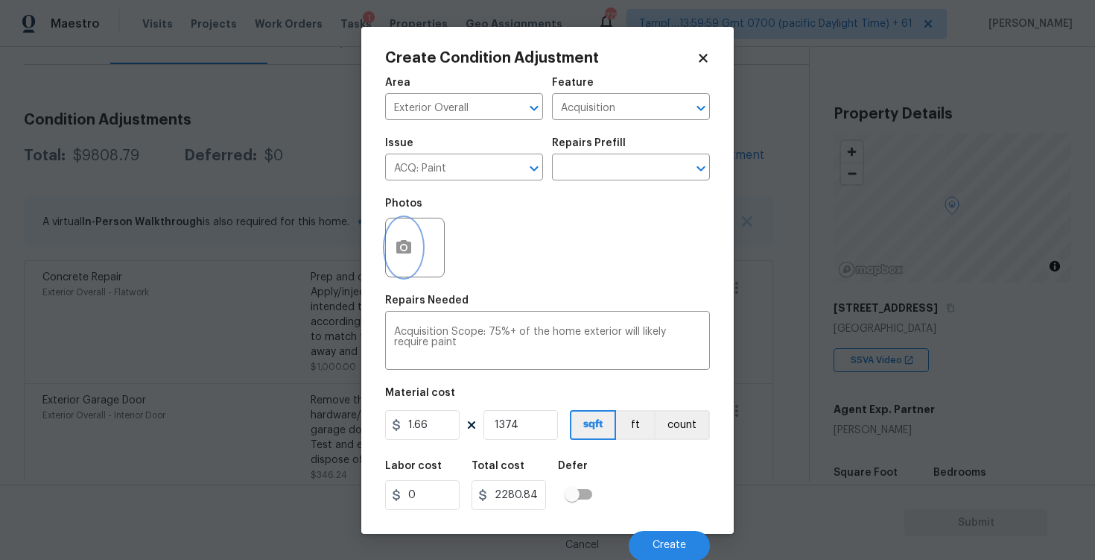
click at [399, 229] on button "button" at bounding box center [404, 247] width 36 height 58
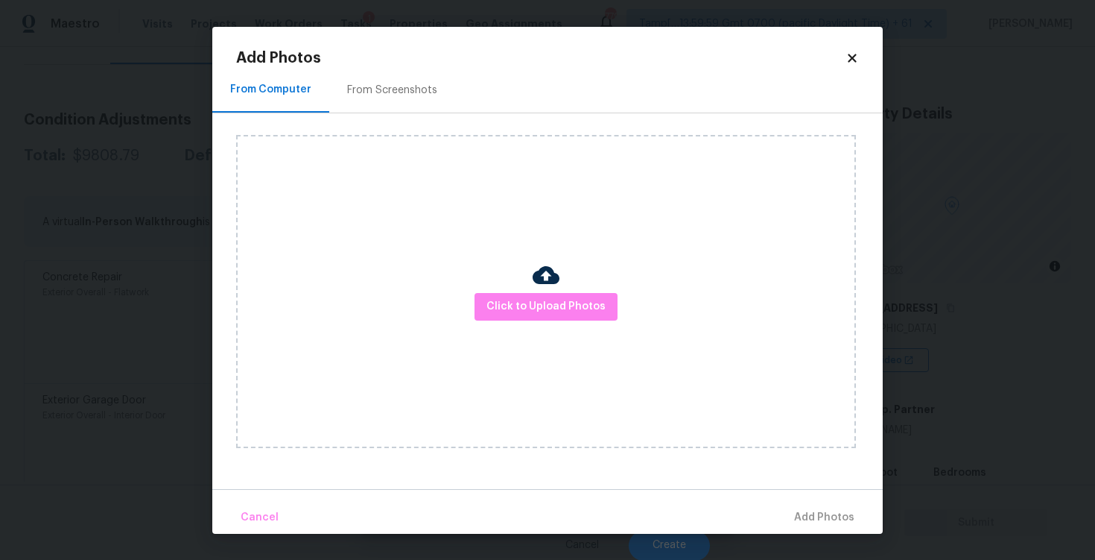
click at [525, 286] on div "Click to Upload Photos" at bounding box center [546, 291] width 620 height 313
click at [528, 308] on span "Click to Upload Photos" at bounding box center [546, 306] width 119 height 19
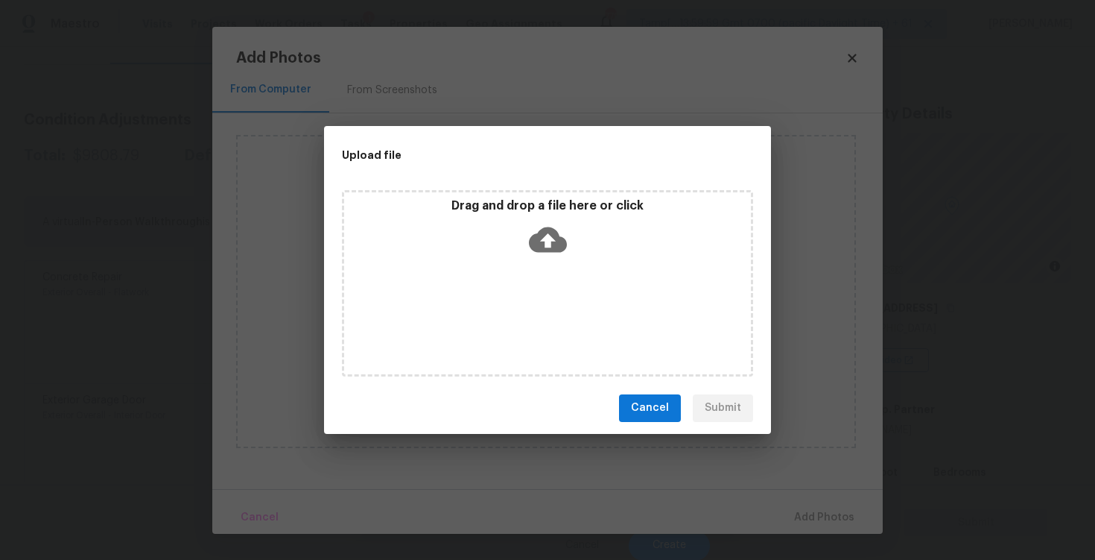
click at [551, 218] on div "Drag and drop a file here or click" at bounding box center [547, 230] width 407 height 64
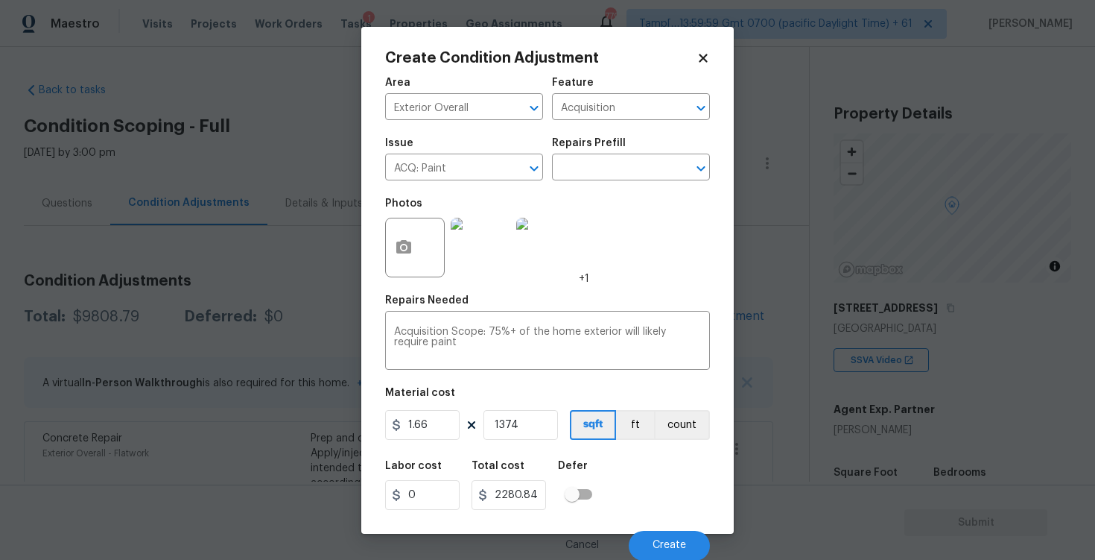
scroll to position [1, 0]
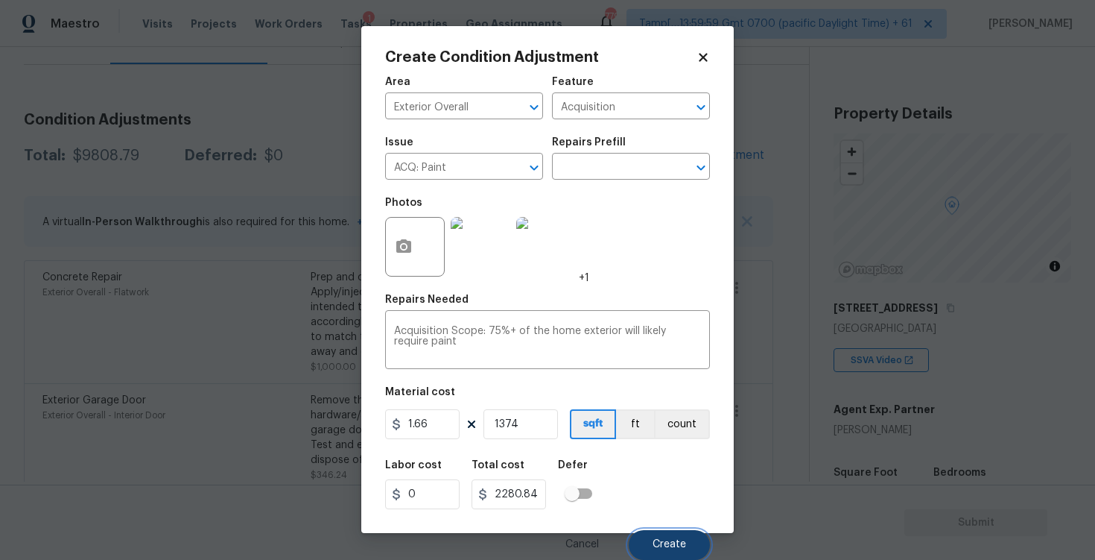
click at [668, 533] on button "Create" at bounding box center [669, 545] width 81 height 30
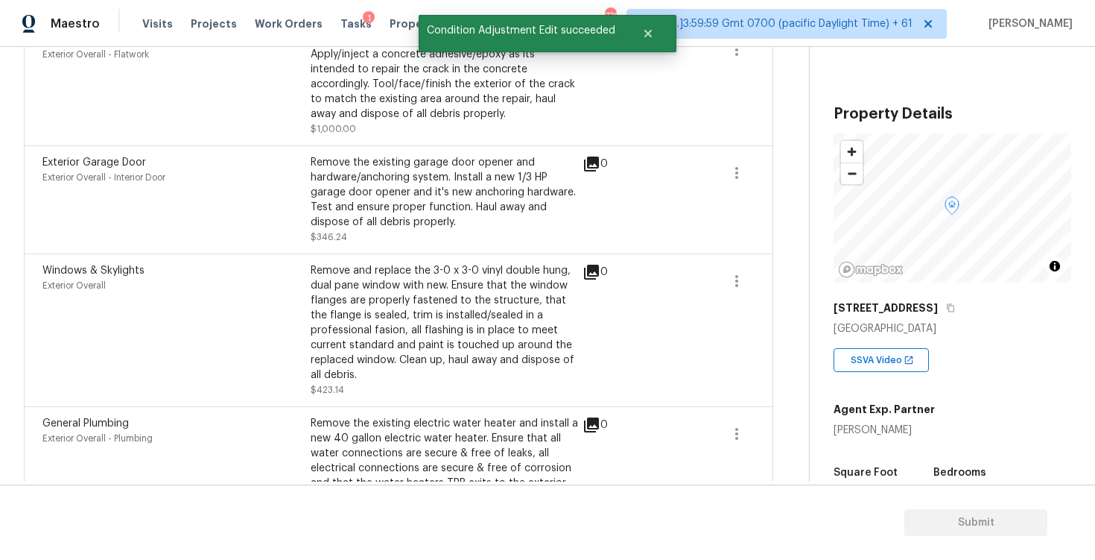
scroll to position [586, 0]
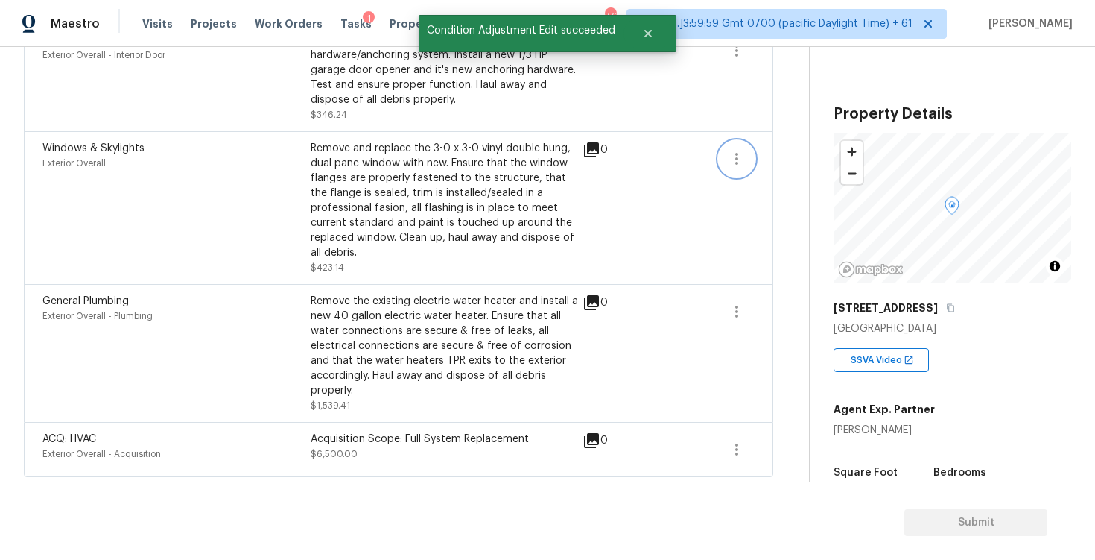
click at [748, 145] on button "button" at bounding box center [737, 159] width 36 height 36
click at [816, 156] on div "Edit" at bounding box center [822, 155] width 116 height 15
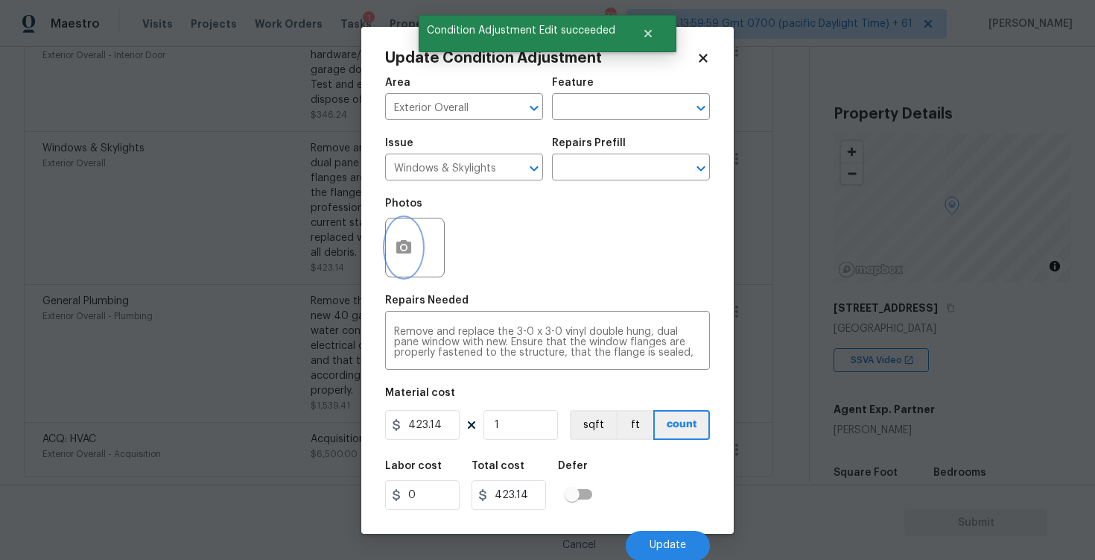
click at [389, 256] on button "button" at bounding box center [404, 247] width 36 height 58
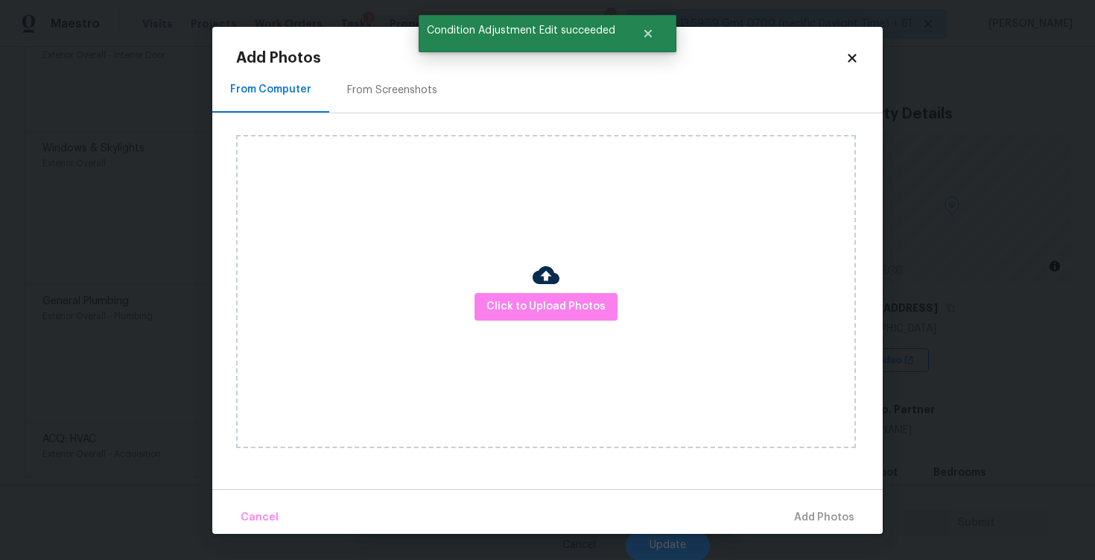
click at [513, 291] on div "Click to Upload Photos" at bounding box center [546, 291] width 620 height 313
click at [516, 299] on span "Click to Upload Photos" at bounding box center [546, 306] width 119 height 19
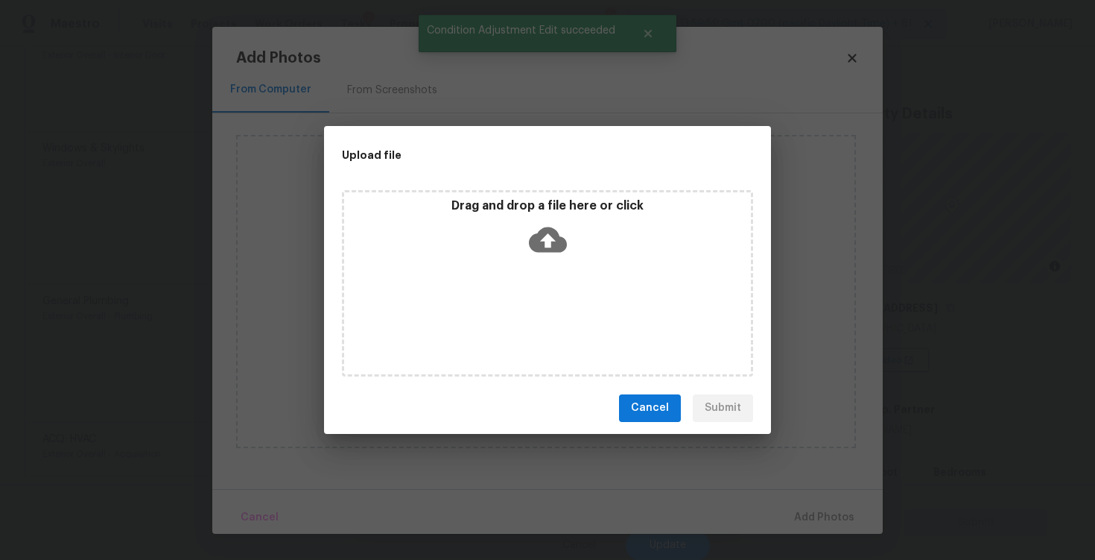
click at [533, 240] on icon at bounding box center [548, 239] width 38 height 25
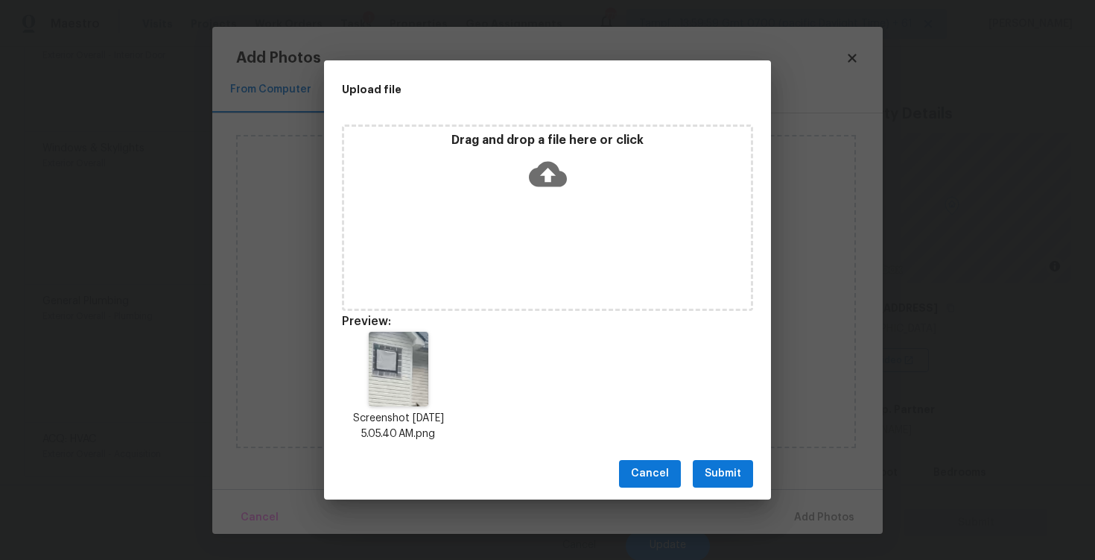
click at [733, 465] on span "Submit" at bounding box center [723, 473] width 37 height 19
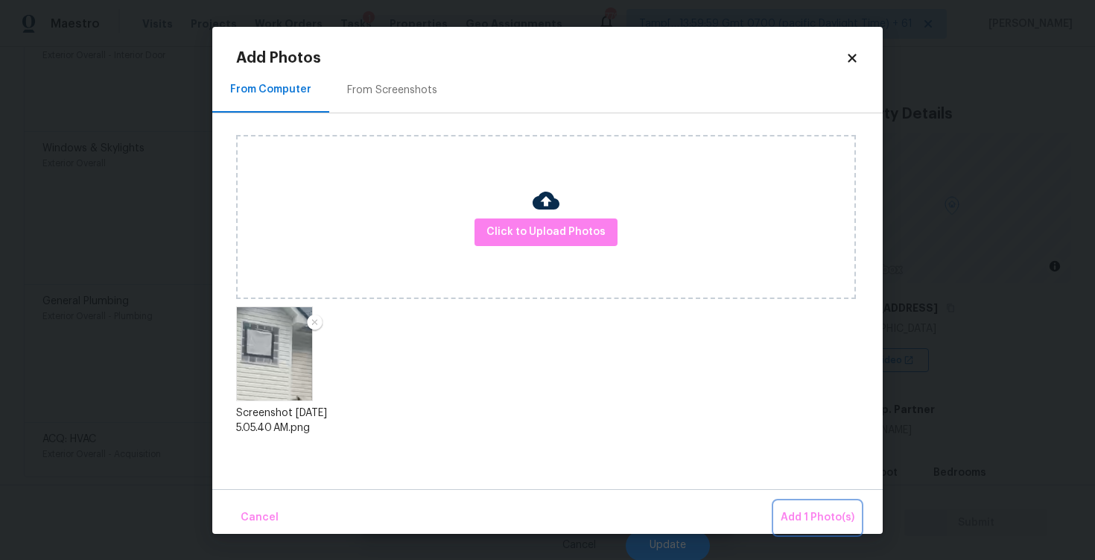
click at [811, 507] on button "Add 1 Photo(s)" at bounding box center [818, 517] width 86 height 32
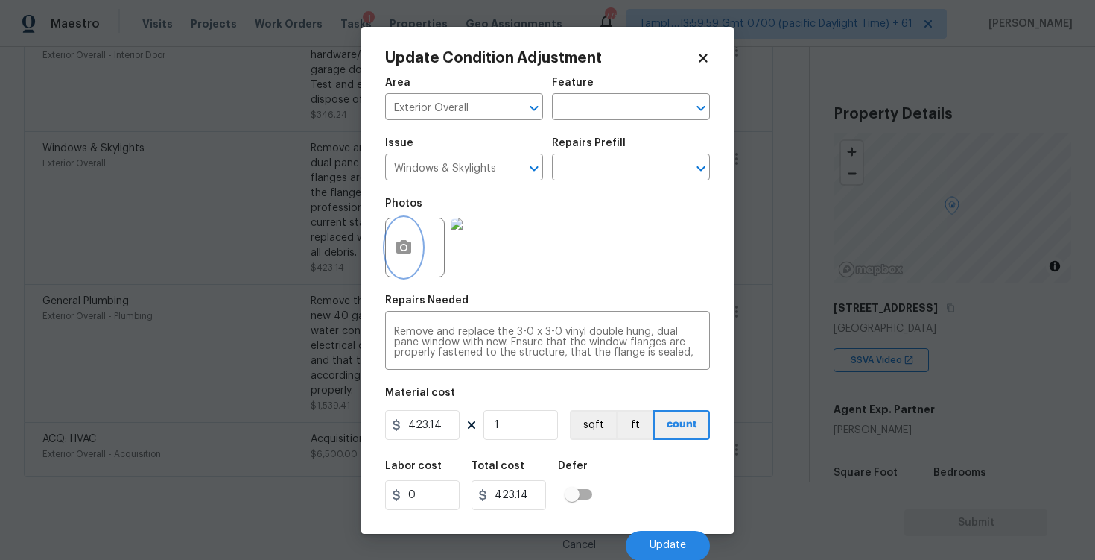
scroll to position [1, 0]
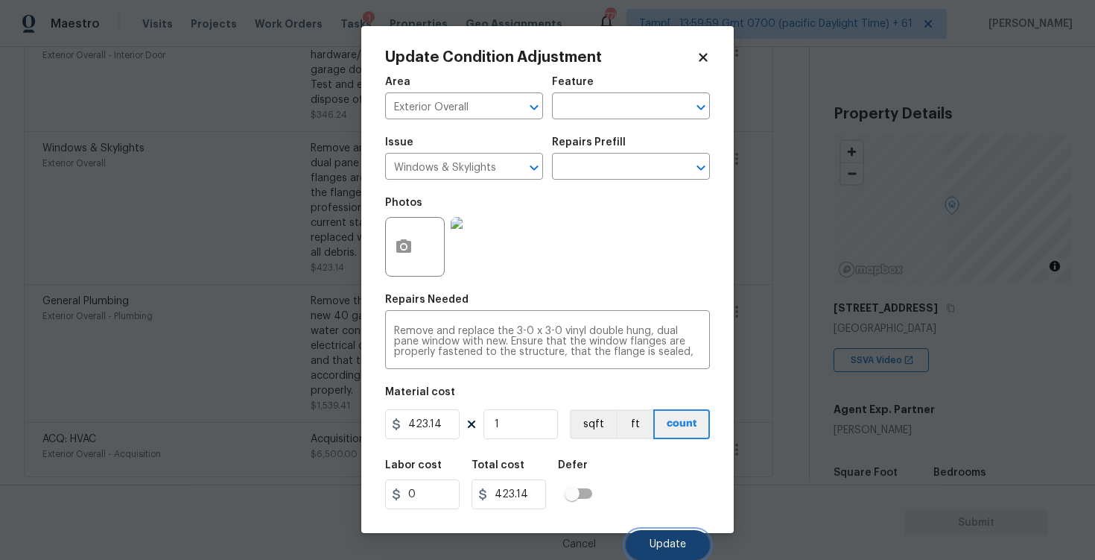
click at [675, 533] on button "Update" at bounding box center [668, 545] width 84 height 30
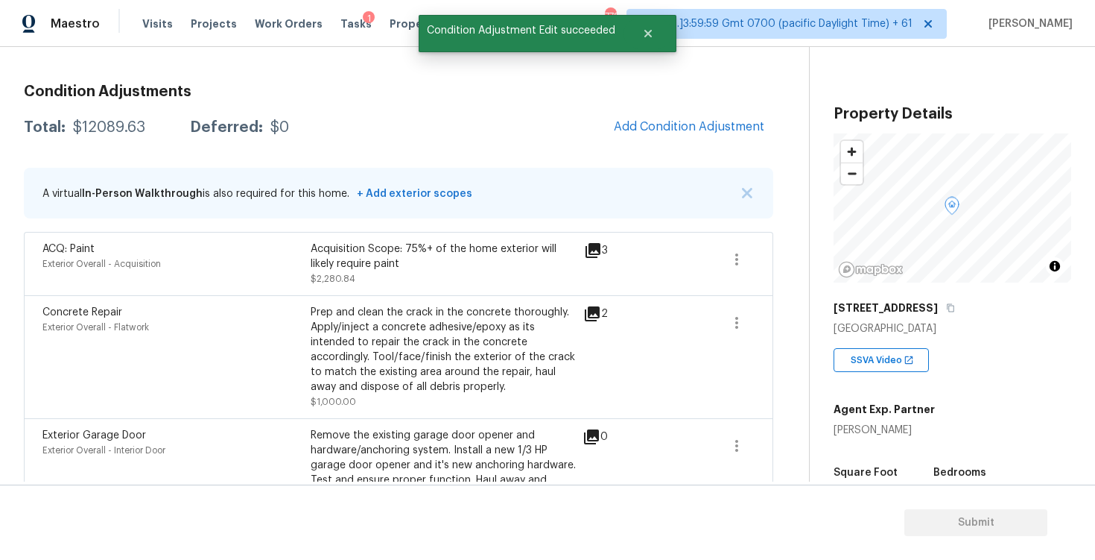
scroll to position [185, 0]
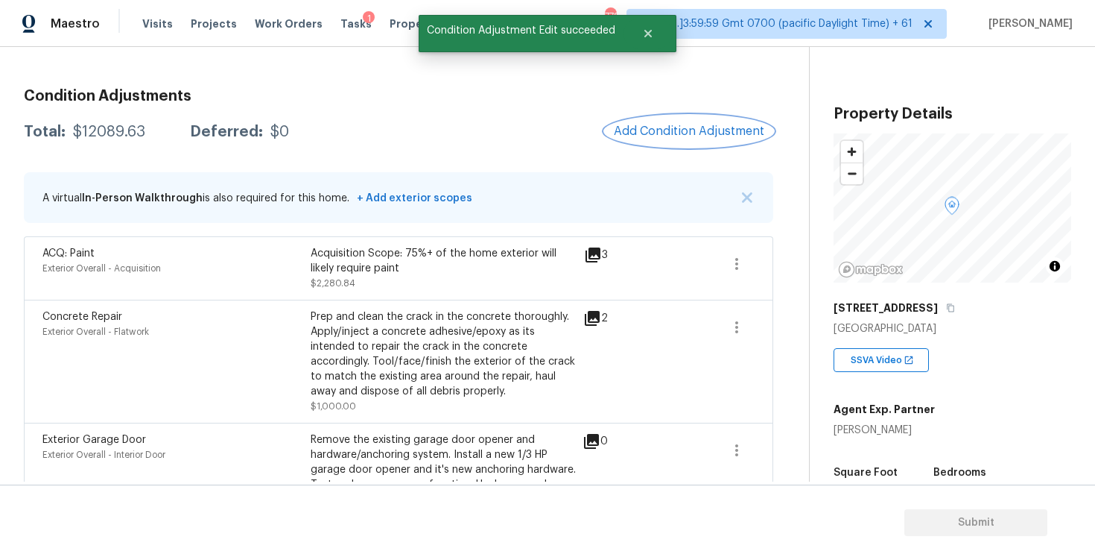
click at [673, 146] on button "Add Condition Adjustment" at bounding box center [689, 130] width 168 height 31
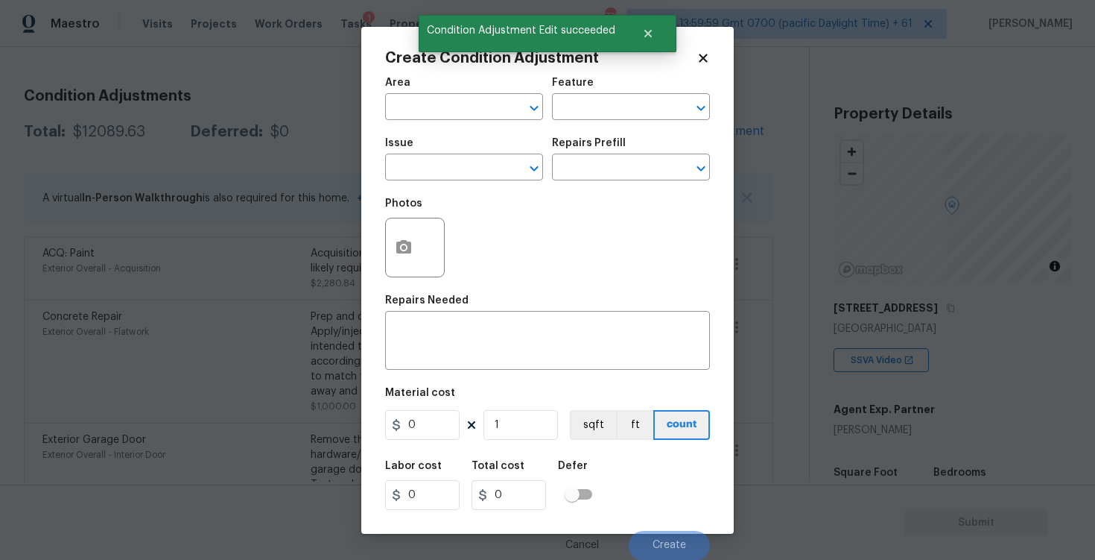
click at [455, 118] on input "text" at bounding box center [443, 108] width 116 height 23
click at [446, 166] on li "Exterior Overall" at bounding box center [464, 165] width 158 height 25
type input "Exterior Overall"
click at [446, 166] on input "text" at bounding box center [443, 168] width 116 height 23
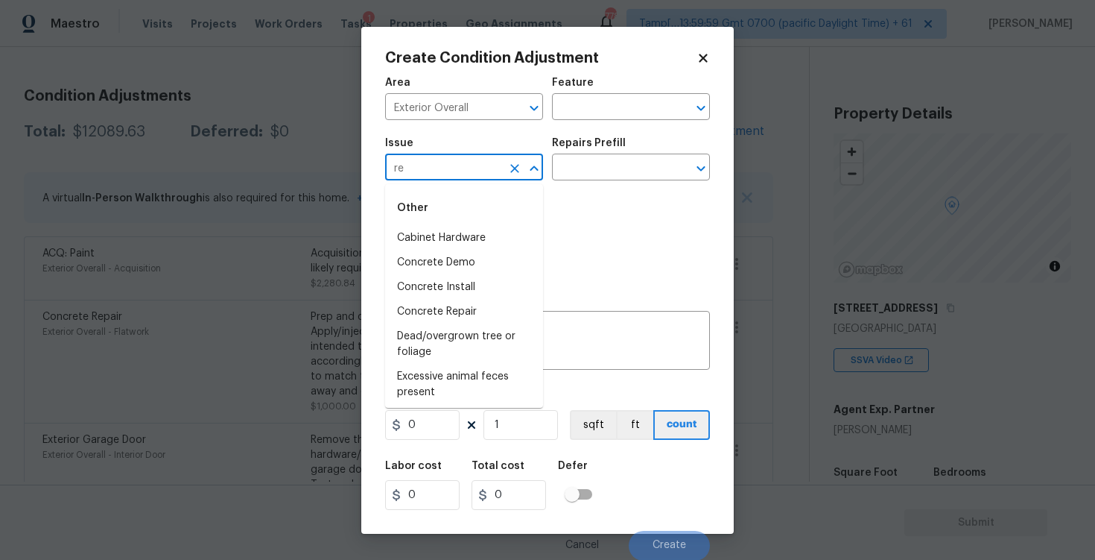
type input "r"
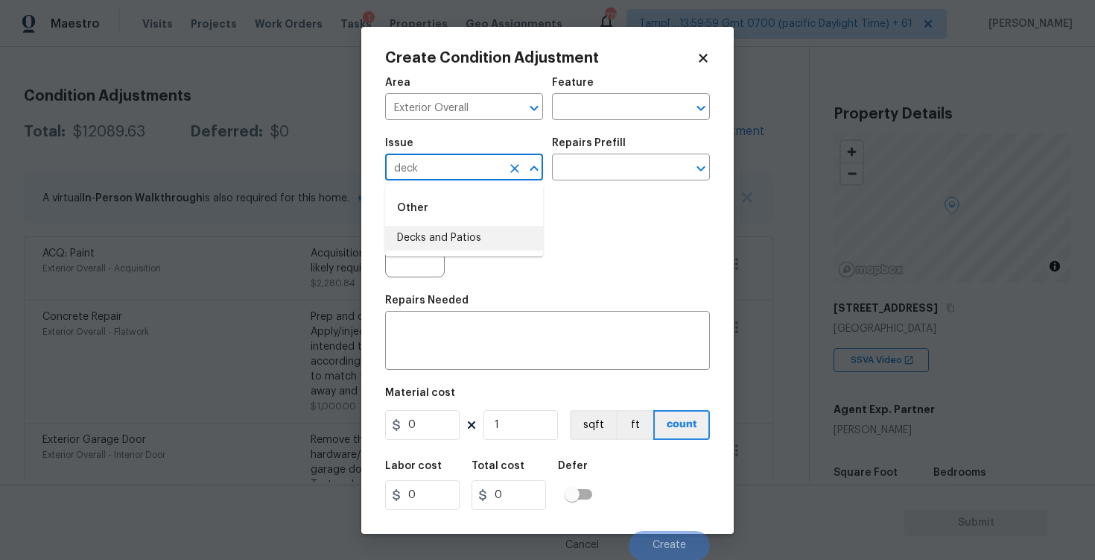
click at [453, 230] on li "Decks and Patios" at bounding box center [464, 238] width 158 height 25
type input "Decks and Patios"
click at [399, 238] on button "button" at bounding box center [404, 247] width 36 height 58
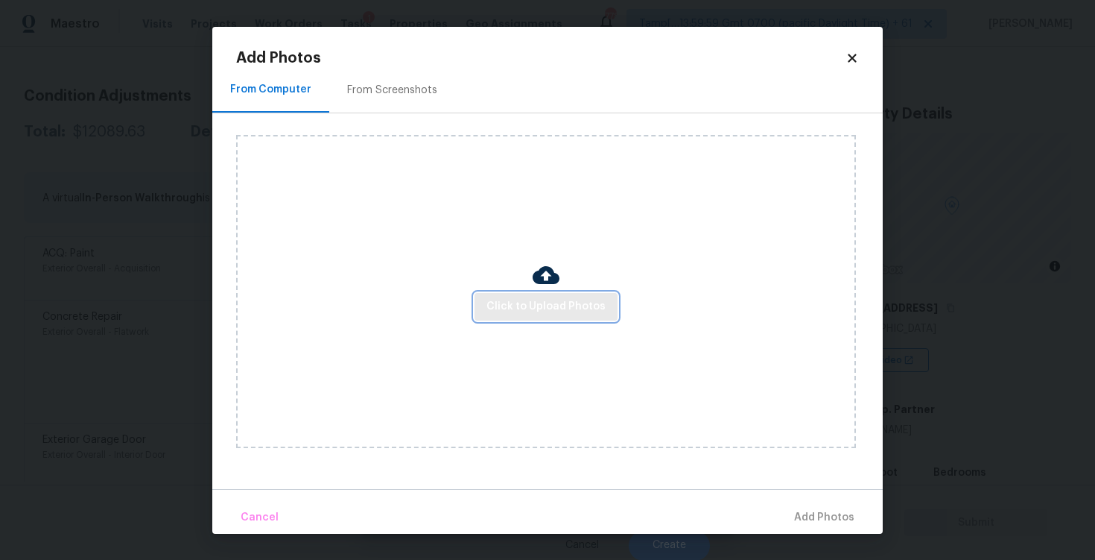
click at [530, 311] on span "Click to Upload Photos" at bounding box center [546, 306] width 119 height 19
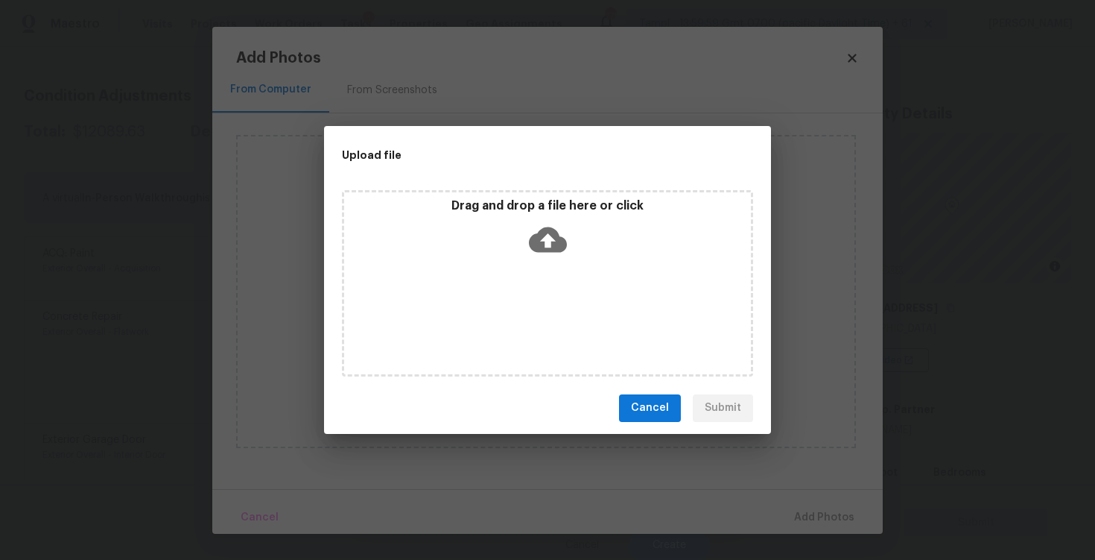
click at [541, 241] on icon at bounding box center [548, 239] width 38 height 25
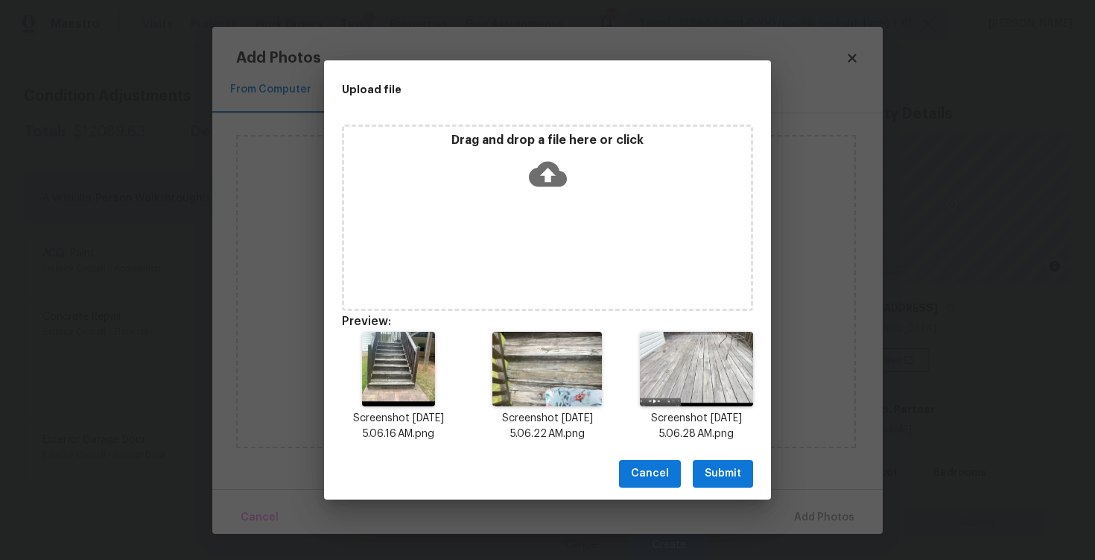
scroll to position [12, 0]
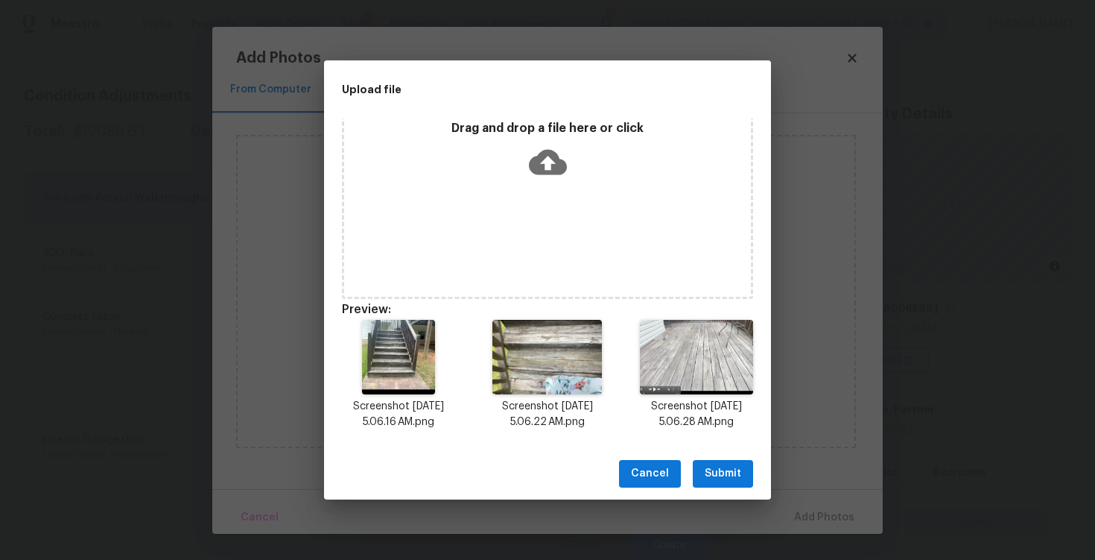
click at [714, 458] on div "Cancel Submit" at bounding box center [547, 473] width 447 height 51
click at [738, 483] on button "Submit" at bounding box center [723, 474] width 60 height 28
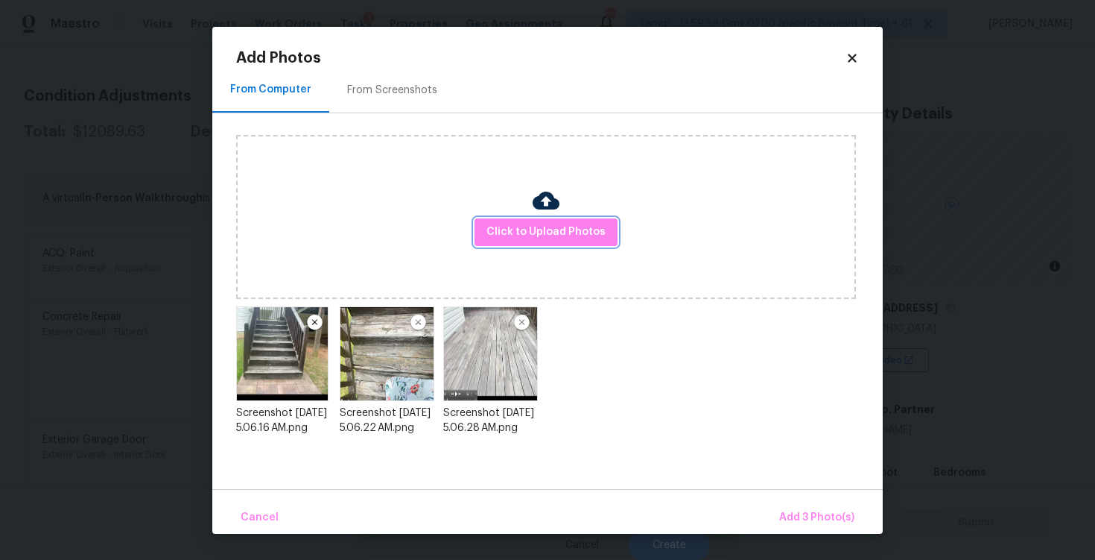
scroll to position [0, 0]
click at [817, 525] on span "Add 3 Photo(s)" at bounding box center [816, 517] width 75 height 19
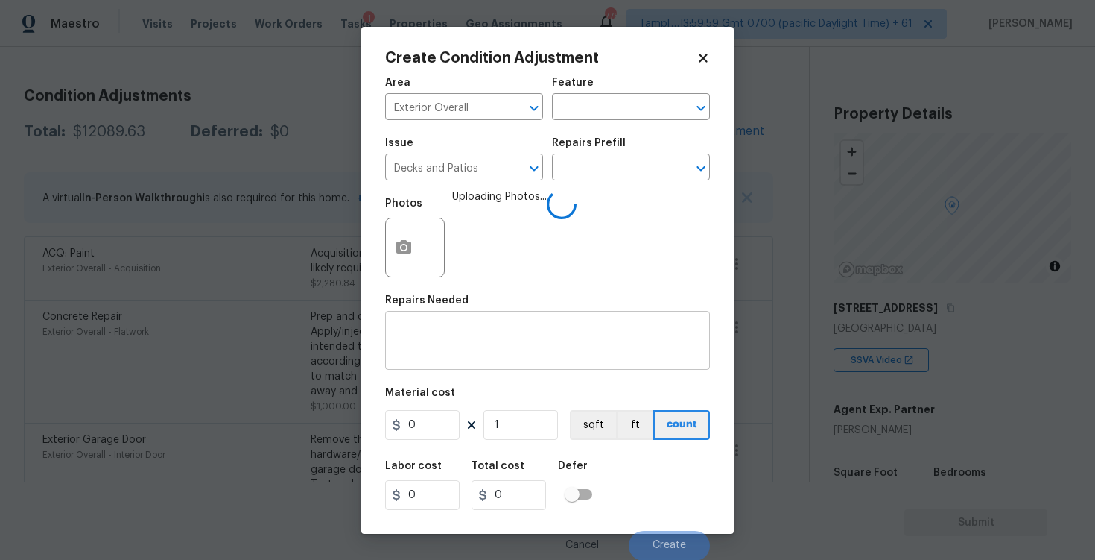
click at [468, 320] on div "x ​" at bounding box center [547, 341] width 325 height 55
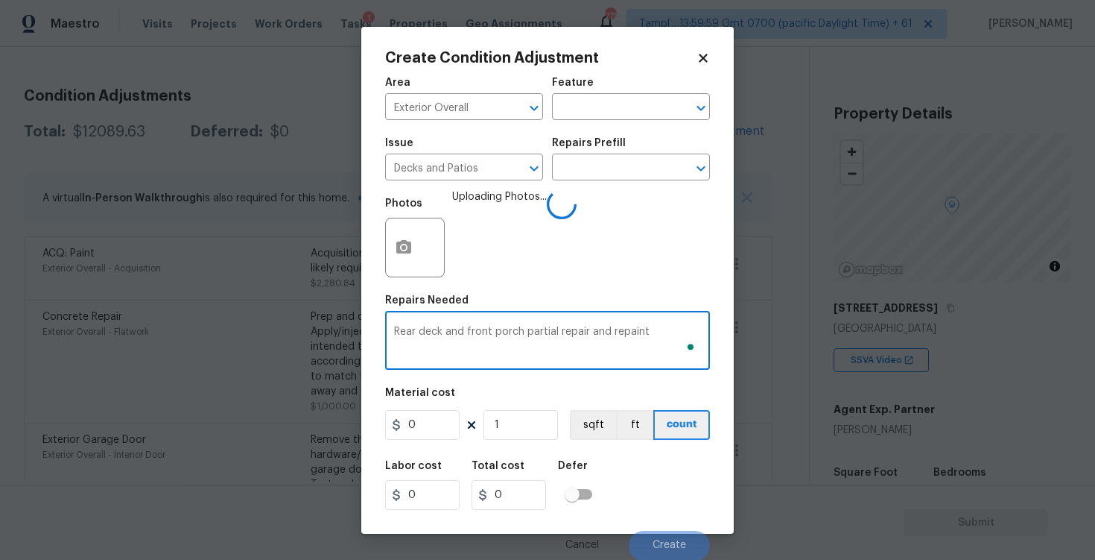
type textarea "Rear deck and front porch partial repair and repaint"
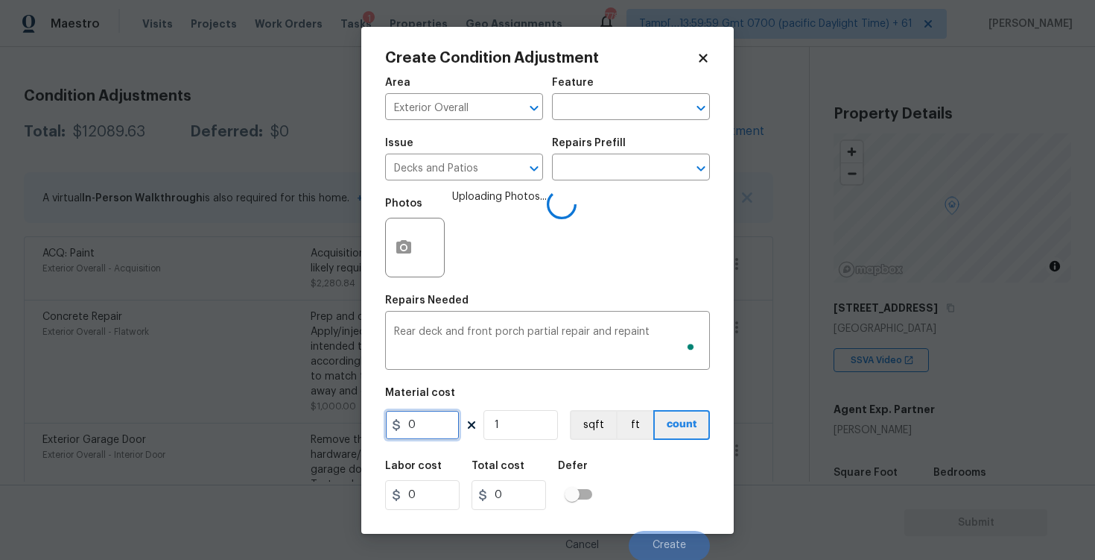
click at [435, 410] on input "0" at bounding box center [422, 425] width 75 height 30
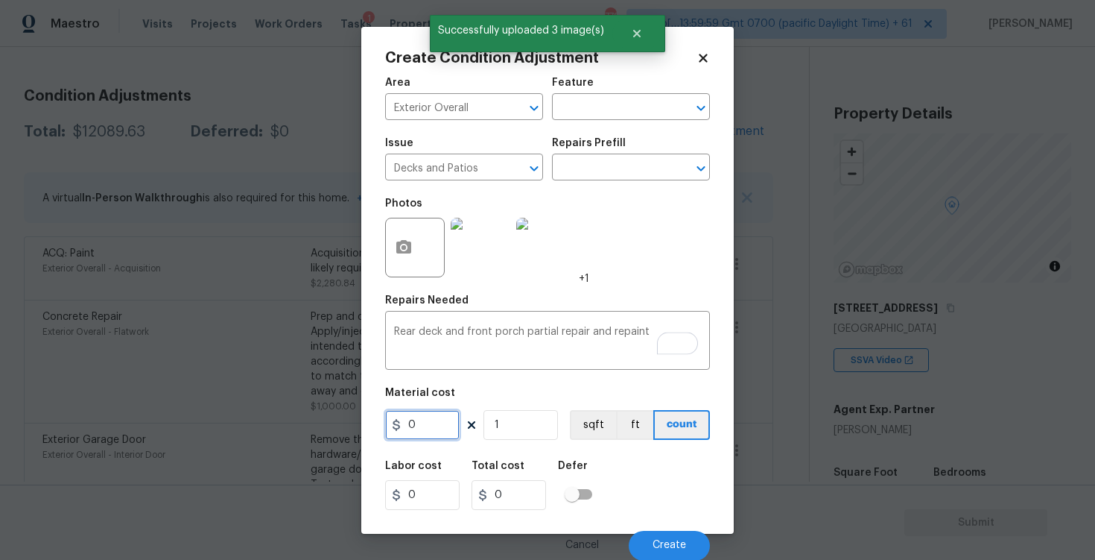
click at [441, 419] on input "0" at bounding box center [422, 425] width 75 height 30
type input "2000"
click at [646, 479] on div "Labor cost 0 Total cost 0 Defer" at bounding box center [547, 485] width 325 height 67
type input "2000"
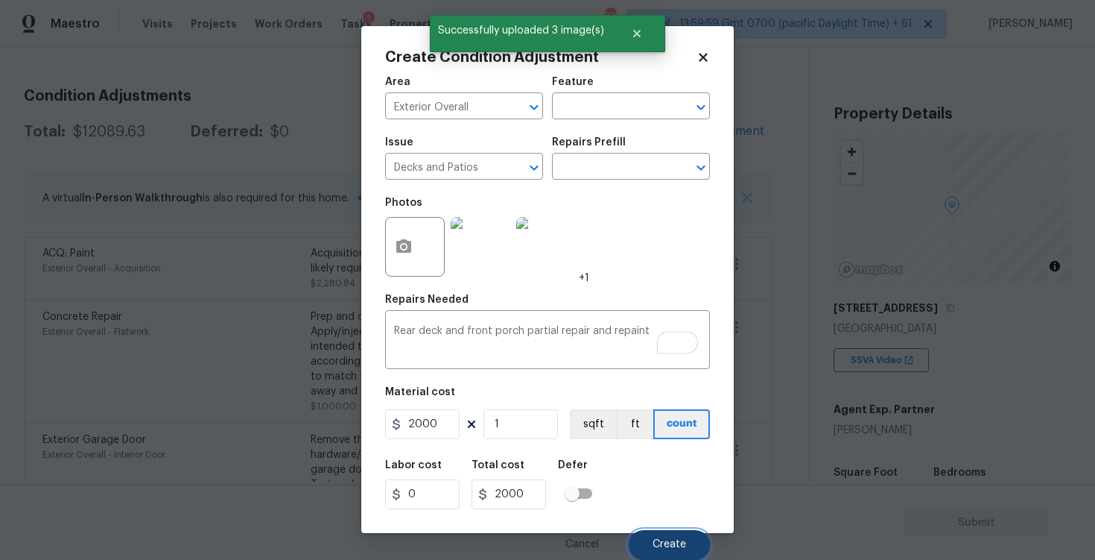
click at [668, 533] on button "Create" at bounding box center [669, 545] width 81 height 30
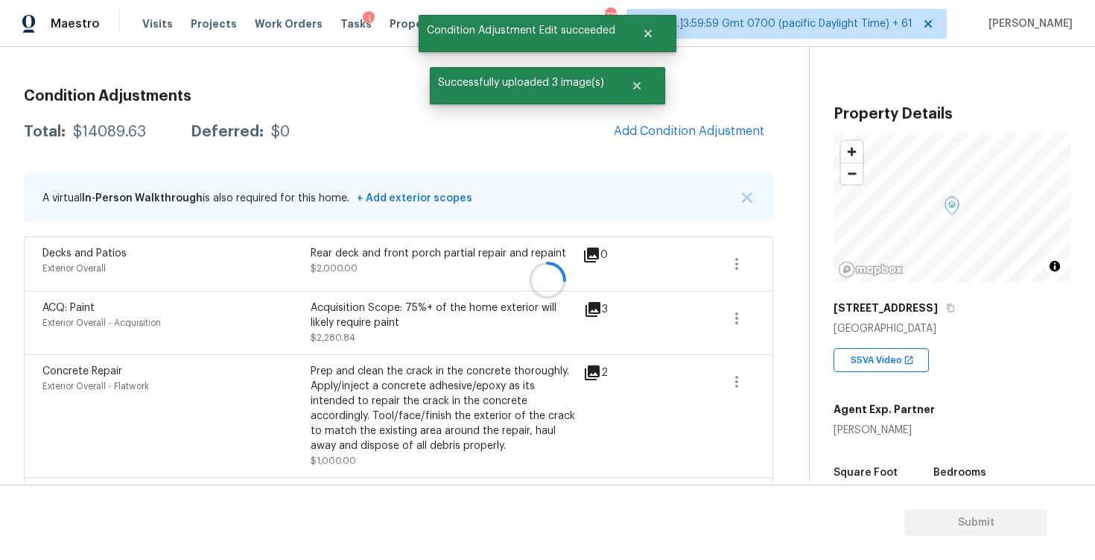
scroll to position [0, 0]
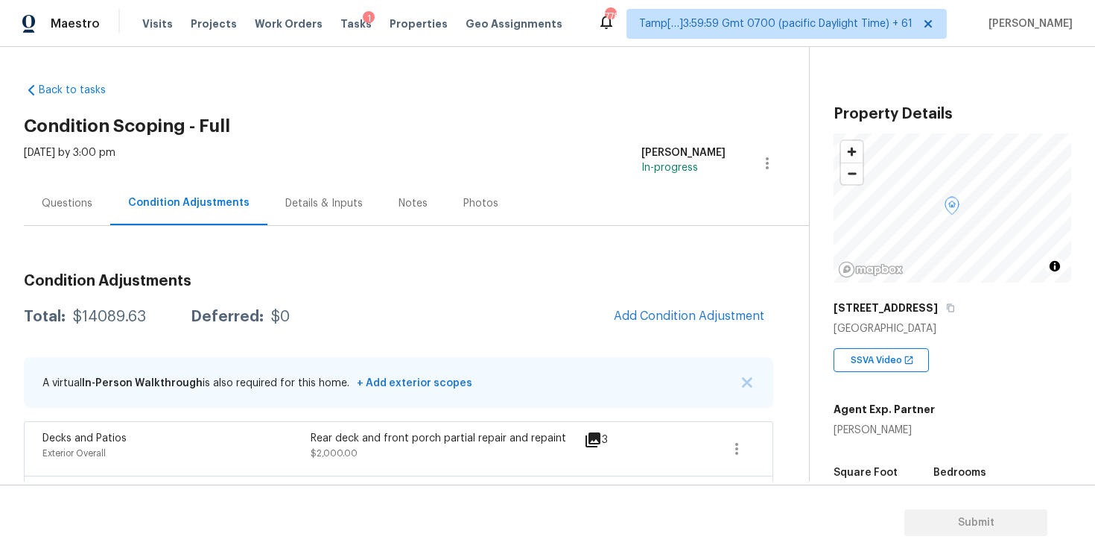
scroll to position [185, 0]
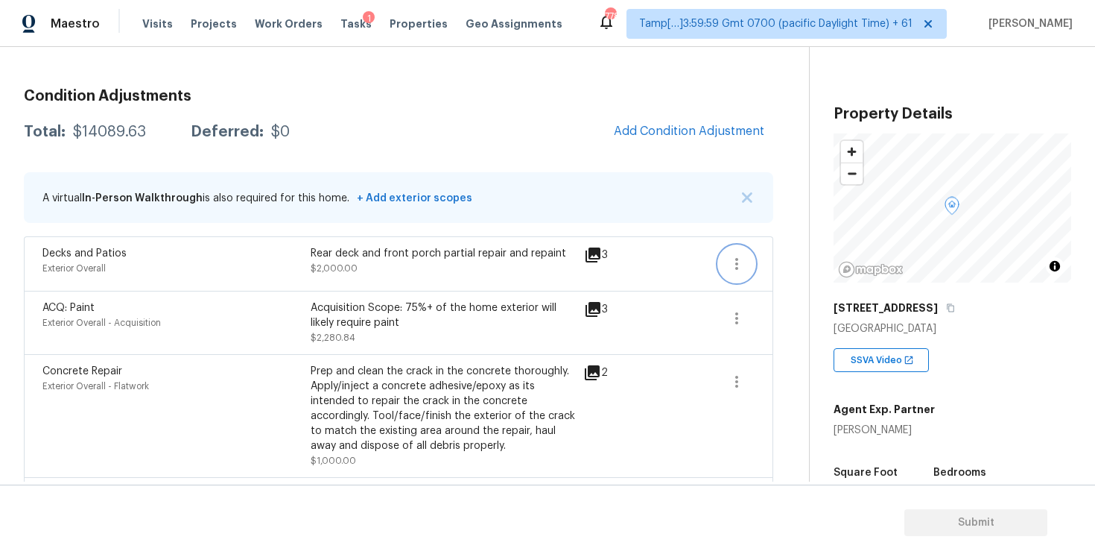
click at [742, 253] on button "button" at bounding box center [737, 264] width 36 height 36
click at [795, 253] on div "Edit" at bounding box center [822, 260] width 116 height 15
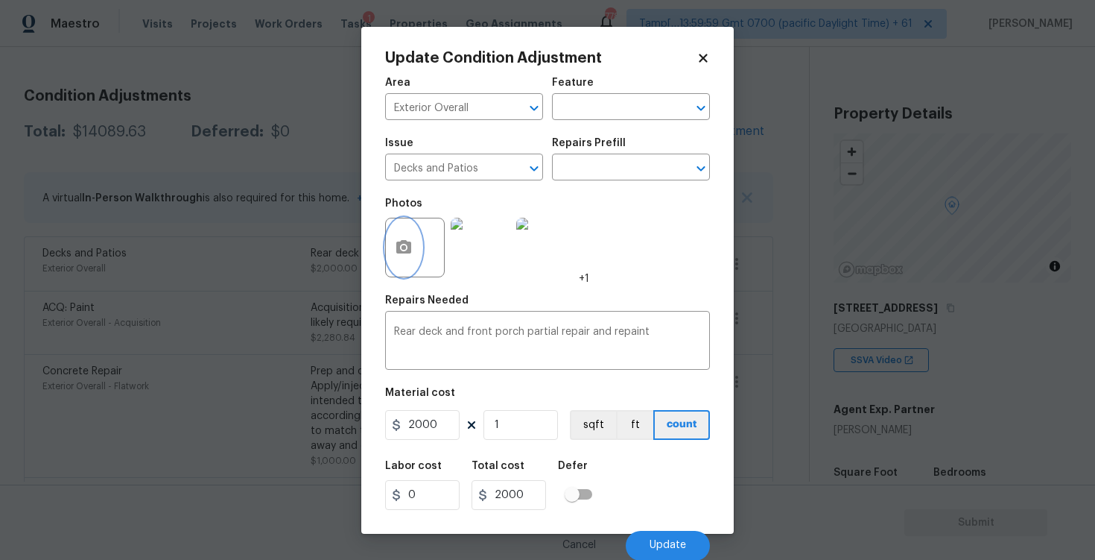
click at [391, 238] on button "button" at bounding box center [404, 247] width 36 height 58
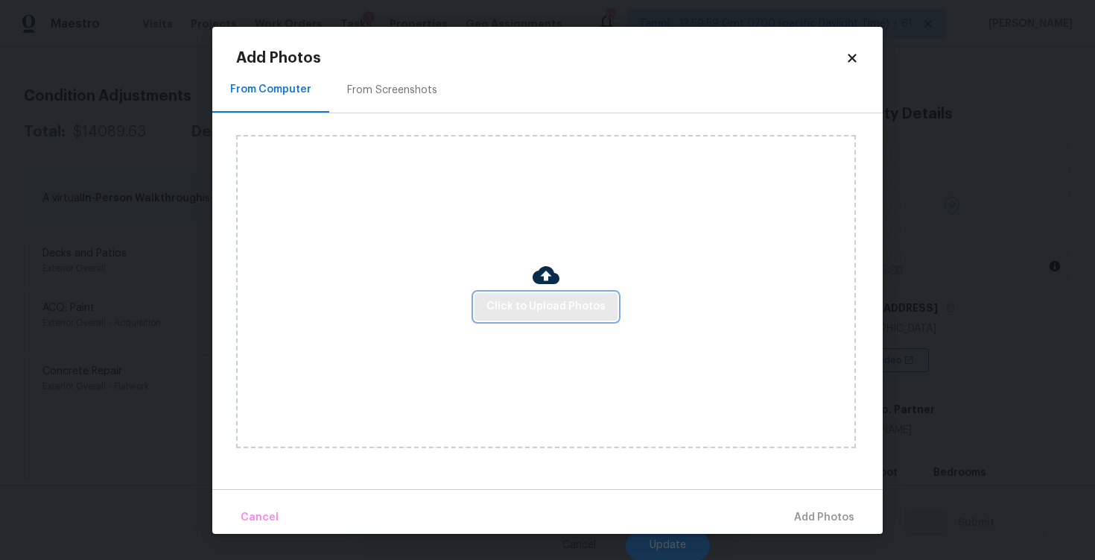
click at [571, 301] on span "Click to Upload Photos" at bounding box center [546, 306] width 119 height 19
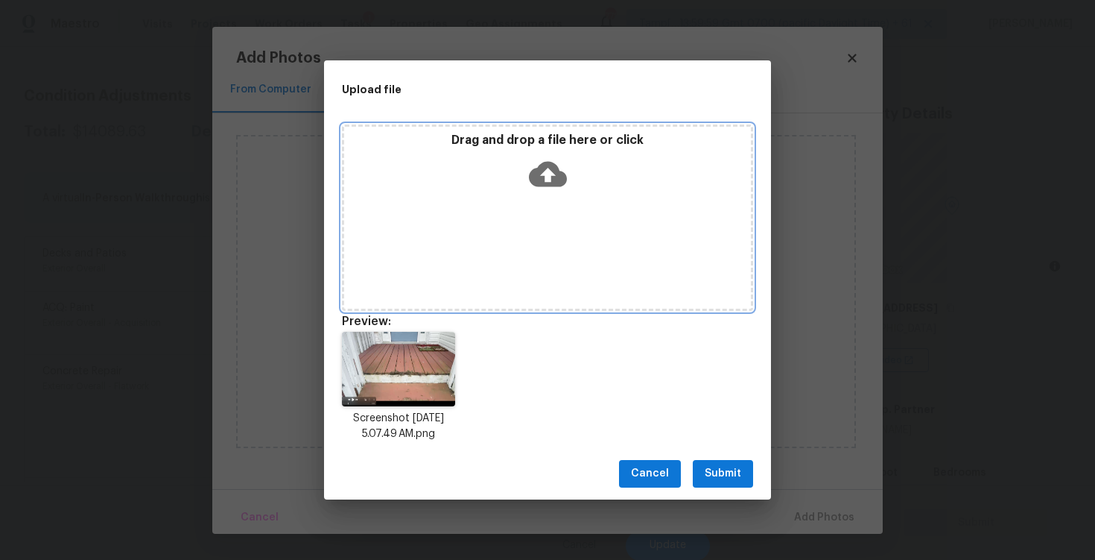
click at [563, 203] on div "Drag and drop a file here or click" at bounding box center [547, 217] width 411 height 186
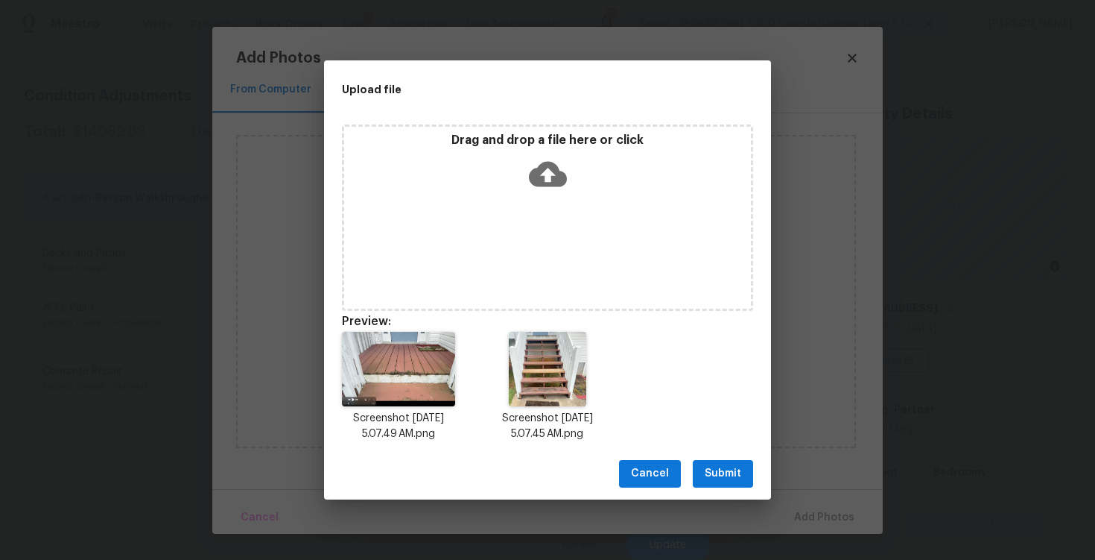
scroll to position [12, 0]
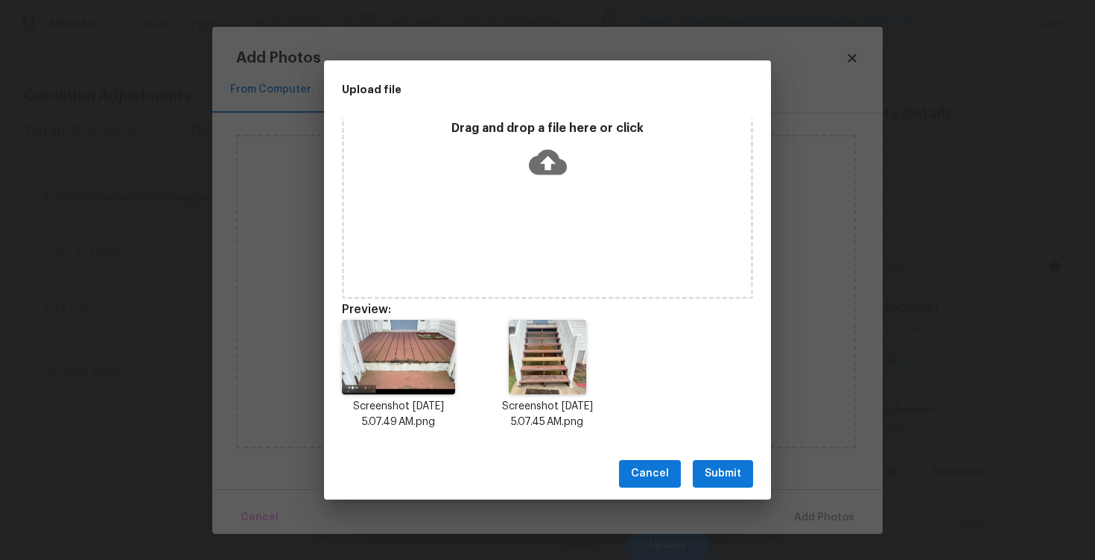
click at [717, 473] on span "Submit" at bounding box center [723, 473] width 37 height 19
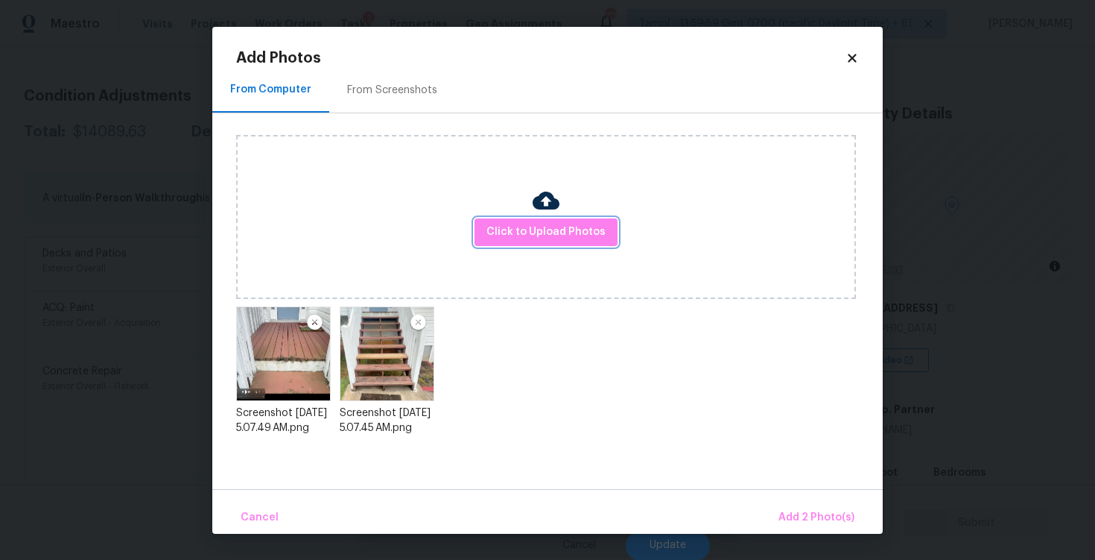
scroll to position [0, 0]
click at [811, 510] on span "Add 2 Photo(s)" at bounding box center [817, 517] width 76 height 19
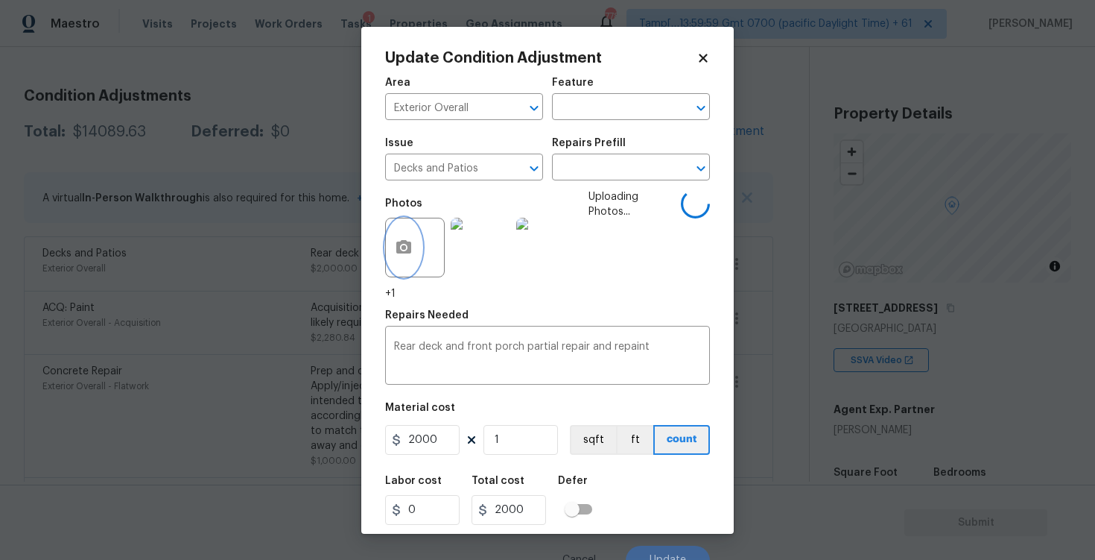
scroll to position [16, 0]
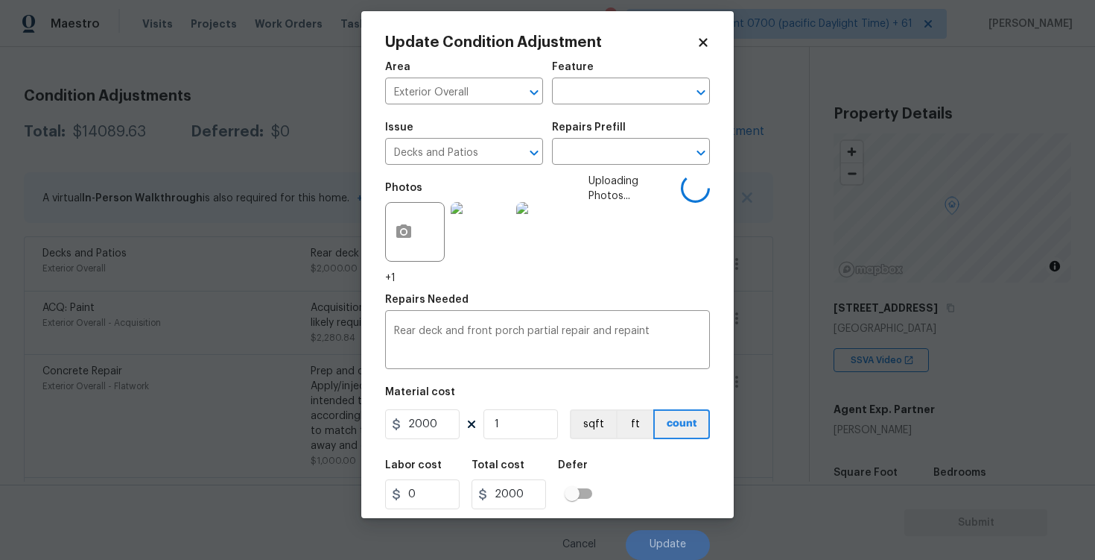
click at [662, 492] on div "Labor cost 0 Total cost 2000 Defer" at bounding box center [547, 484] width 325 height 67
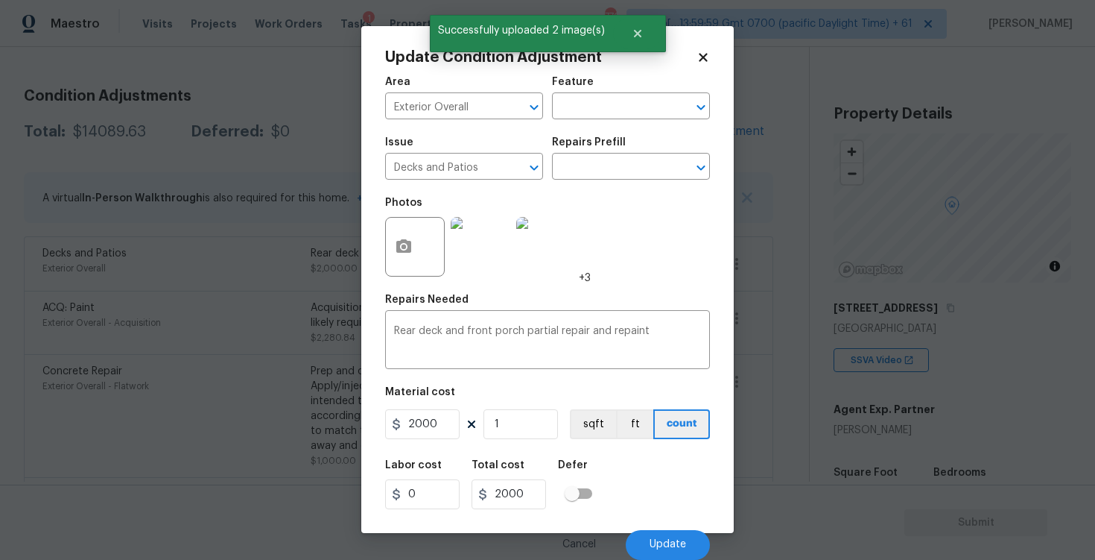
scroll to position [1, 0]
click at [672, 533] on button "Update" at bounding box center [668, 545] width 84 height 30
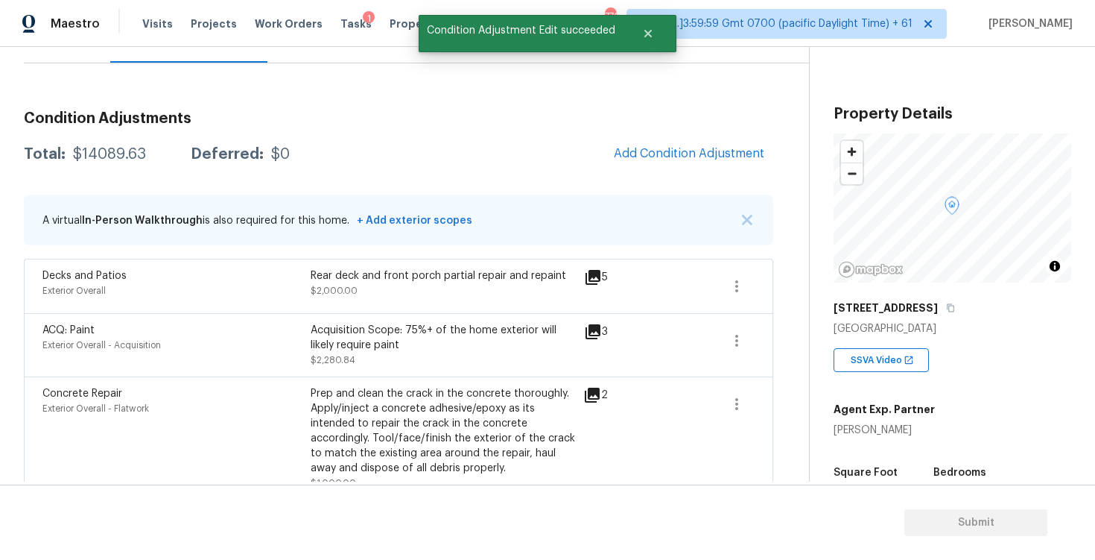
scroll to position [163, 0]
click at [684, 151] on span "Add Condition Adjustment" at bounding box center [689, 152] width 151 height 13
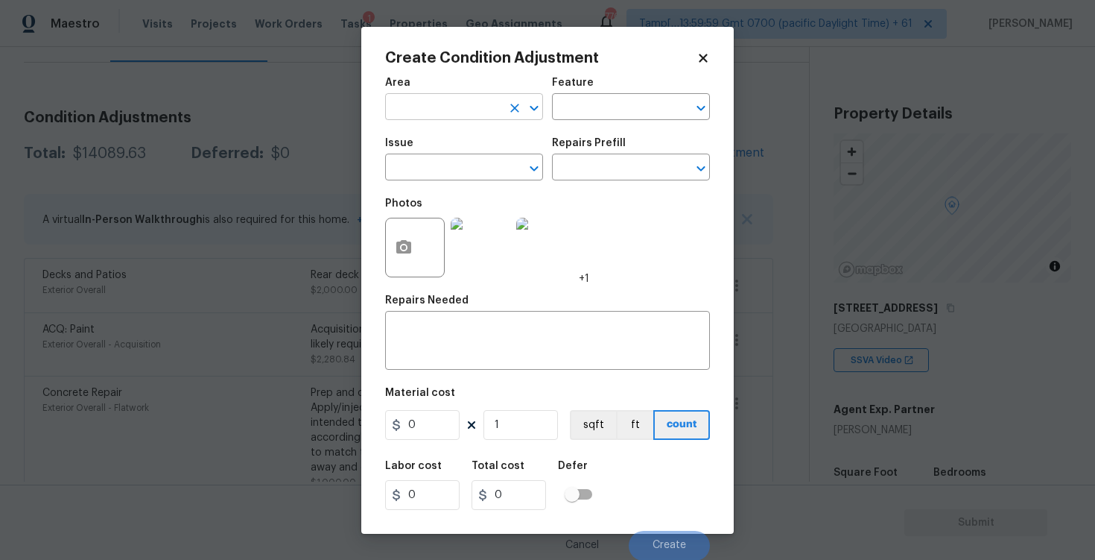
click at [460, 116] on input "text" at bounding box center [443, 108] width 116 height 23
click at [460, 174] on li "Exterior Overall" at bounding box center [464, 165] width 158 height 25
type input "Exterior Overall"
click at [460, 174] on input "text" at bounding box center [443, 168] width 116 height 23
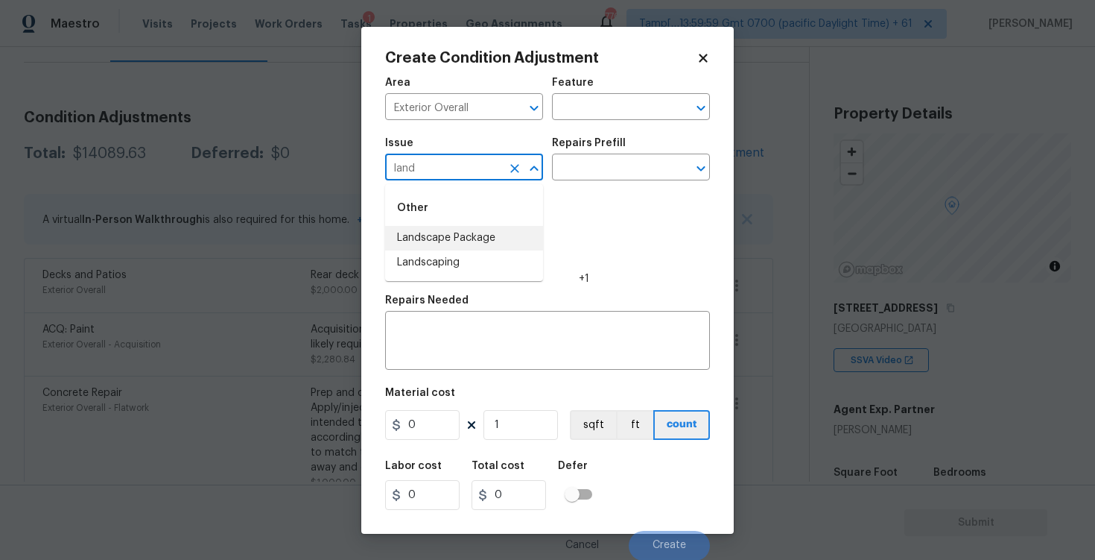
click at [467, 236] on li "Landscape Package" at bounding box center [464, 238] width 158 height 25
type input "Landscape Package"
click at [624, 165] on input "text" at bounding box center [610, 168] width 116 height 23
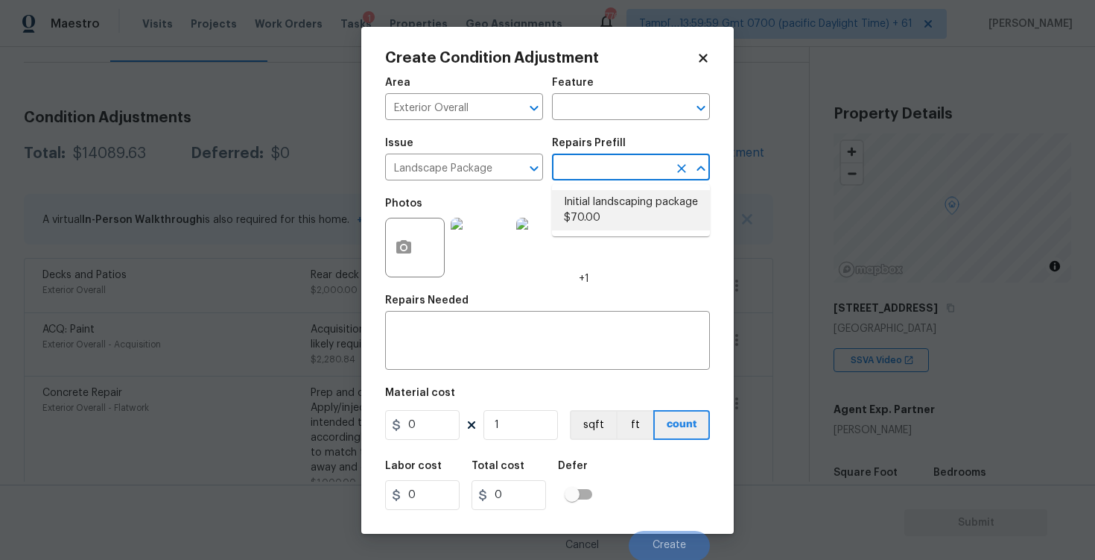
click at [622, 203] on li "Initial landscaping package $70.00" at bounding box center [631, 210] width 158 height 40
type input "Home Readiness Packages"
type textarea "Mowing of grass up to 6" in height. Mow, edge along driveways & sidewalks, trim…"
type input "70"
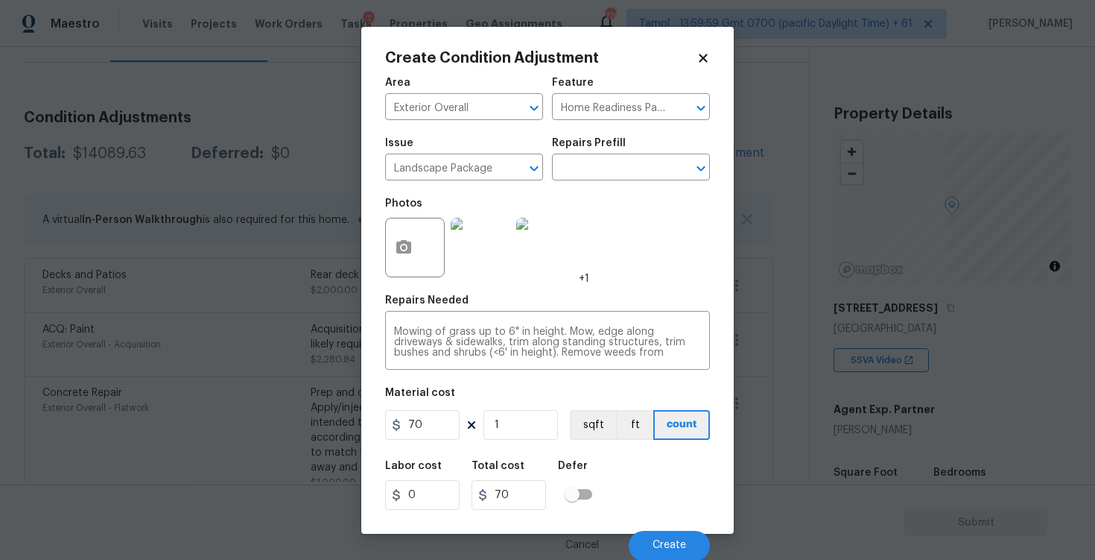
click at [448, 409] on figure "Material cost 70 1 sqft ft count" at bounding box center [547, 414] width 325 height 55
click at [444, 419] on input "70" at bounding box center [422, 425] width 75 height 30
type input "750"
click at [412, 231] on button "button" at bounding box center [404, 247] width 36 height 58
type input "750"
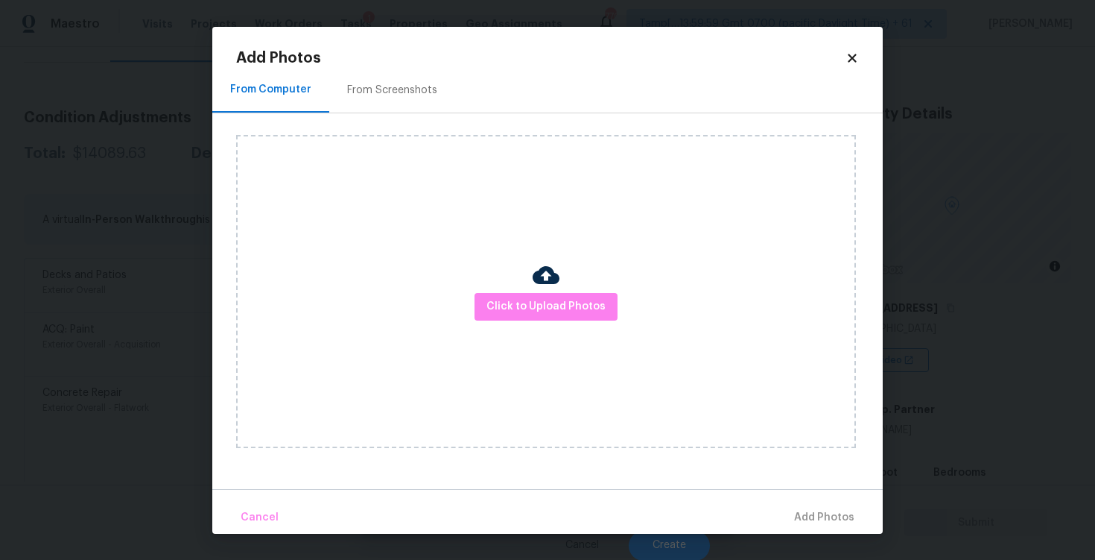
click at [554, 321] on div "Click to Upload Photos" at bounding box center [546, 291] width 620 height 313
click at [547, 300] on span "Click to Upload Photos" at bounding box center [546, 306] width 119 height 19
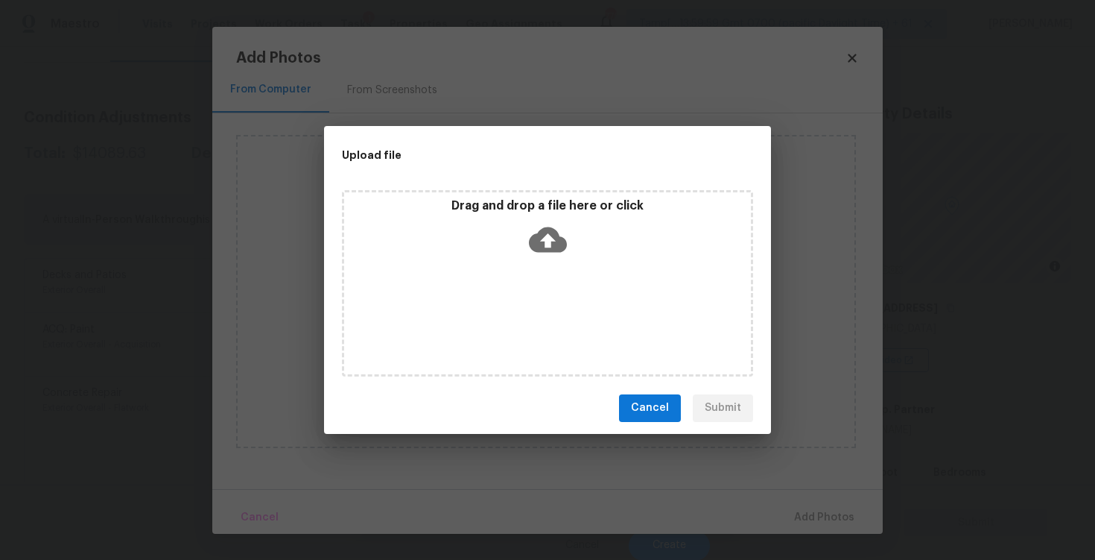
click at [544, 203] on p "Drag and drop a file here or click" at bounding box center [547, 206] width 407 height 16
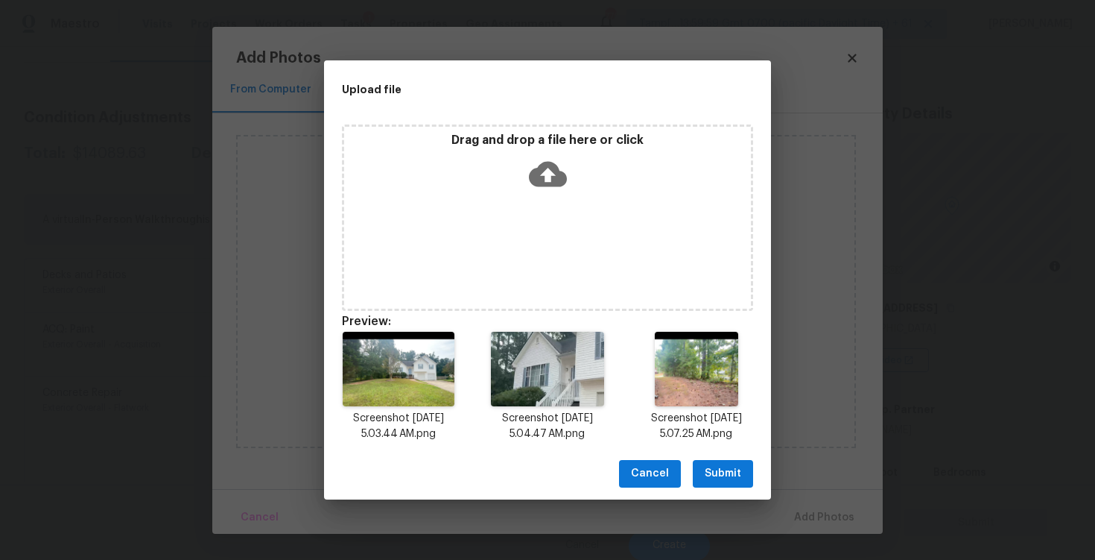
scroll to position [12, 0]
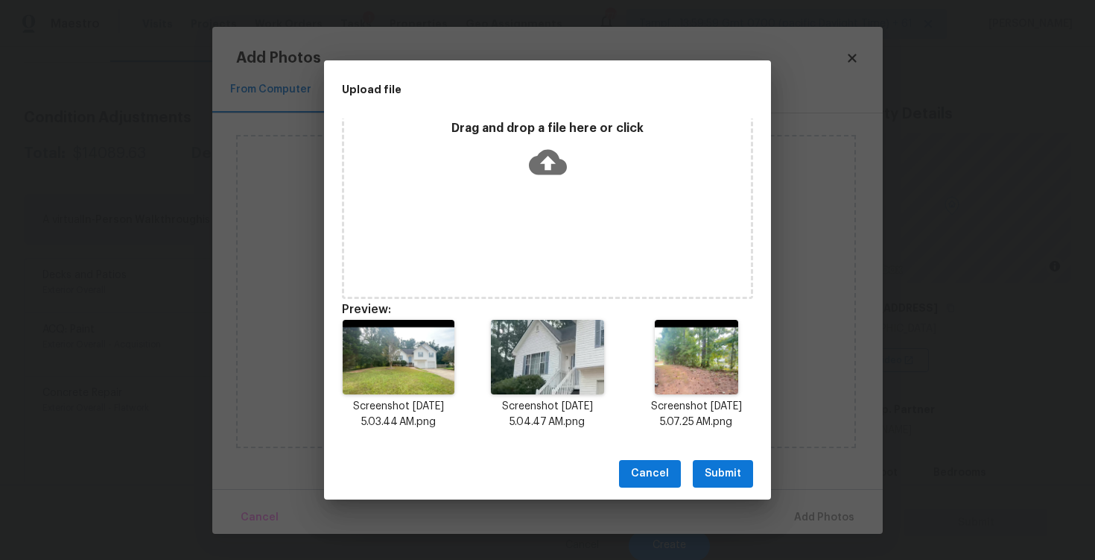
click at [737, 481] on span "Submit" at bounding box center [723, 473] width 37 height 19
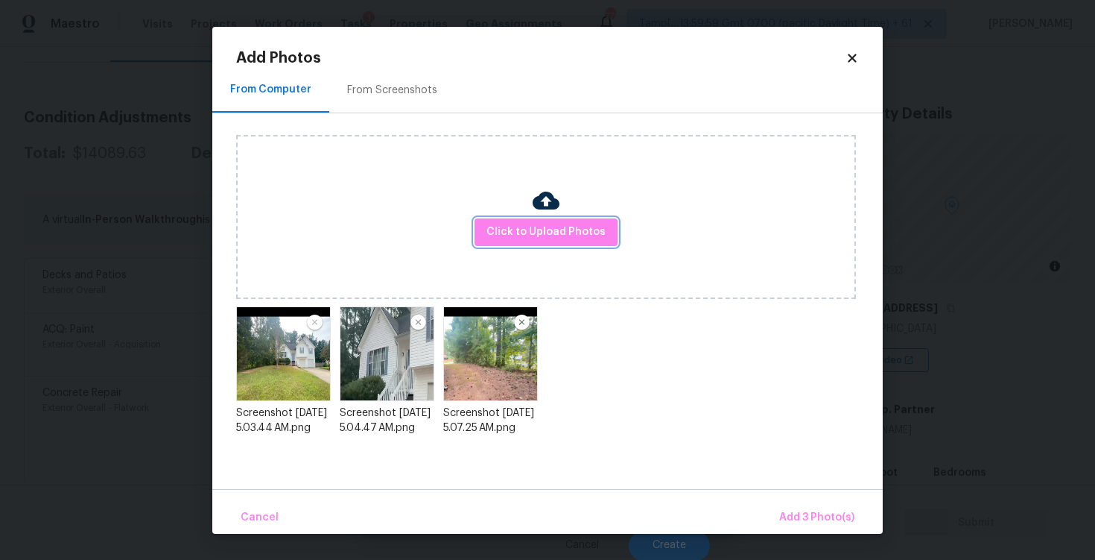
scroll to position [0, 0]
click at [806, 515] on span "Add 3 Photo(s)" at bounding box center [816, 517] width 75 height 19
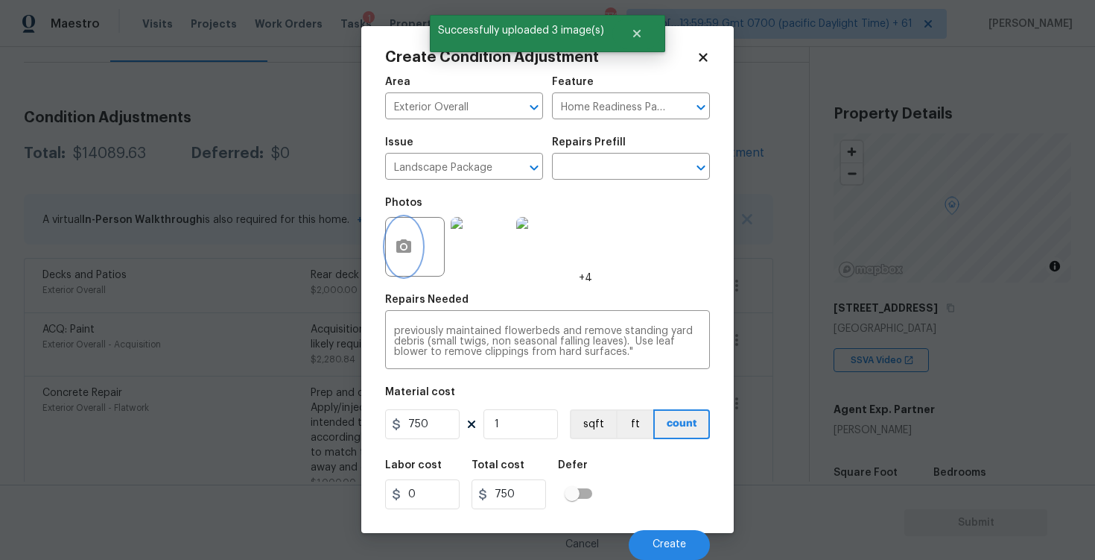
scroll to position [1, 0]
click at [666, 530] on button "Create" at bounding box center [669, 545] width 81 height 30
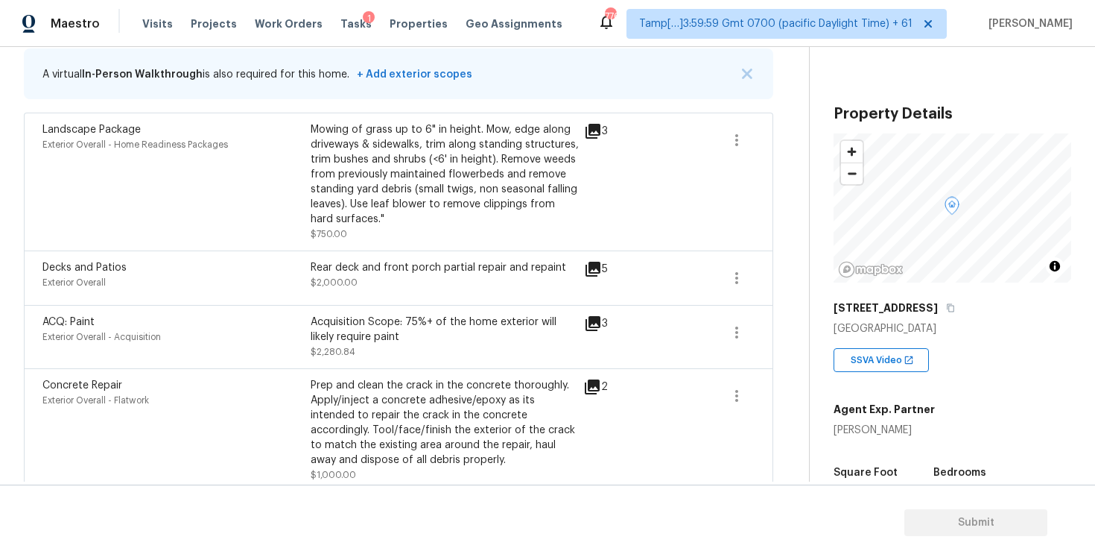
scroll to position [350, 0]
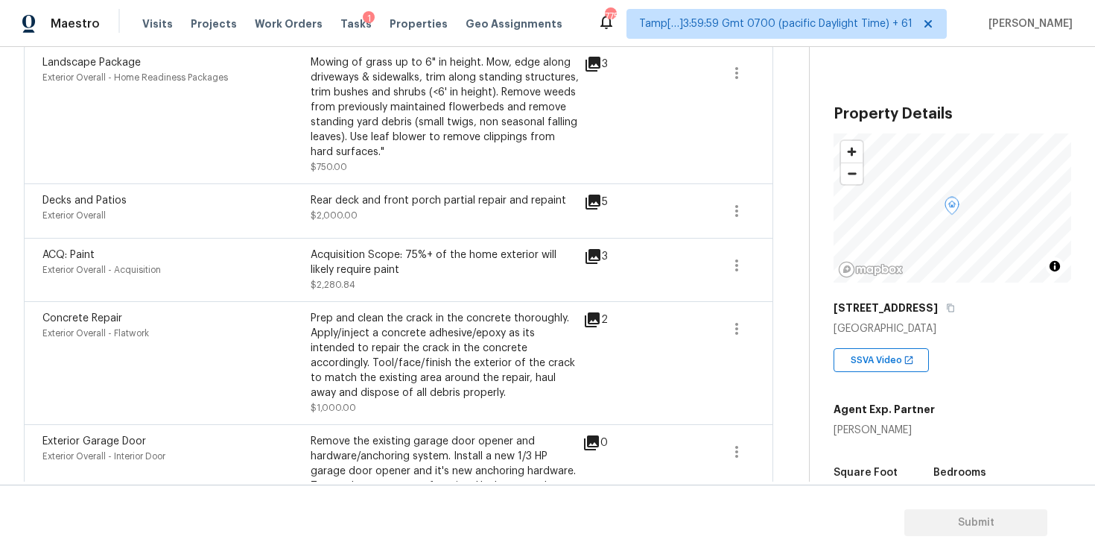
scroll to position [383, 0]
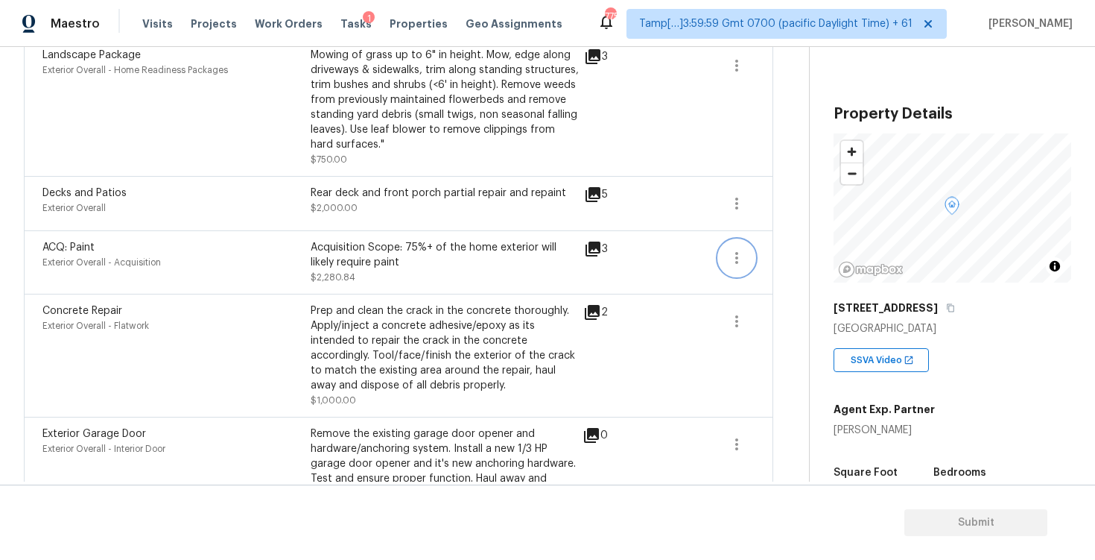
click at [735, 252] on icon "button" at bounding box center [737, 258] width 18 height 18
click at [808, 251] on div "Edit" at bounding box center [822, 255] width 116 height 15
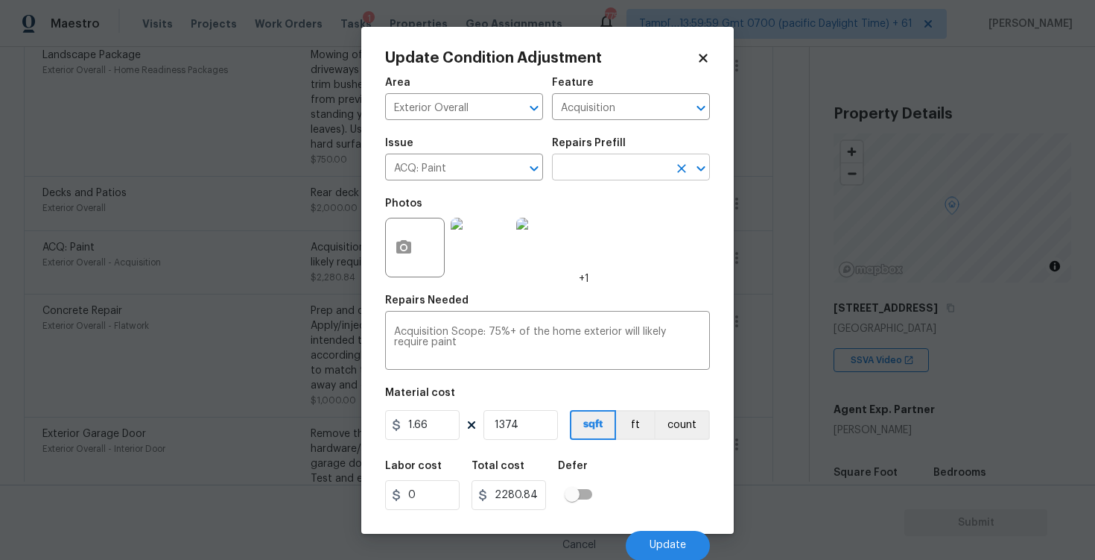
click at [622, 174] on input "text" at bounding box center [610, 168] width 116 height 23
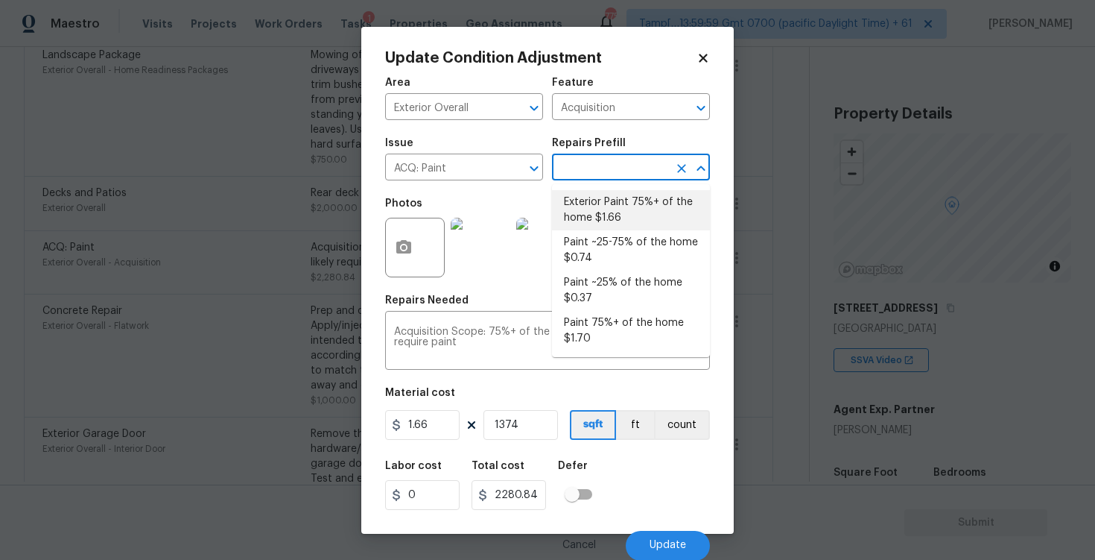
click at [624, 209] on li "Exterior Paint 75%+ of the home $1.66" at bounding box center [631, 210] width 158 height 40
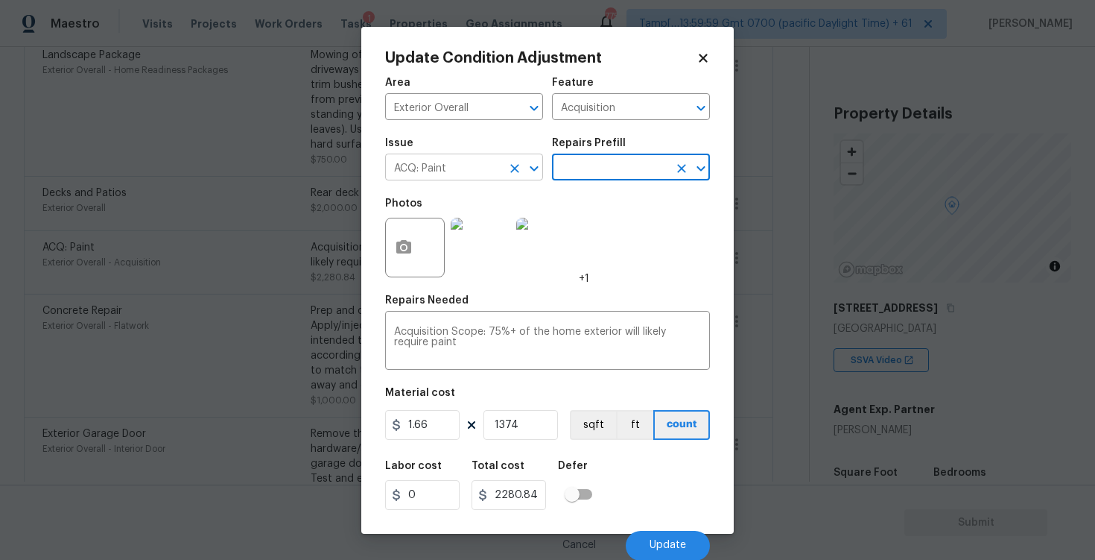
click at [507, 171] on icon "Clear" at bounding box center [514, 168] width 15 height 15
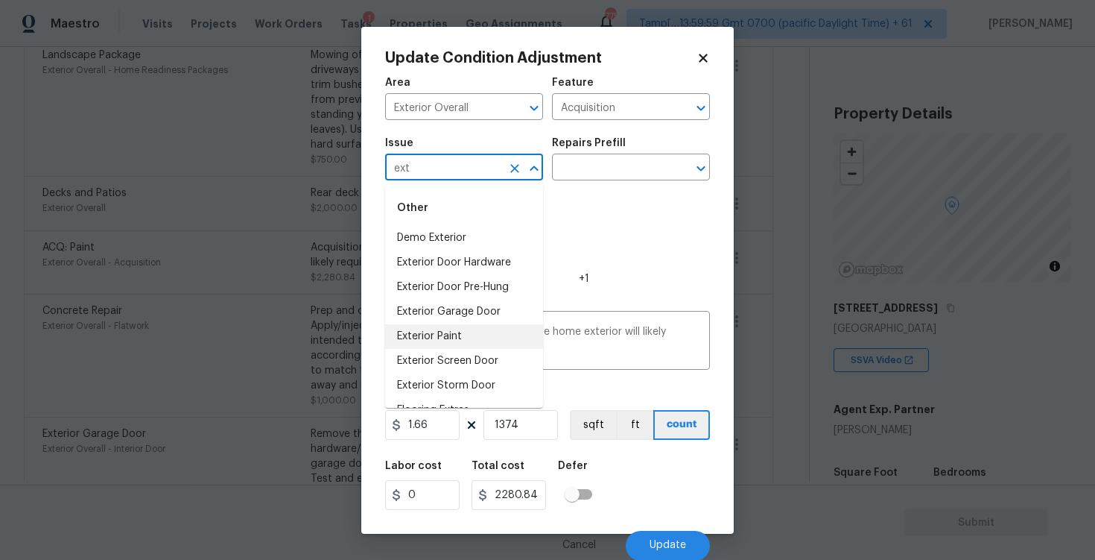
click at [481, 331] on li "Exterior Paint" at bounding box center [464, 336] width 158 height 25
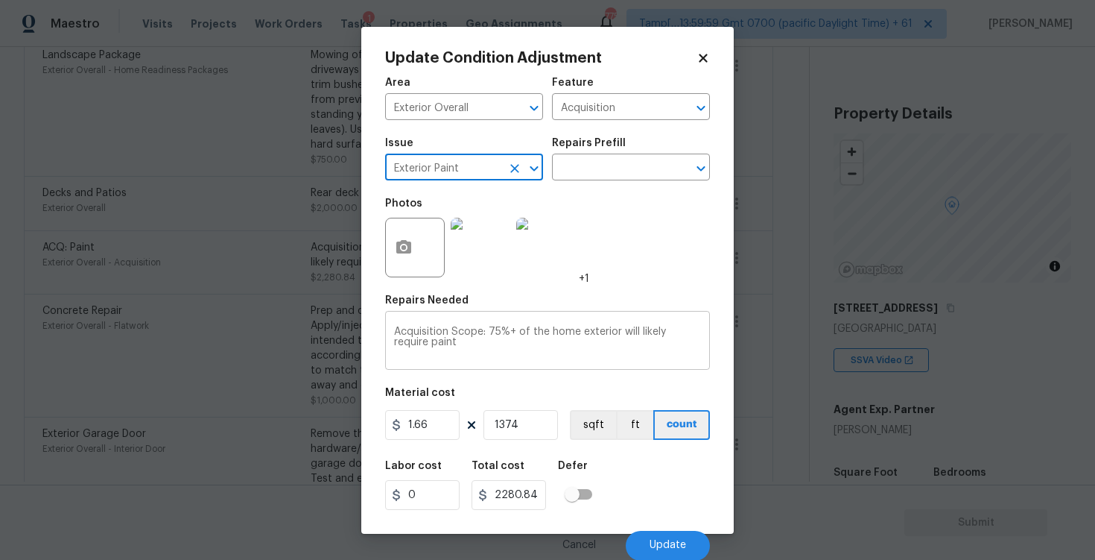
scroll to position [1, 0]
type input "Exterior Paint"
click at [602, 453] on div "Labor cost 0 Total cost 2280.84 Defer" at bounding box center [547, 484] width 325 height 67
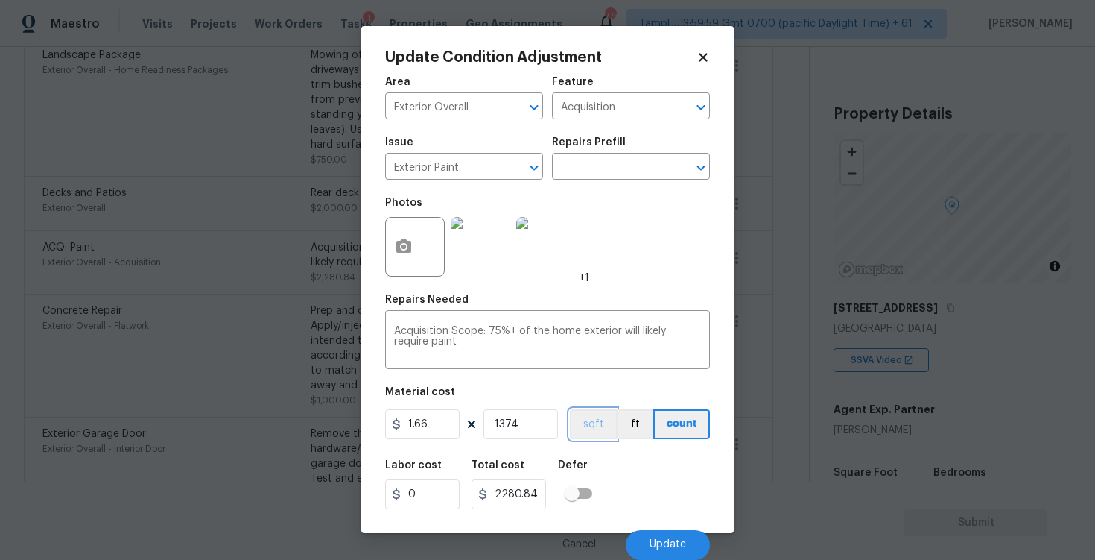
click at [598, 435] on button "sqft" at bounding box center [593, 424] width 46 height 30
click at [674, 540] on span "Update" at bounding box center [668, 544] width 37 height 11
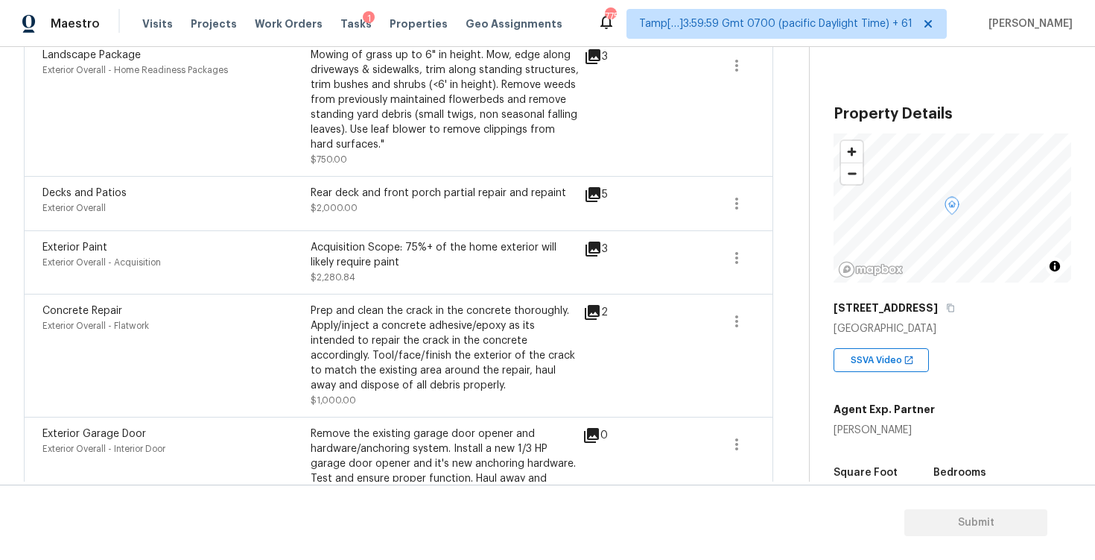
scroll to position [0, 0]
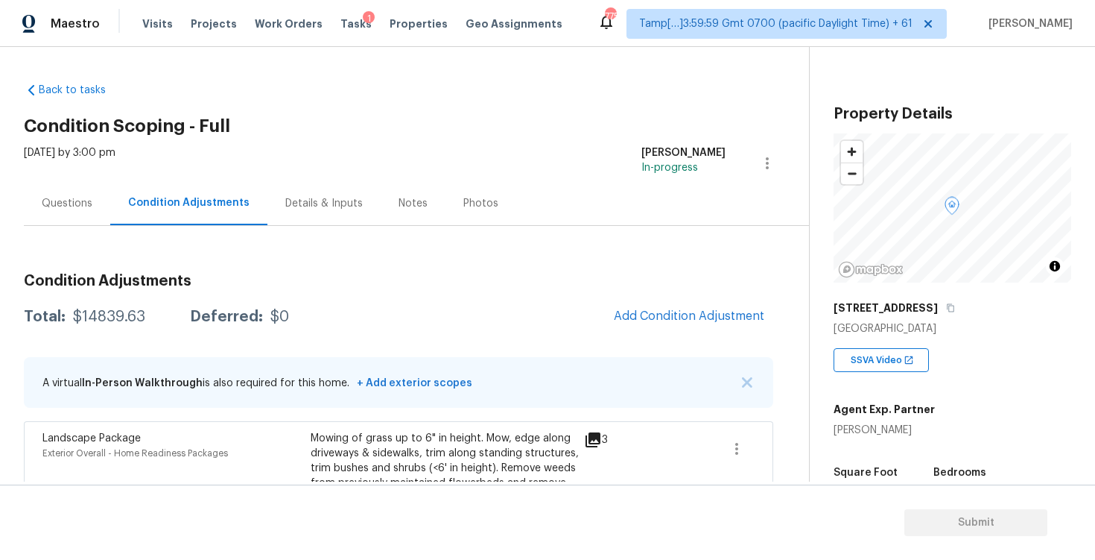
click at [28, 176] on div "[DATE] by 3:00 pm" at bounding box center [70, 163] width 92 height 36
click at [72, 200] on div "Questions" at bounding box center [67, 203] width 51 height 15
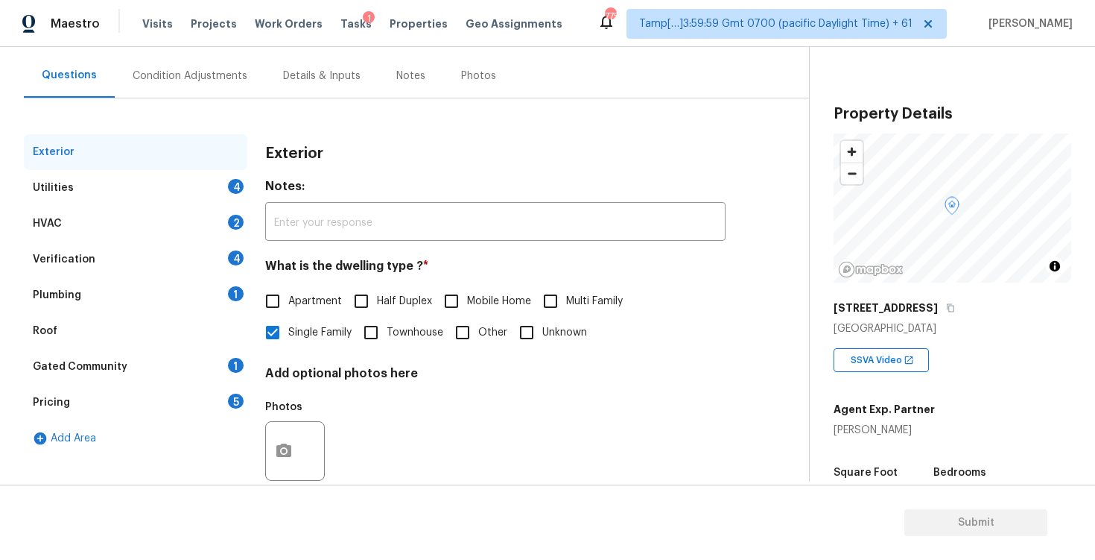
scroll to position [158, 0]
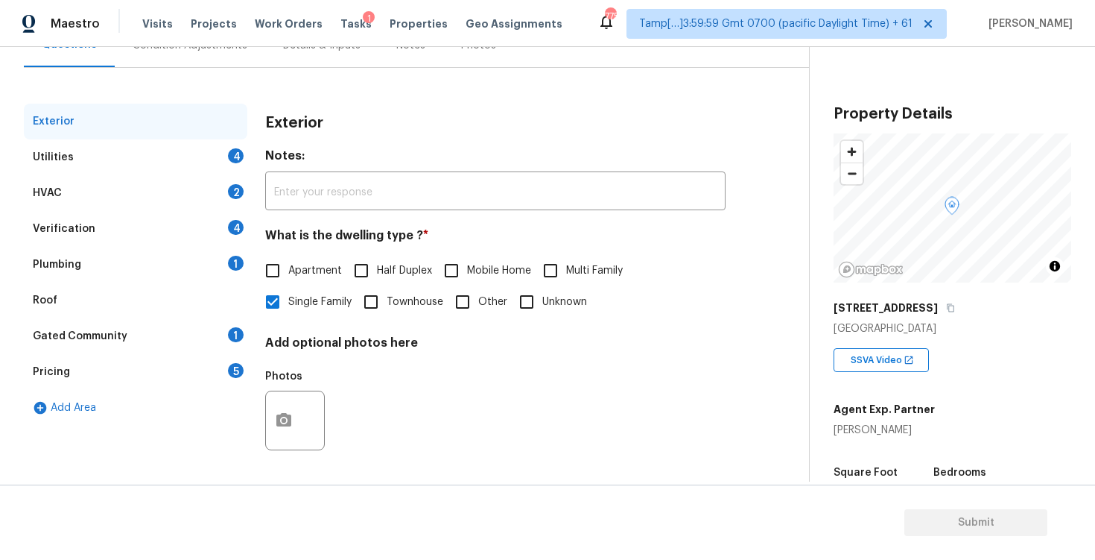
click at [132, 358] on div "Pricing 5" at bounding box center [136, 372] width 224 height 36
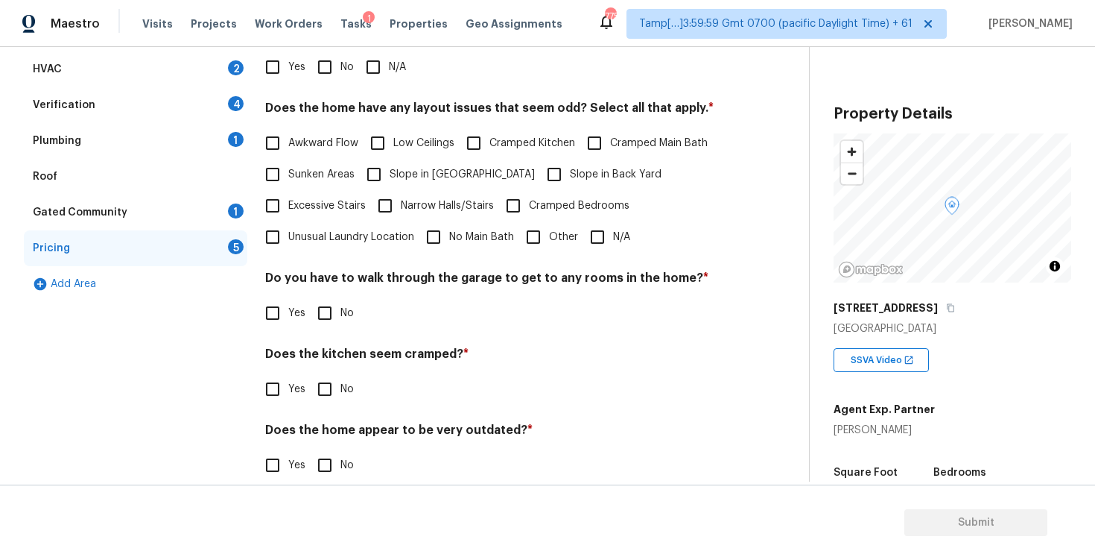
scroll to position [294, 0]
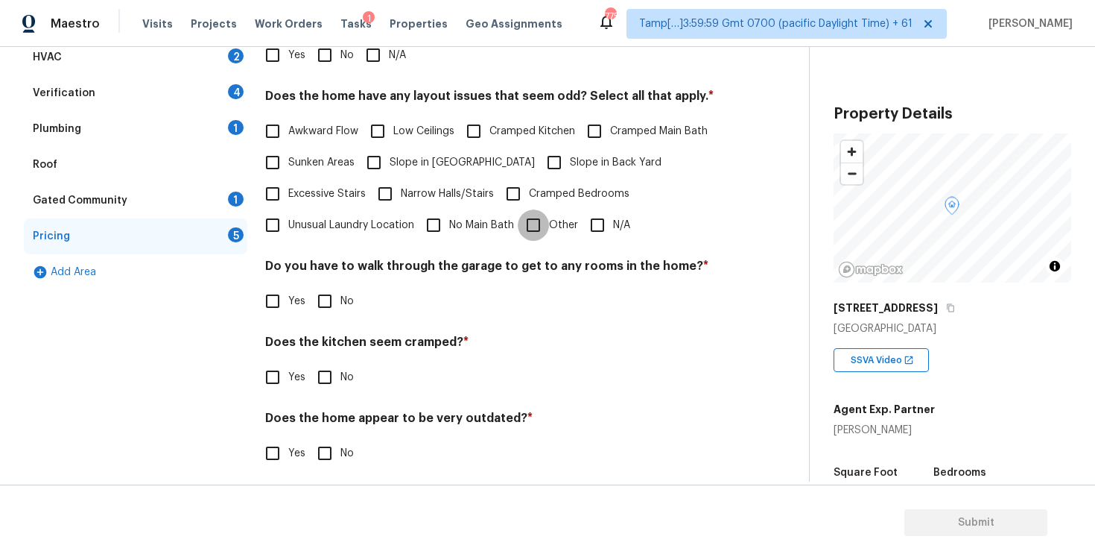
click at [519, 221] on input "Other" at bounding box center [533, 224] width 31 height 31
checkbox input "true"
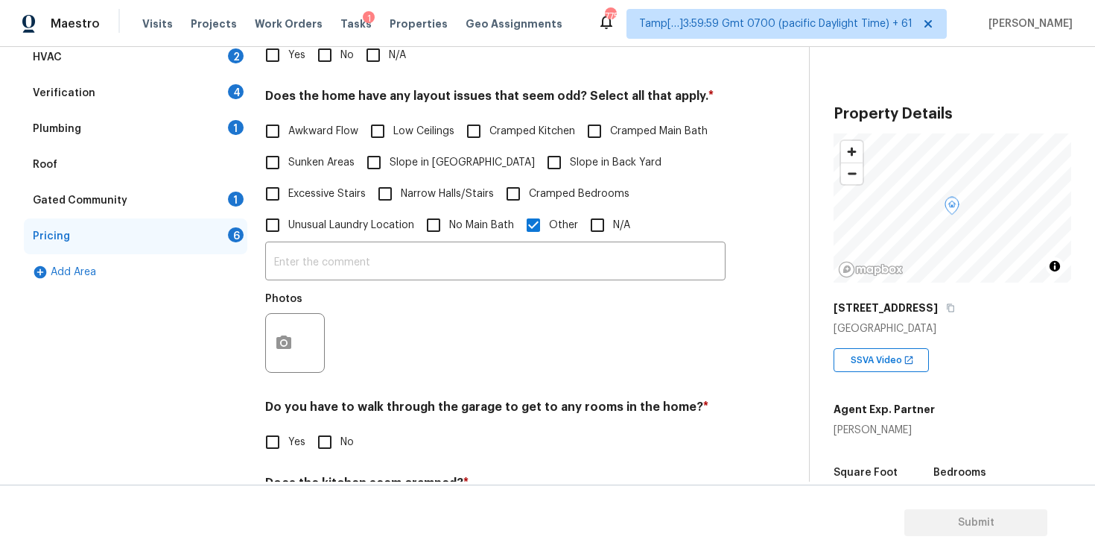
click at [303, 335] on div at bounding box center [295, 343] width 60 height 60
click at [291, 329] on button "button" at bounding box center [284, 343] width 36 height 58
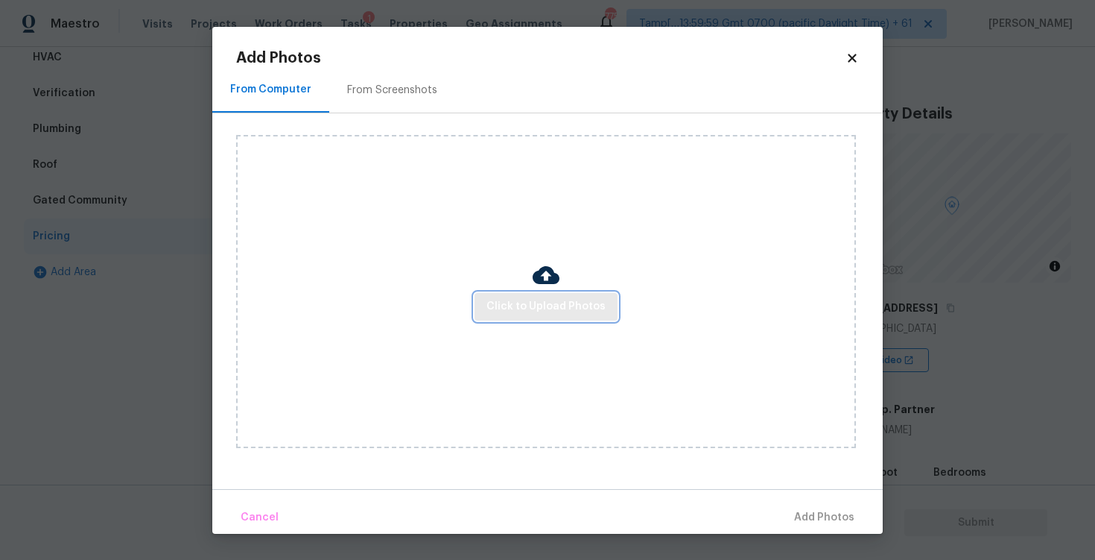
click at [494, 311] on span "Click to Upload Photos" at bounding box center [546, 306] width 119 height 19
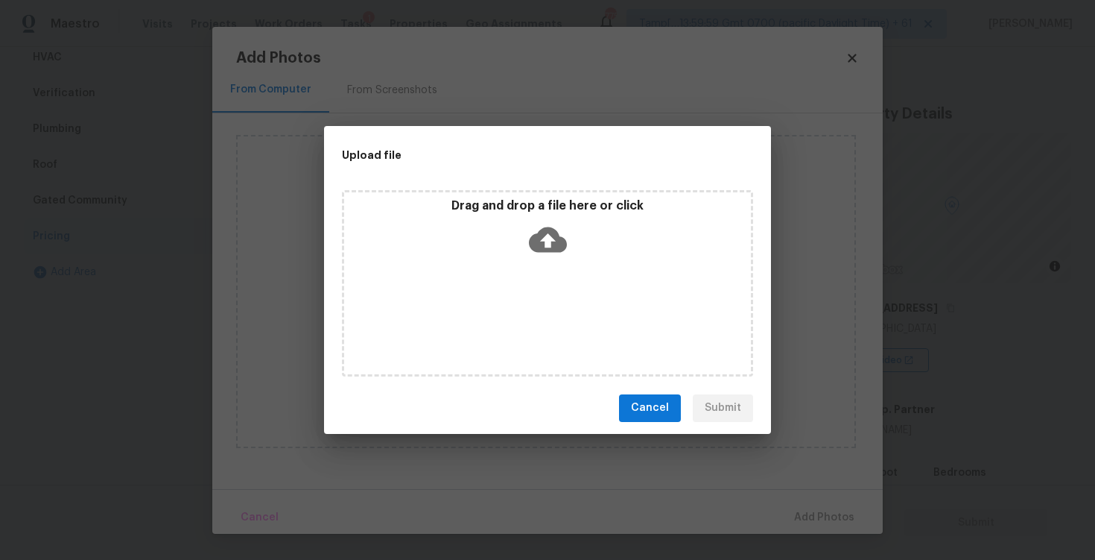
click at [533, 248] on icon at bounding box center [548, 239] width 38 height 25
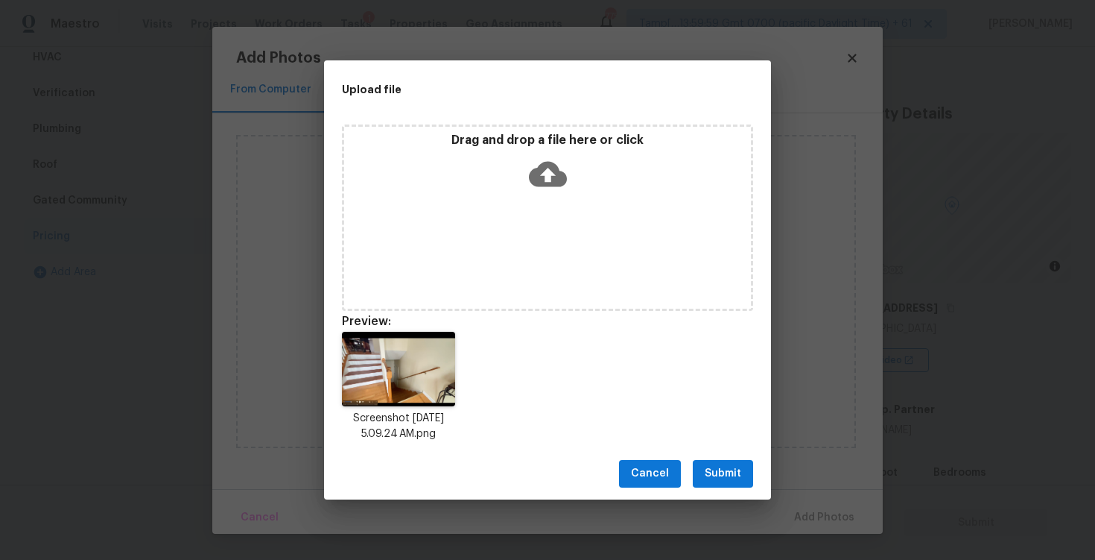
click at [718, 466] on span "Submit" at bounding box center [723, 473] width 37 height 19
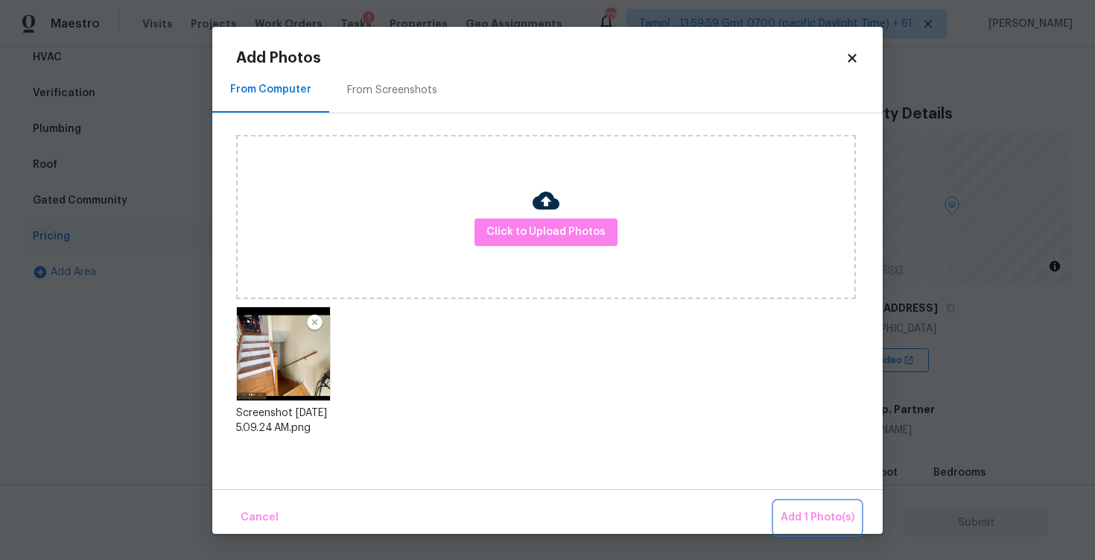
click at [799, 514] on span "Add 1 Photo(s)" at bounding box center [818, 517] width 74 height 19
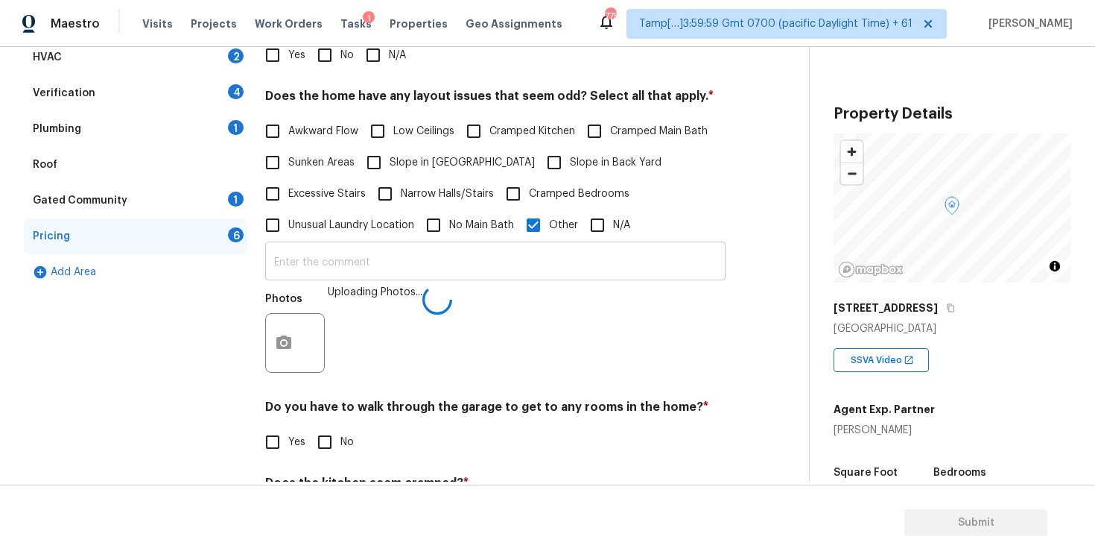
click at [458, 248] on input "text" at bounding box center [495, 262] width 460 height 35
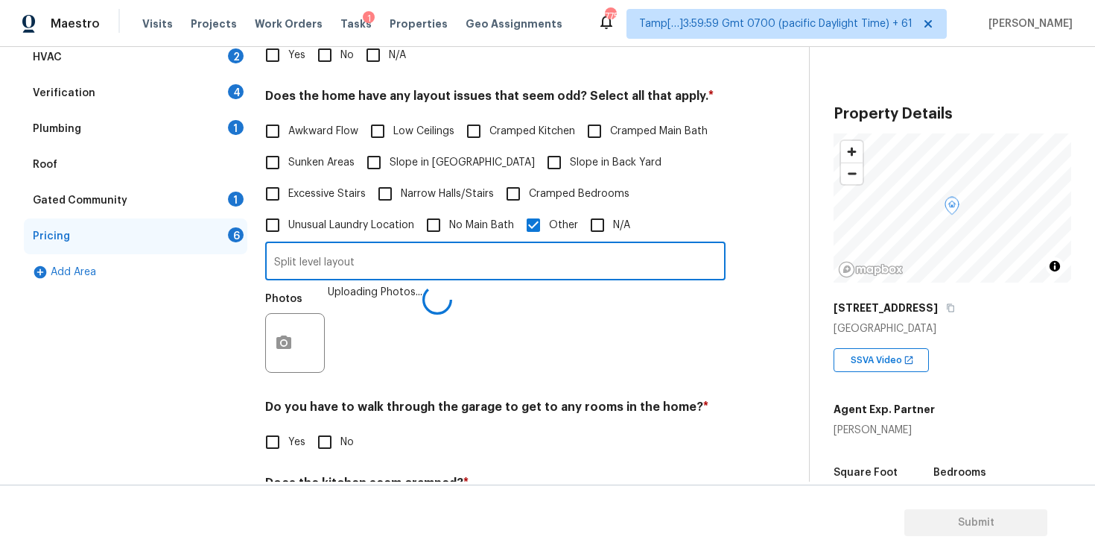
type input "Split level layout"
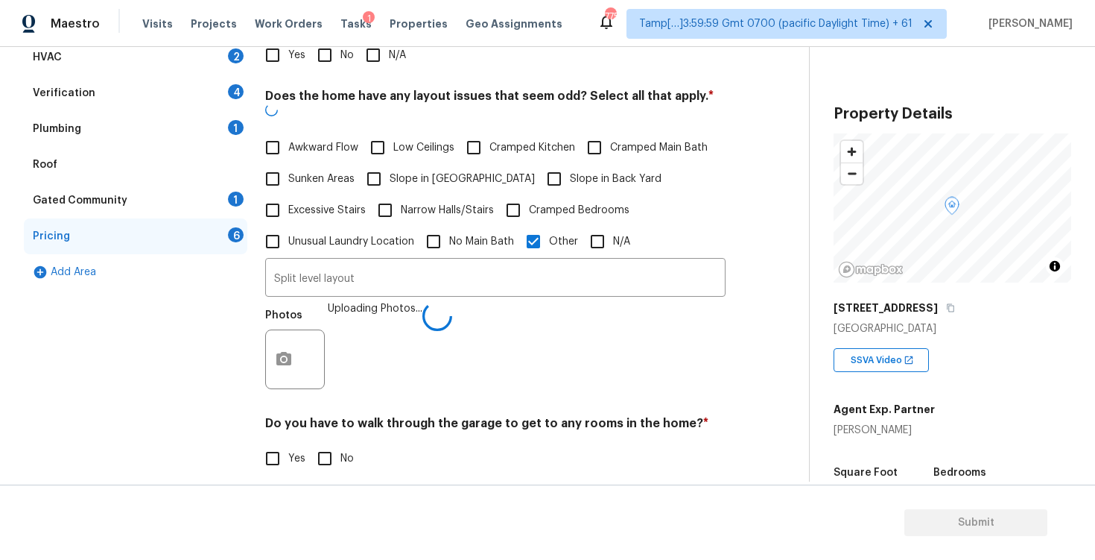
click at [533, 338] on div "Photos Uploading Photos..." at bounding box center [495, 349] width 460 height 97
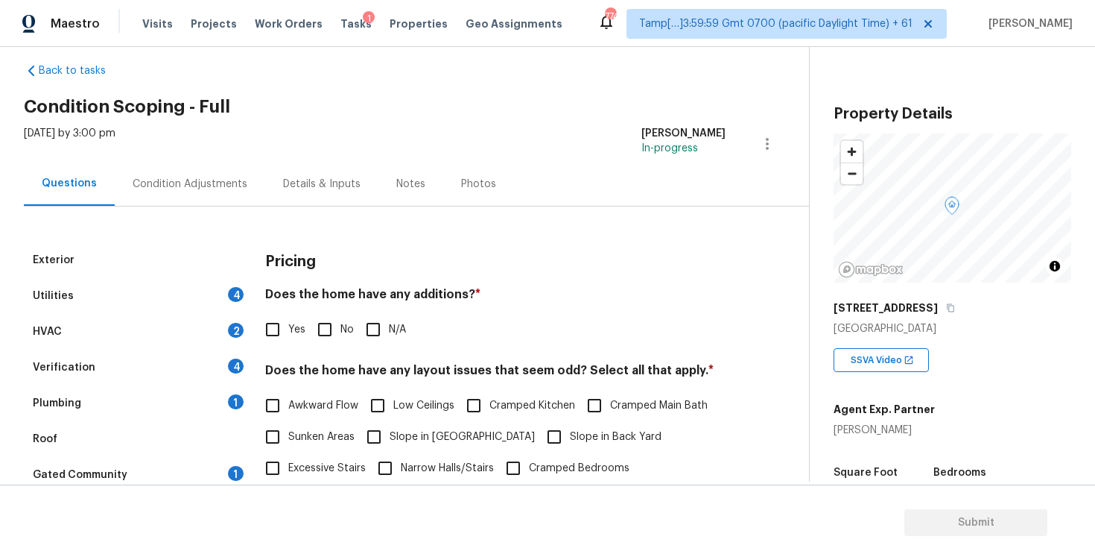
scroll to position [10, 0]
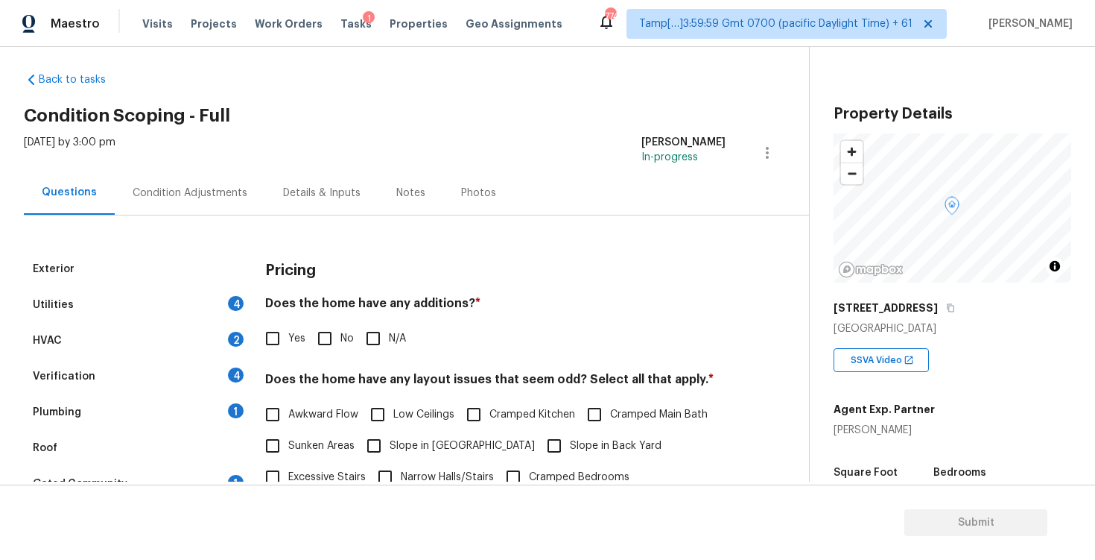
click at [188, 177] on div "Condition Adjustments" at bounding box center [190, 193] width 151 height 44
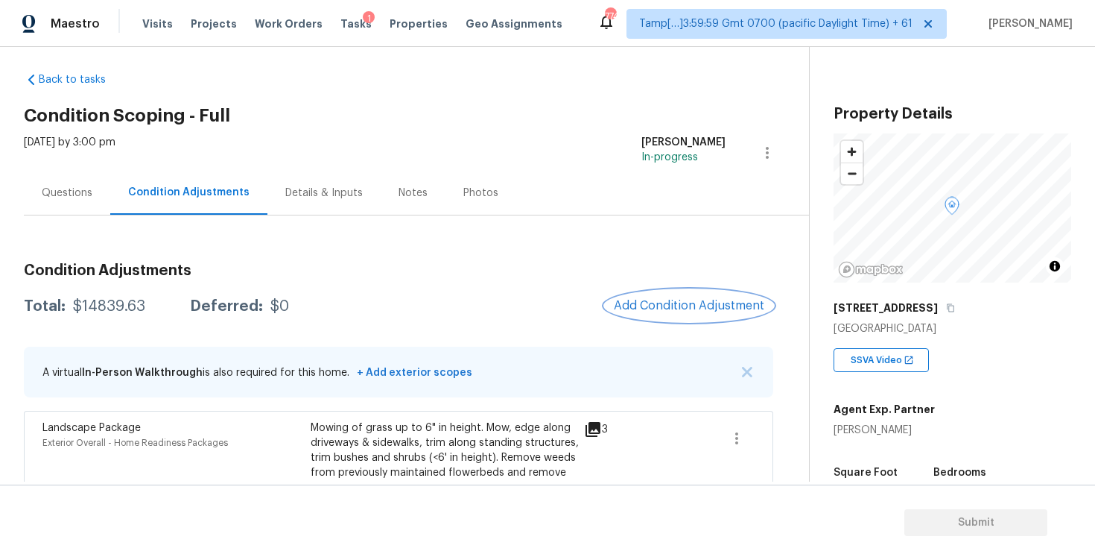
click at [685, 302] on span "Add Condition Adjustment" at bounding box center [689, 305] width 151 height 13
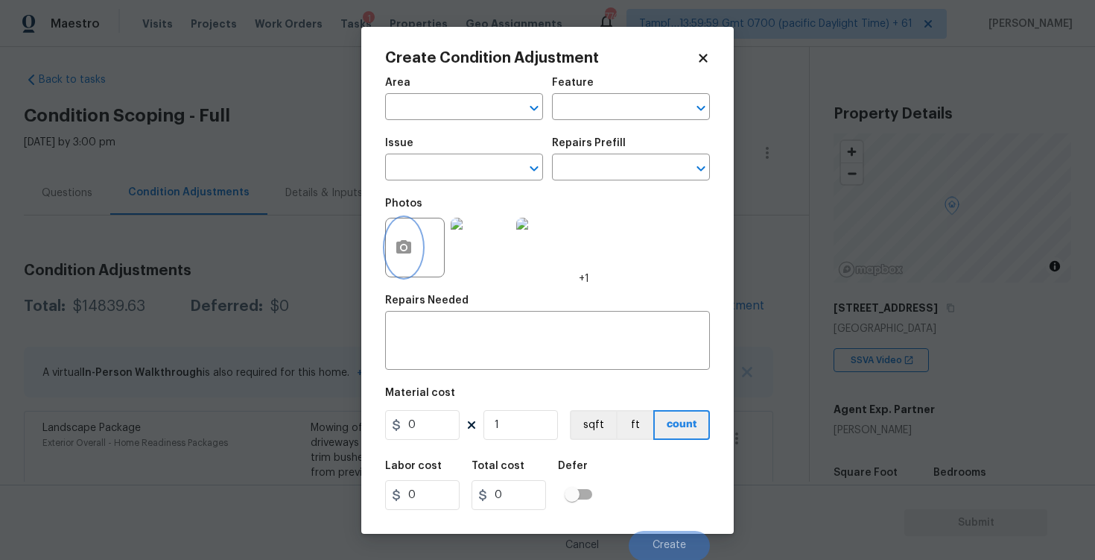
click at [396, 244] on icon "button" at bounding box center [403, 246] width 15 height 13
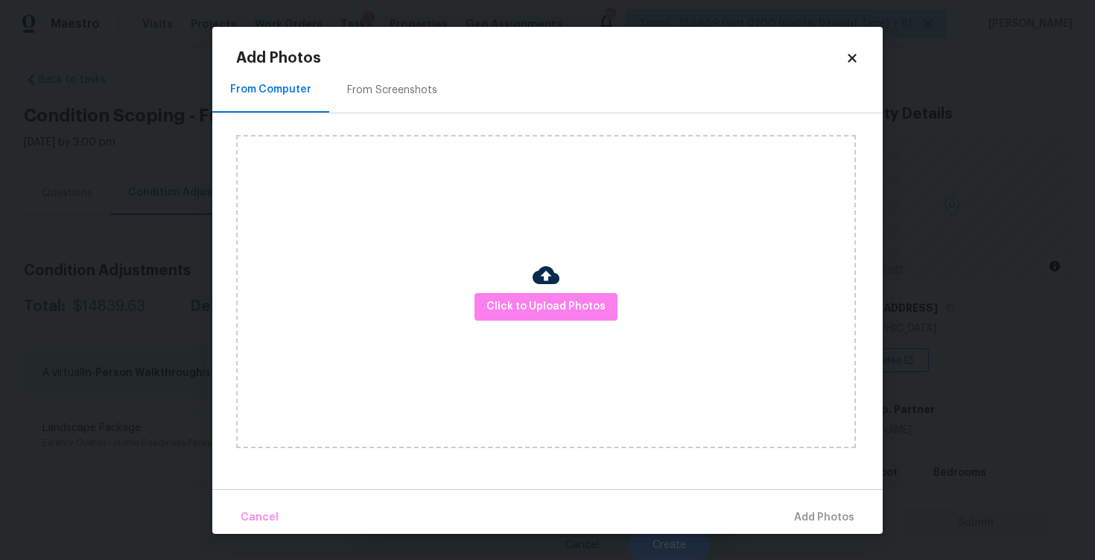
click at [536, 327] on div "Click to Upload Photos" at bounding box center [546, 291] width 620 height 313
click at [540, 303] on span "Click to Upload Photos" at bounding box center [546, 306] width 119 height 19
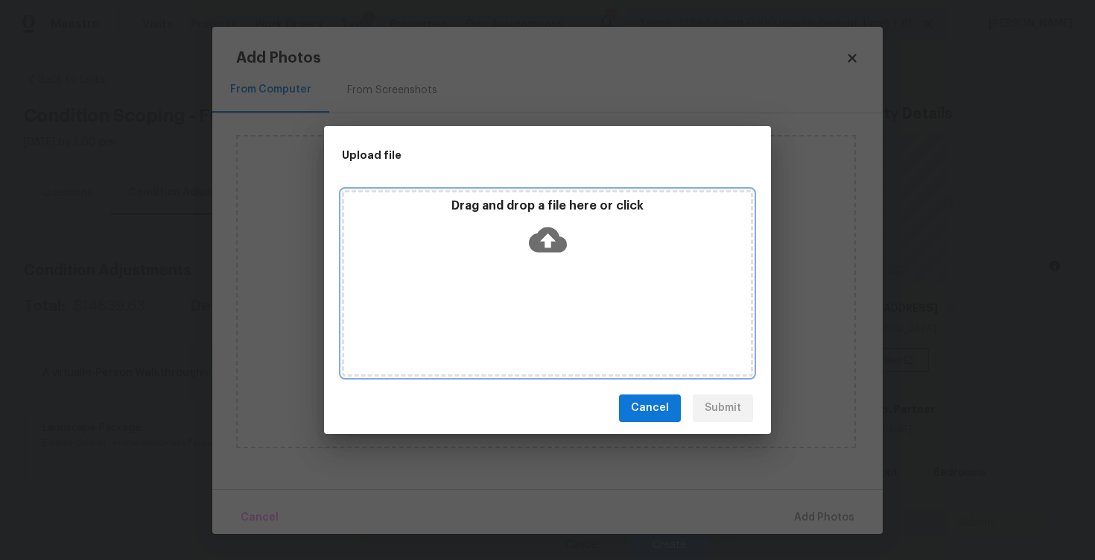
click at [539, 250] on icon at bounding box center [548, 239] width 38 height 25
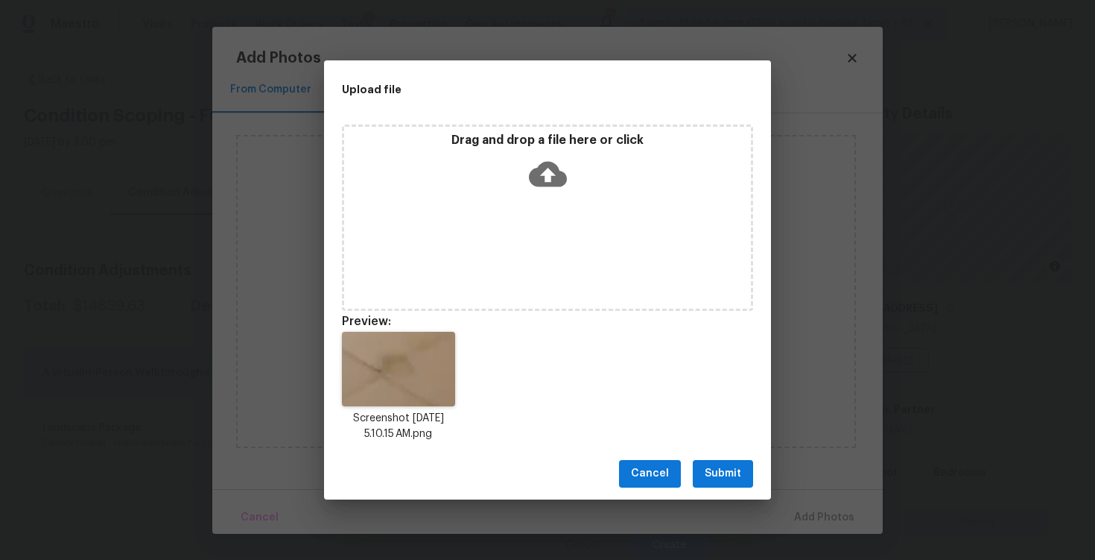
click at [751, 454] on div "Cancel Submit" at bounding box center [547, 473] width 447 height 51
click at [743, 465] on button "Submit" at bounding box center [723, 474] width 60 height 28
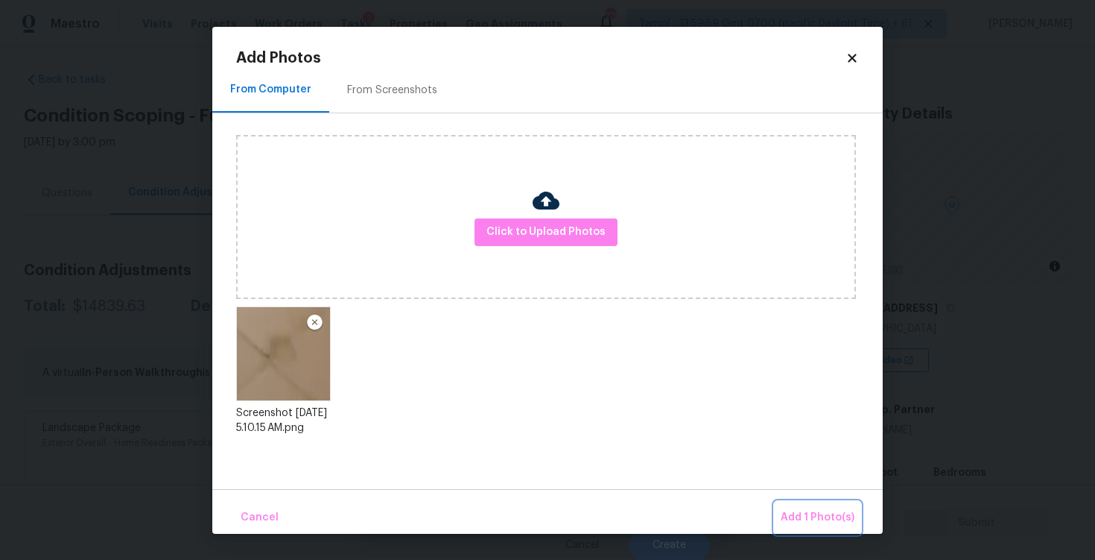
click at [812, 513] on span "Add 1 Photo(s)" at bounding box center [818, 517] width 74 height 19
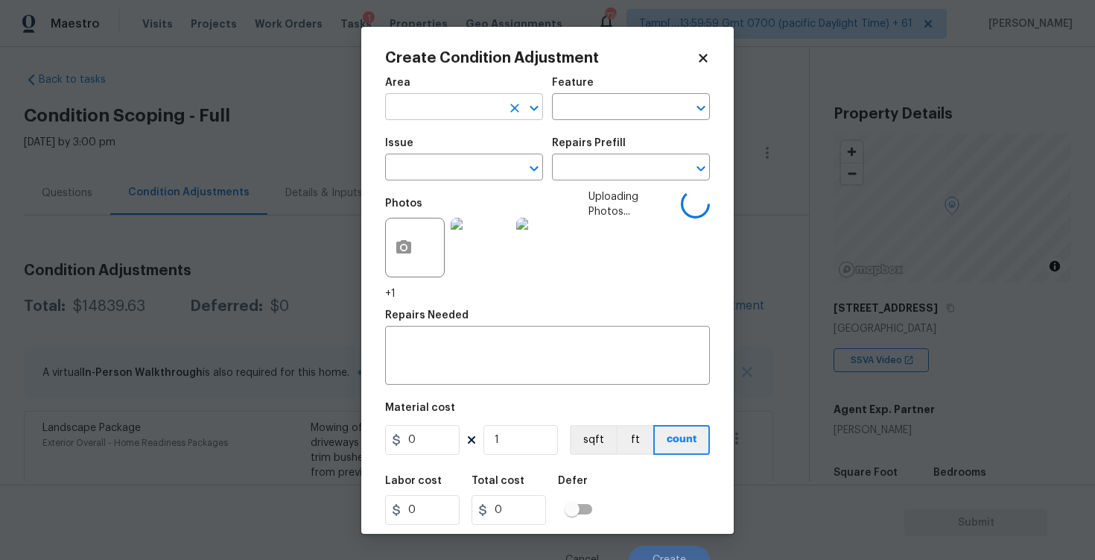
click at [482, 113] on input "text" at bounding box center [443, 108] width 116 height 23
type input "ext"
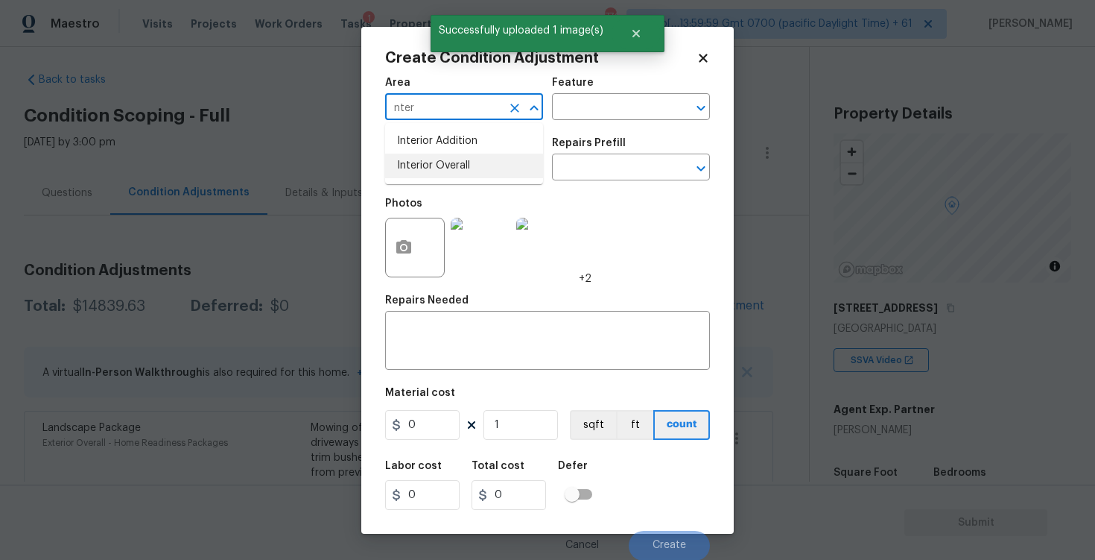
click at [484, 166] on li "Interior Overall" at bounding box center [464, 165] width 158 height 25
type input "Interior Overall"
click at [484, 166] on input "text" at bounding box center [443, 168] width 116 height 23
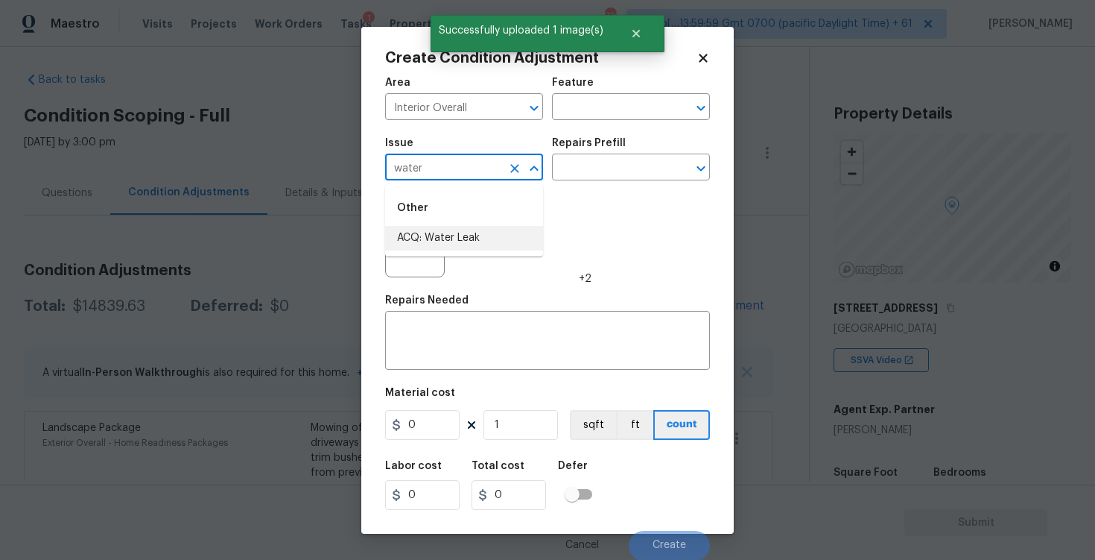
click at [491, 238] on li "ACQ: Water Leak" at bounding box center [464, 238] width 158 height 25
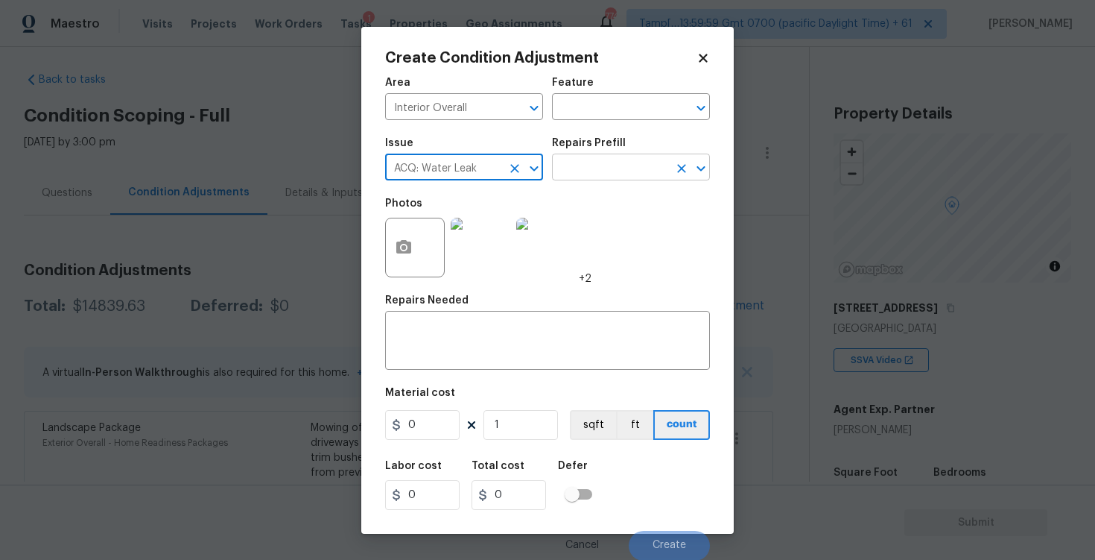
type input "ACQ: Water Leak"
click at [624, 162] on input "text" at bounding box center [610, 168] width 116 height 23
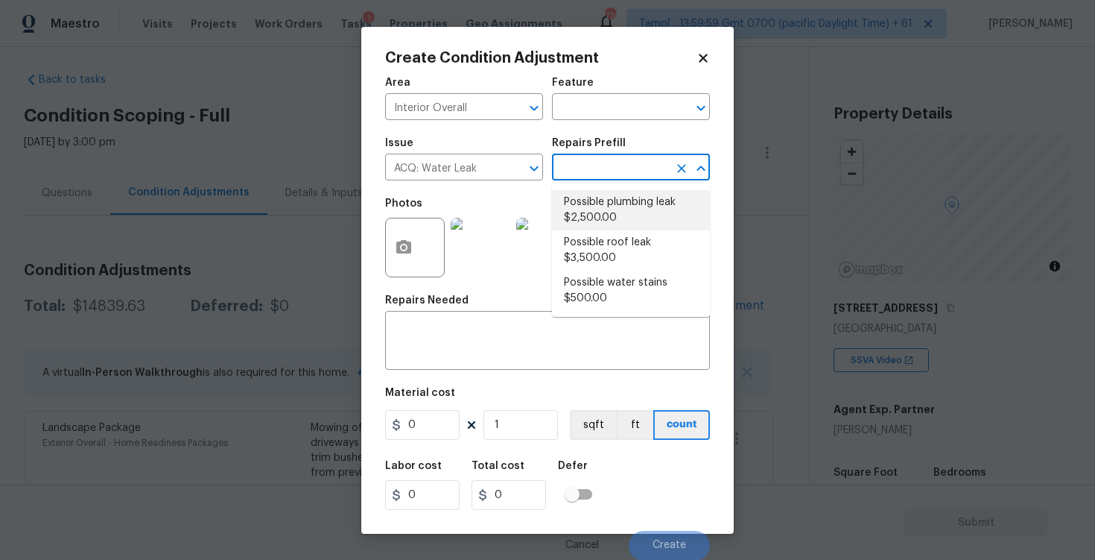
click at [625, 209] on li "Possible plumbing leak $2,500.00" at bounding box center [631, 210] width 158 height 40
type input "Acquisition"
type textarea "Acquisition Scope: Possible plumbing leak"
type input "2500"
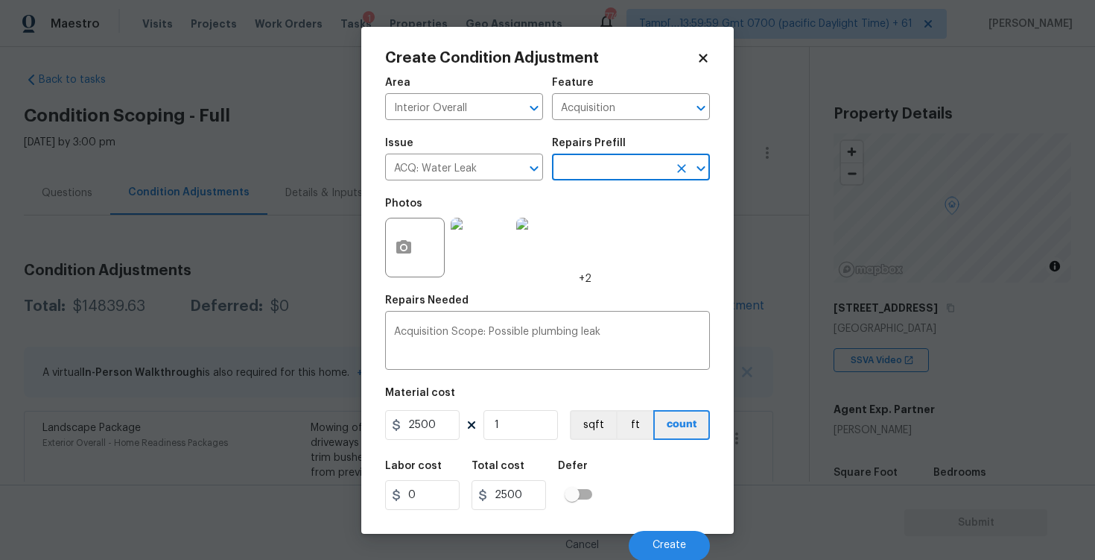
scroll to position [1, 0]
click at [670, 534] on button "Create" at bounding box center [669, 545] width 81 height 30
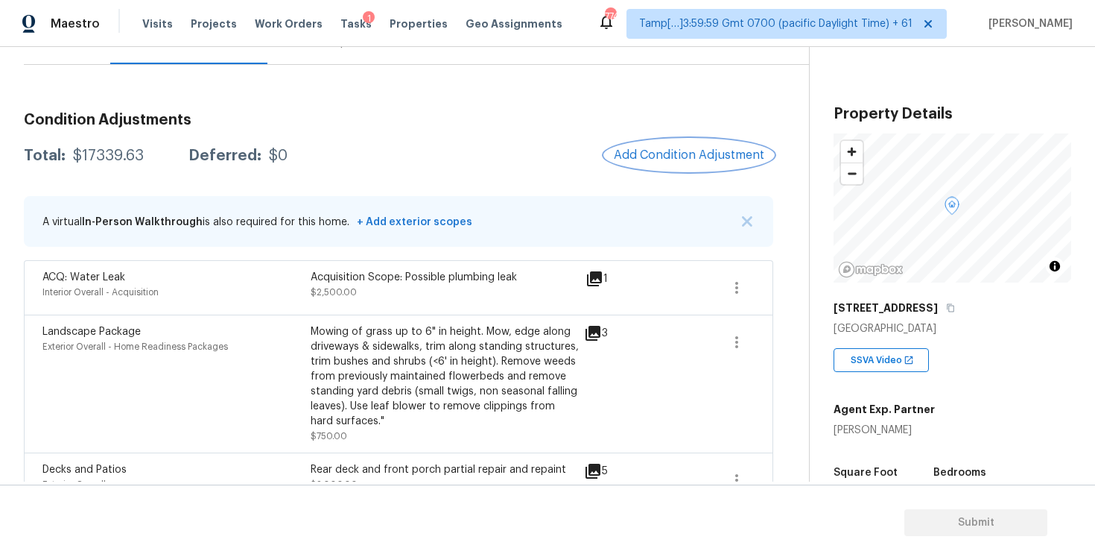
scroll to position [148, 0]
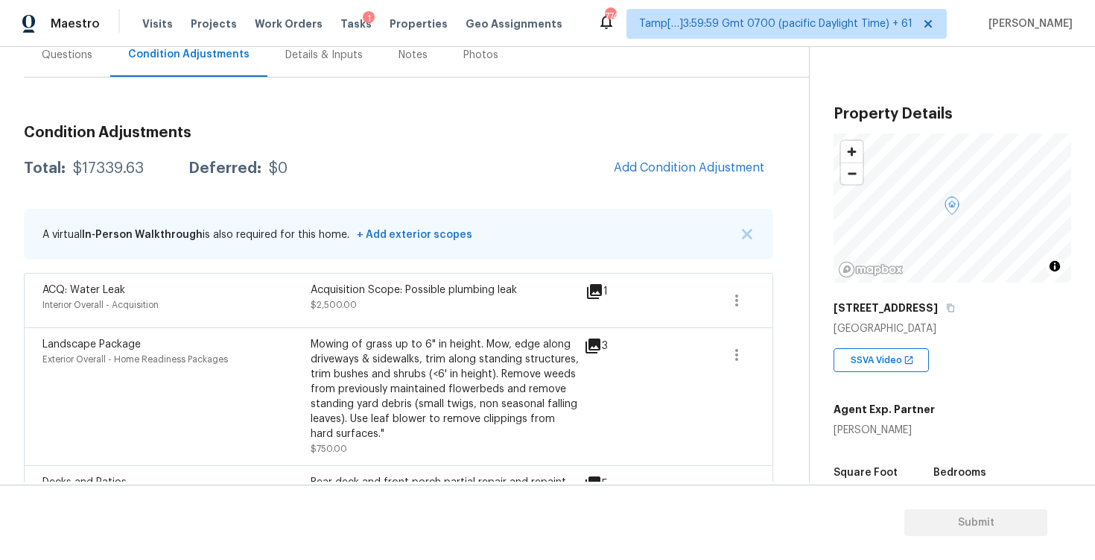
click at [673, 168] on span "Add Condition Adjustment" at bounding box center [689, 167] width 151 height 13
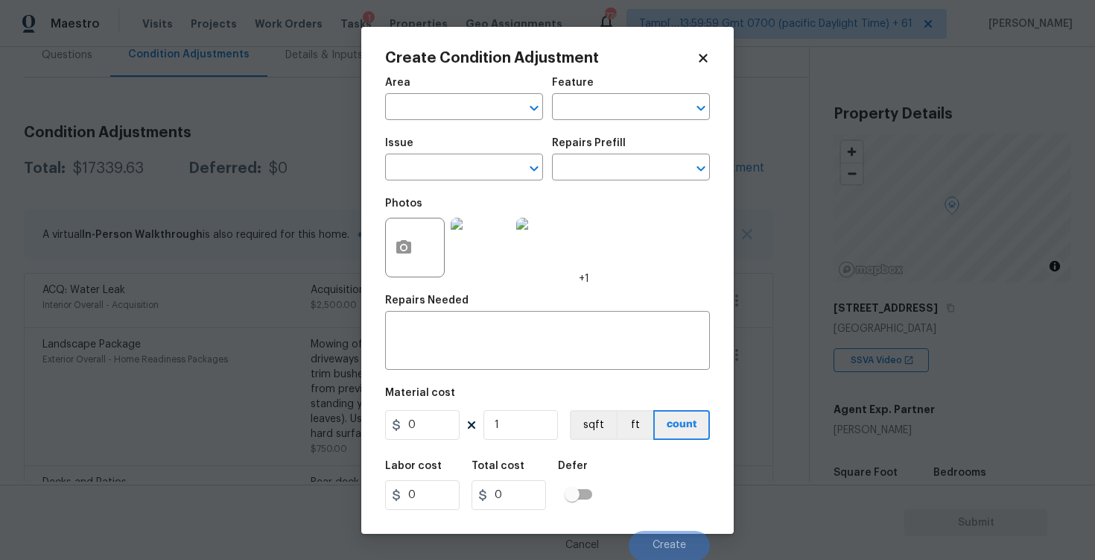
click at [415, 89] on div "Area" at bounding box center [464, 86] width 158 height 19
click at [422, 97] on input "text" at bounding box center [443, 108] width 116 height 23
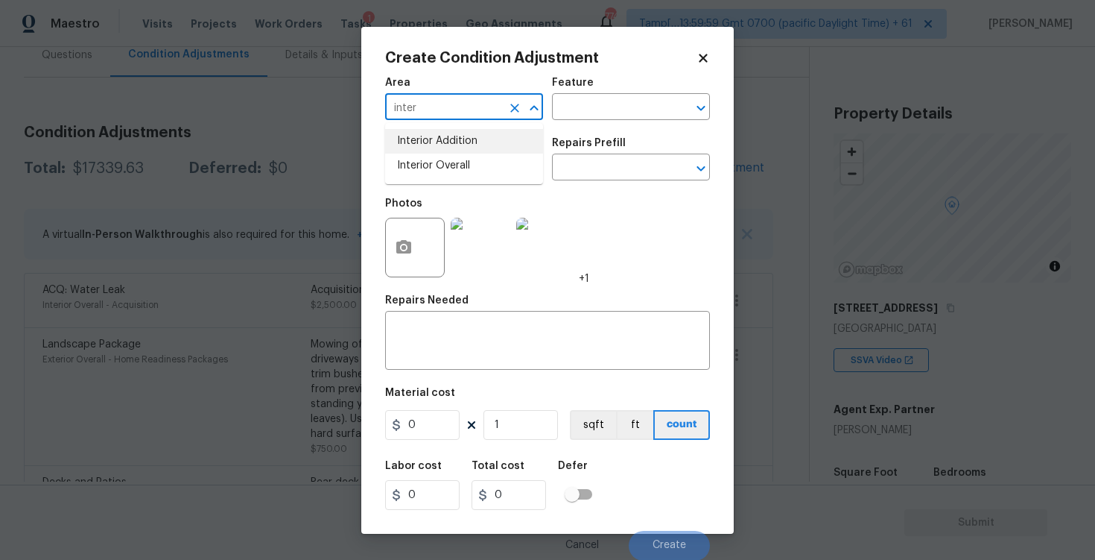
click at [432, 158] on li "Interior Overall" at bounding box center [464, 165] width 158 height 25
type input "Interior Overall"
click at [432, 158] on input "text" at bounding box center [443, 168] width 116 height 23
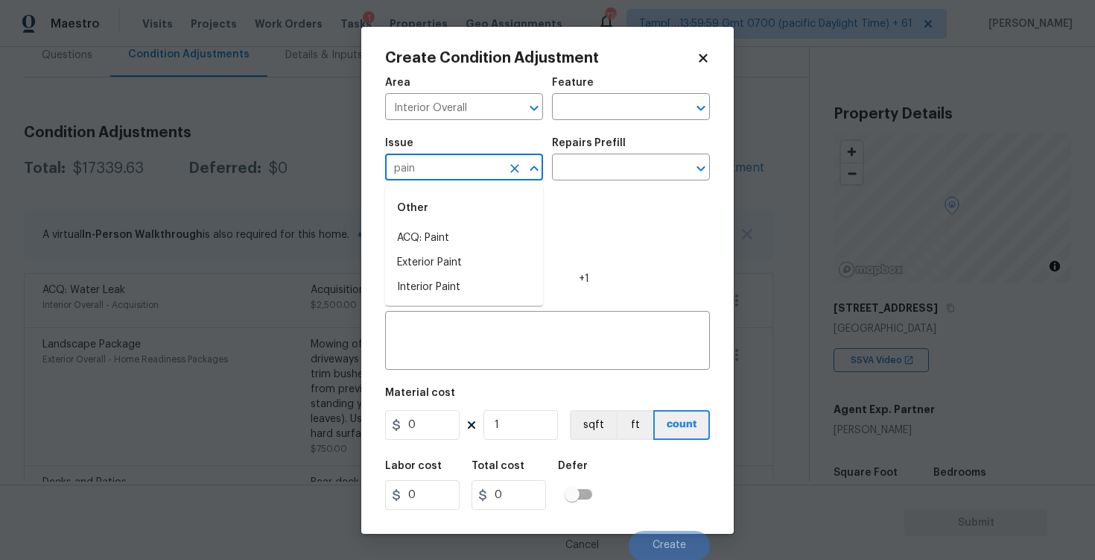
click at [445, 224] on div "Other" at bounding box center [464, 208] width 158 height 36
click at [450, 231] on li "ACQ: Paint" at bounding box center [464, 238] width 158 height 25
type input "ACQ: Paint"
click at [607, 159] on input "text" at bounding box center [610, 168] width 116 height 23
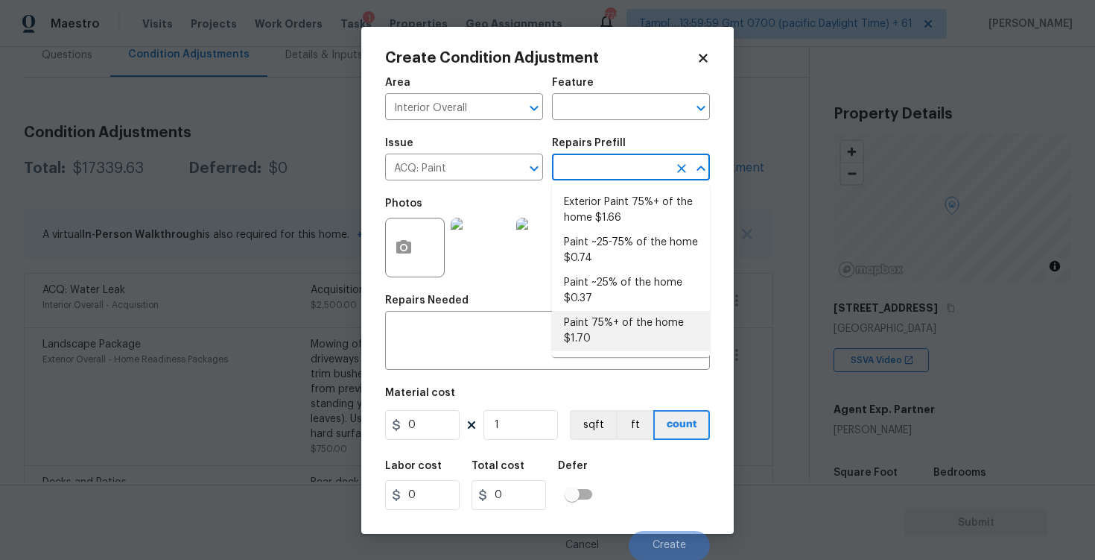
click at [614, 317] on li "Paint 75%+ of the home $1.70" at bounding box center [631, 331] width 158 height 40
type input "Acquisition"
type textarea "Acquisition Scope: 75%+ of the home will likely require interior paint"
type input "1.7"
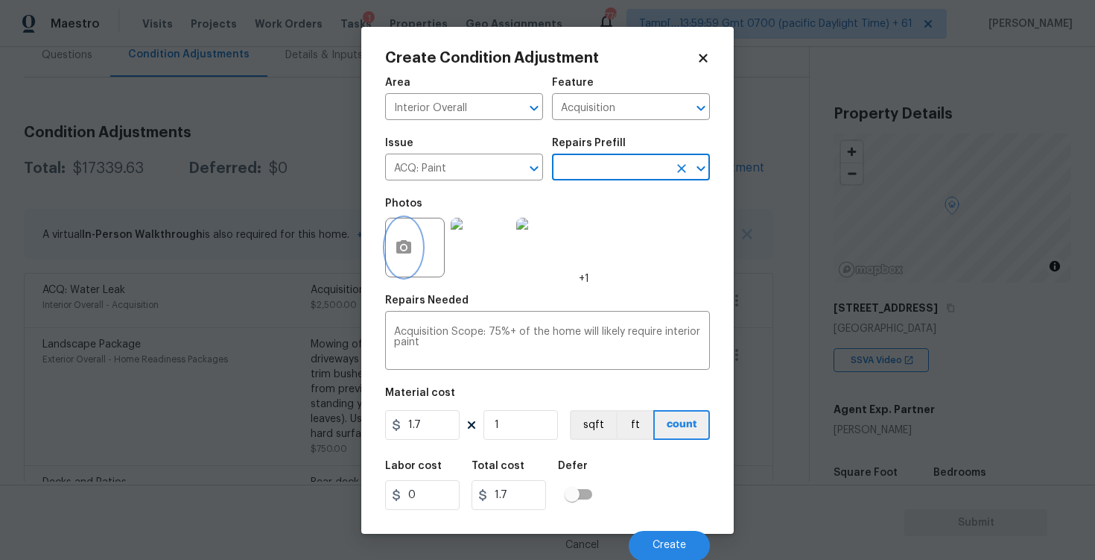
click at [400, 233] on button "button" at bounding box center [404, 247] width 36 height 58
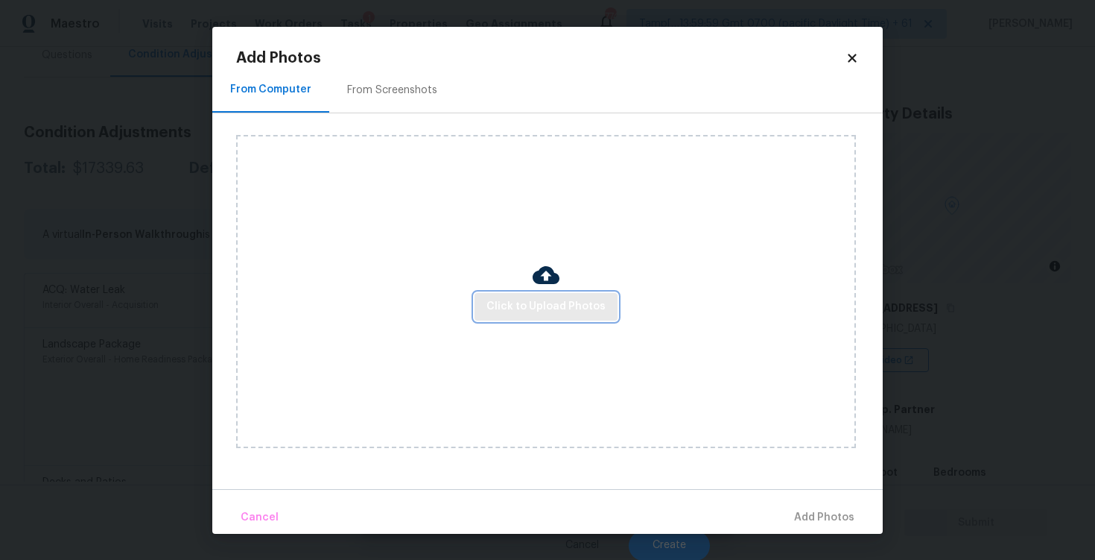
click at [515, 304] on span "Click to Upload Photos" at bounding box center [546, 306] width 119 height 19
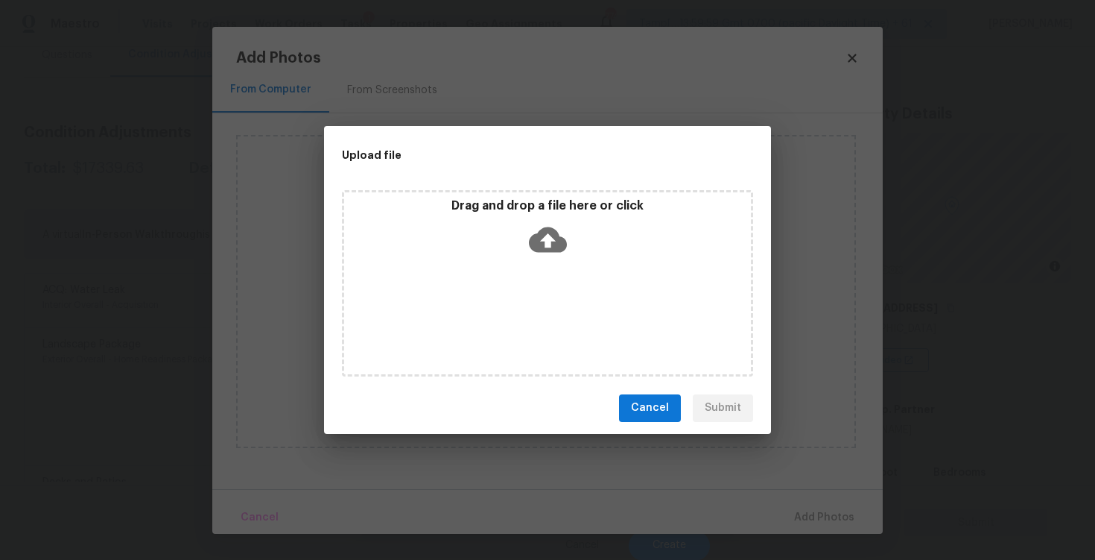
click at [537, 229] on icon at bounding box center [548, 240] width 38 height 38
